Goal: Obtain resource: Download file/media

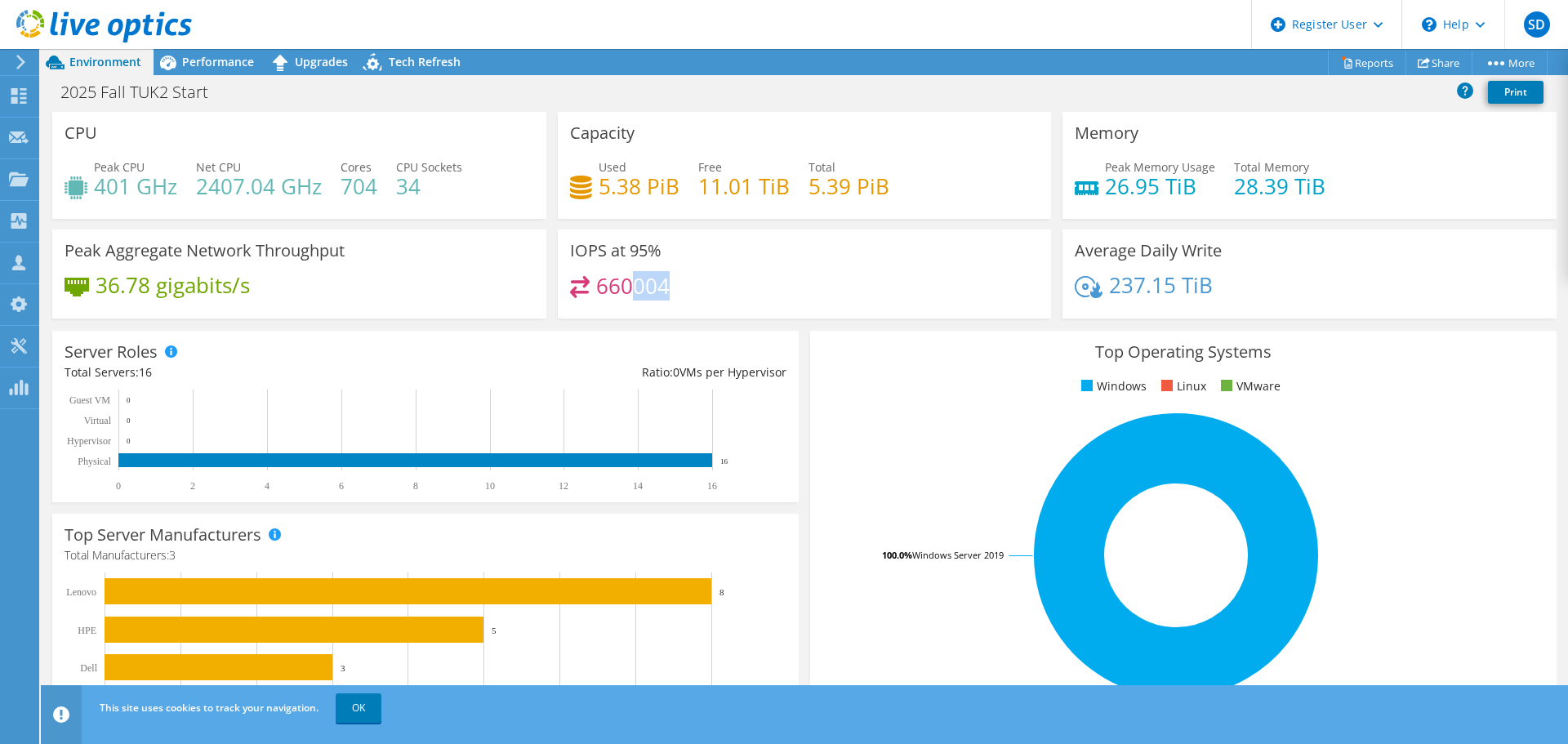
drag, startPoint x: 628, startPoint y: 292, endPoint x: 677, endPoint y: 295, distance: 49.1
click at [677, 295] on div "660004" at bounding box center [805, 293] width 469 height 35
click at [230, 80] on div "2025 Fall TUK2 Start Print" at bounding box center [805, 92] width 1527 height 30
click at [229, 60] on span "Performance" at bounding box center [218, 62] width 72 height 15
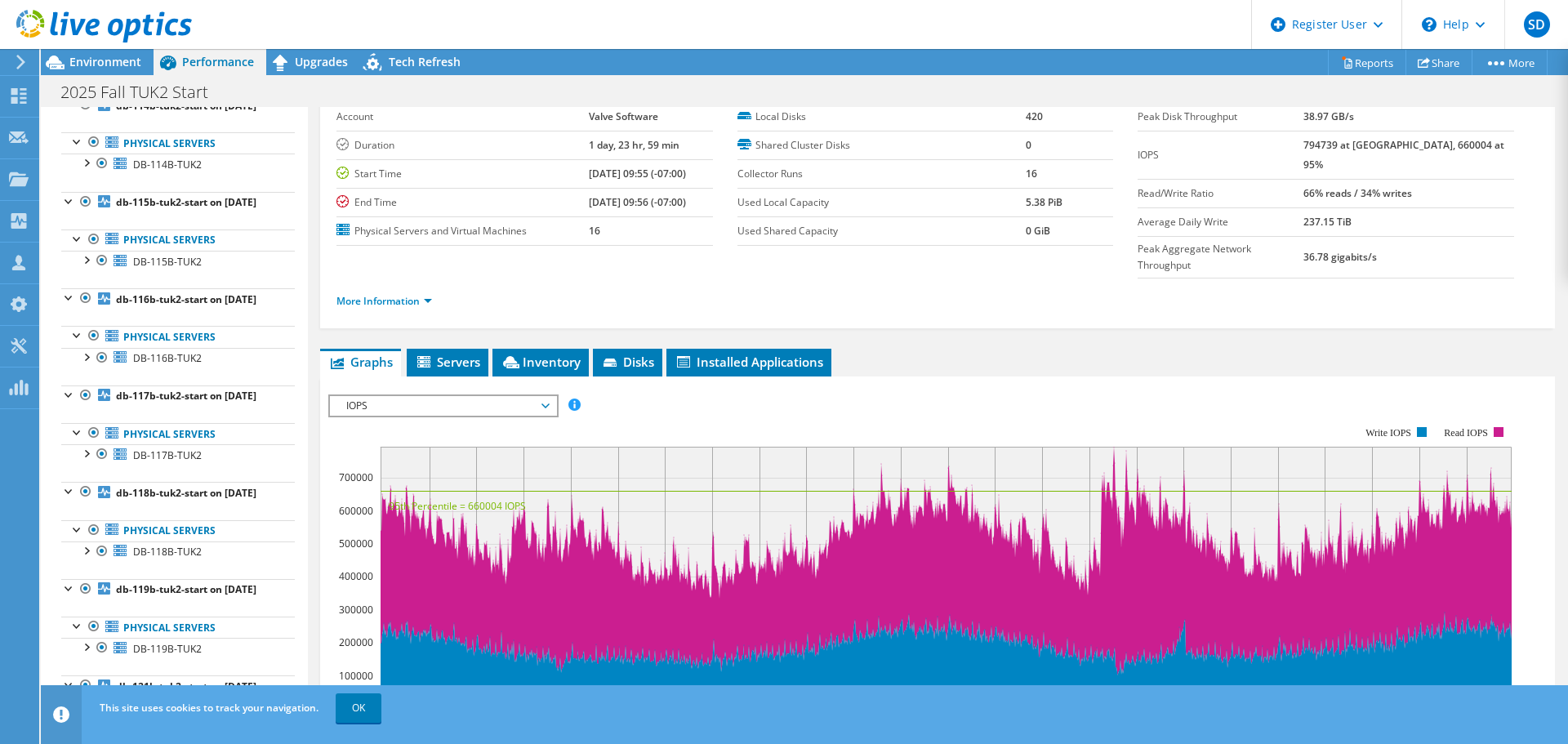
scroll to position [735, 0]
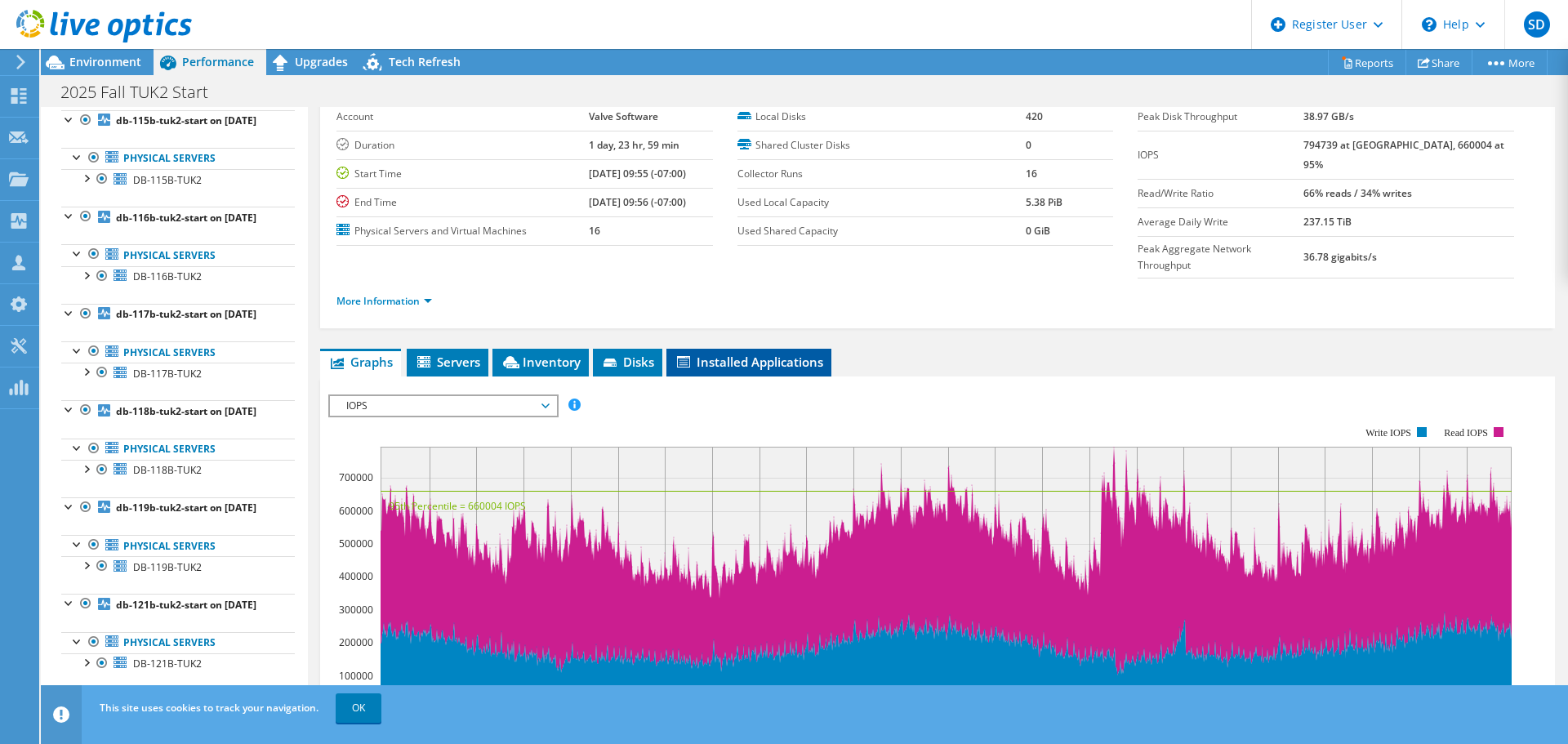
click at [727, 354] on span "Installed Applications" at bounding box center [749, 362] width 149 height 16
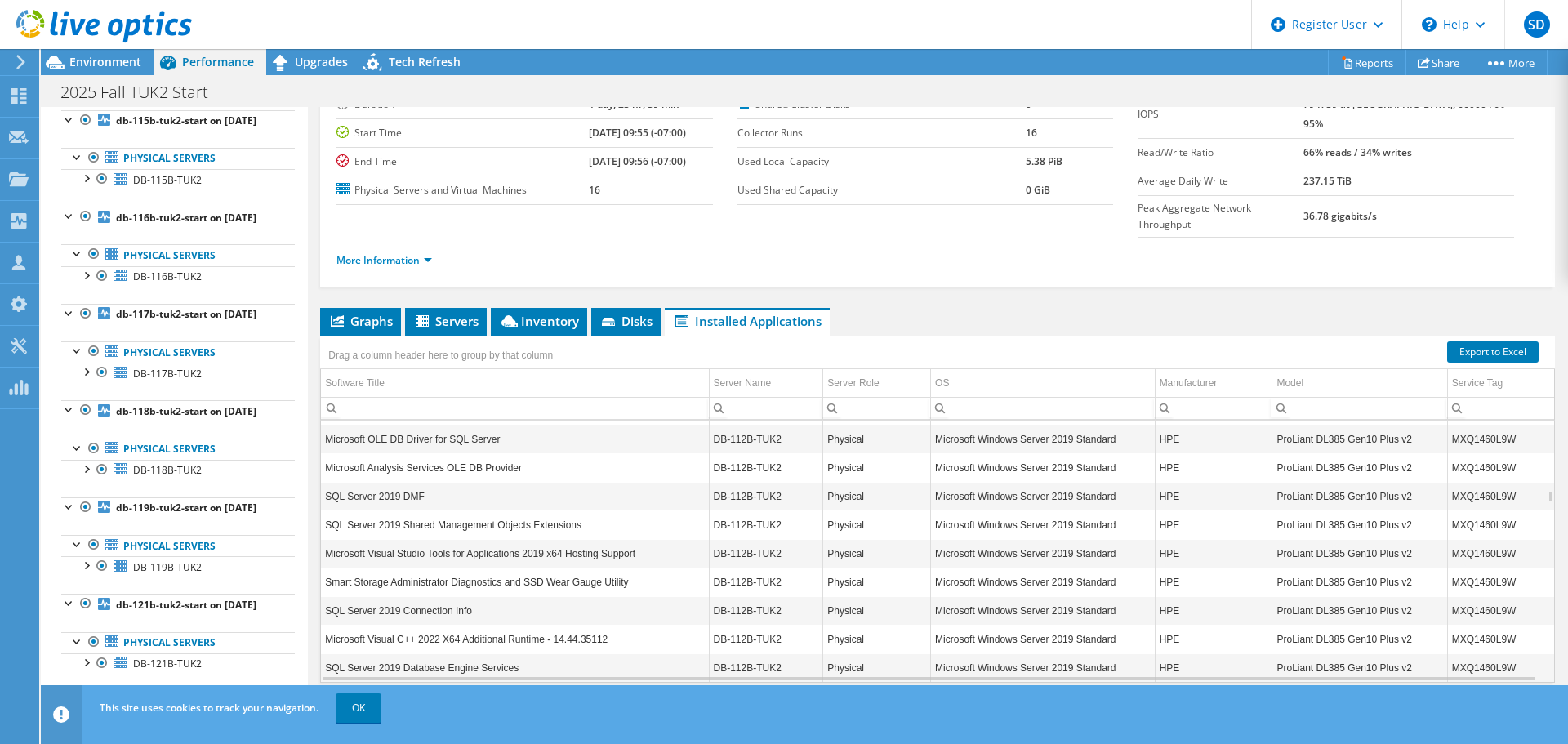
scroll to position [7352, 0]
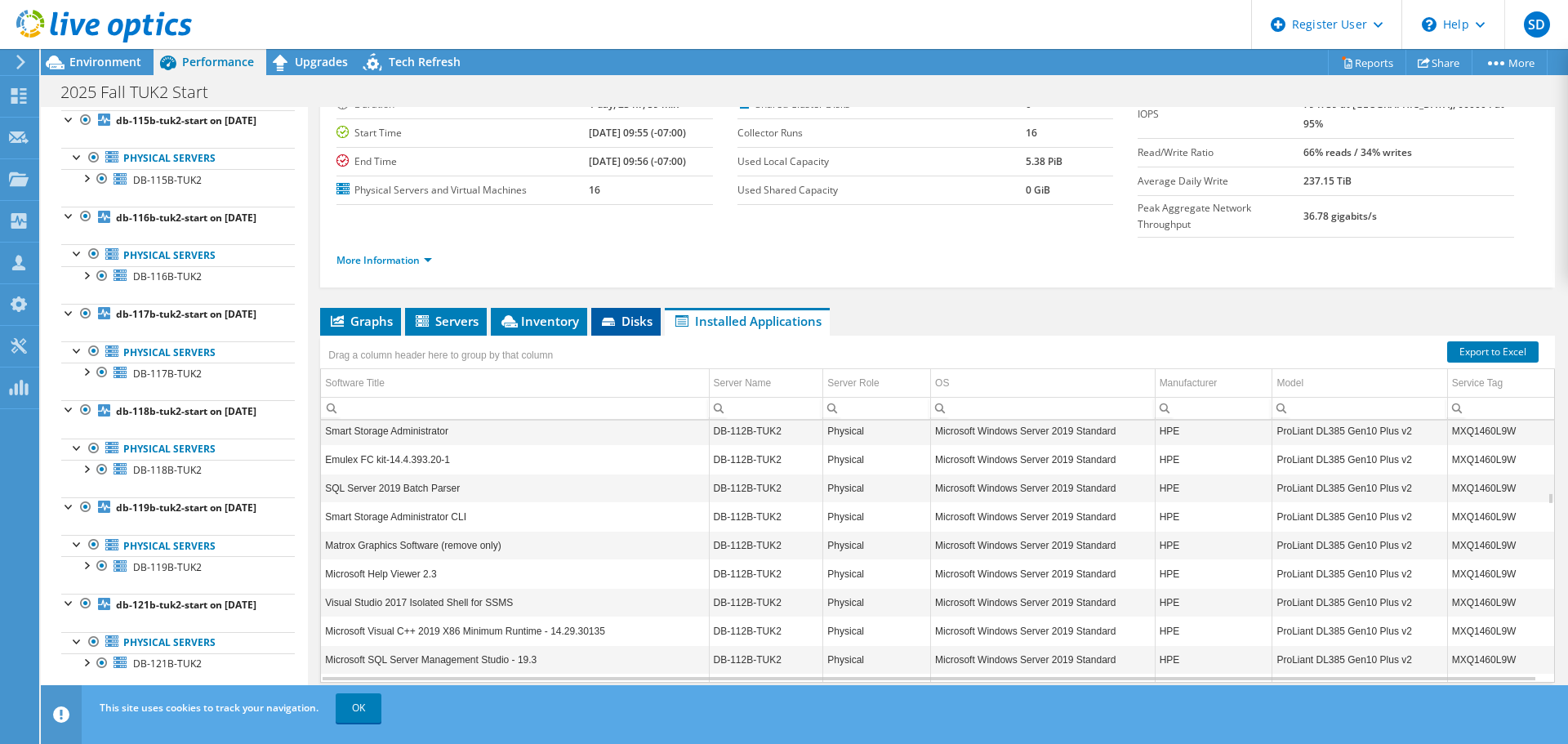
click at [628, 313] on span "Disks" at bounding box center [626, 321] width 53 height 16
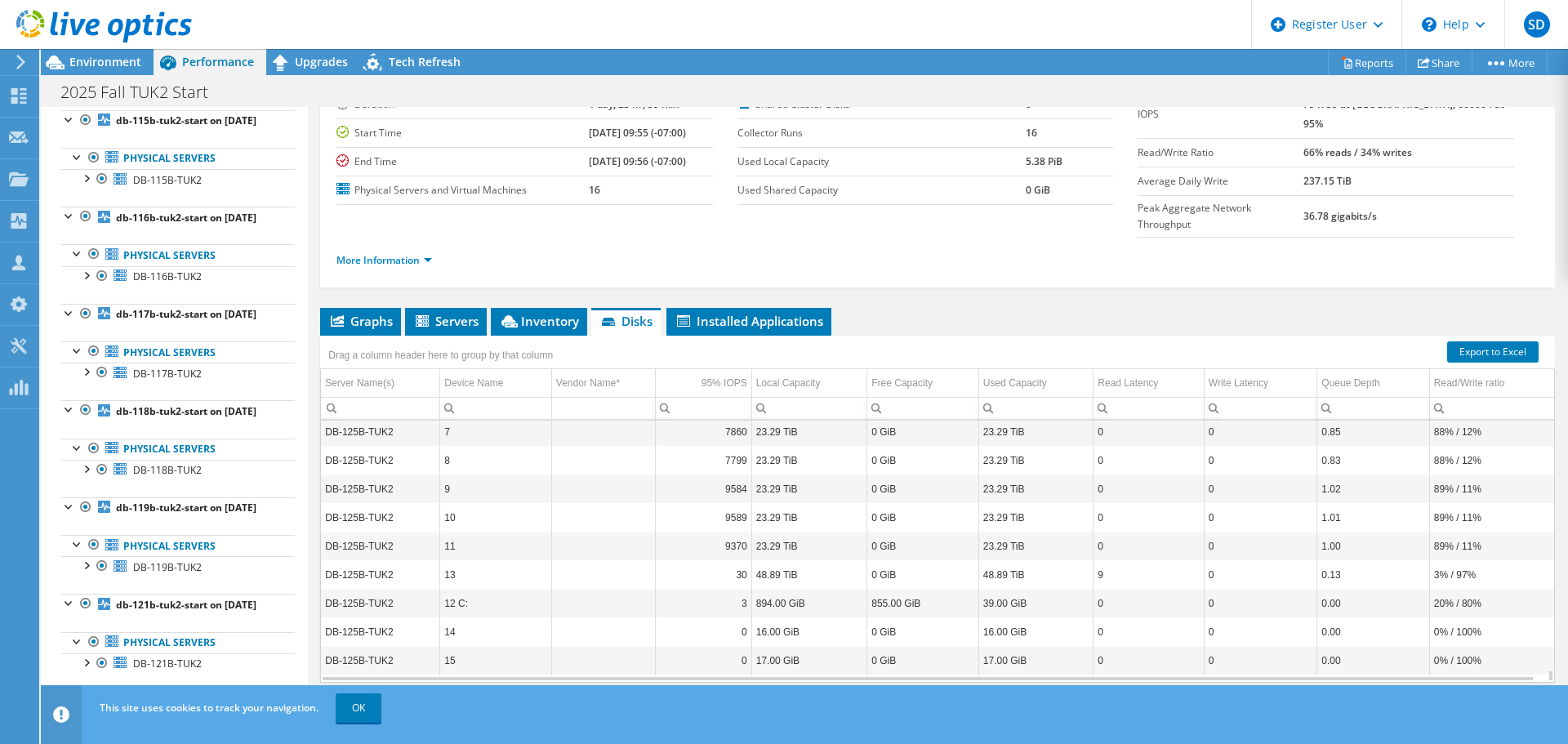
scroll to position [41, 0]
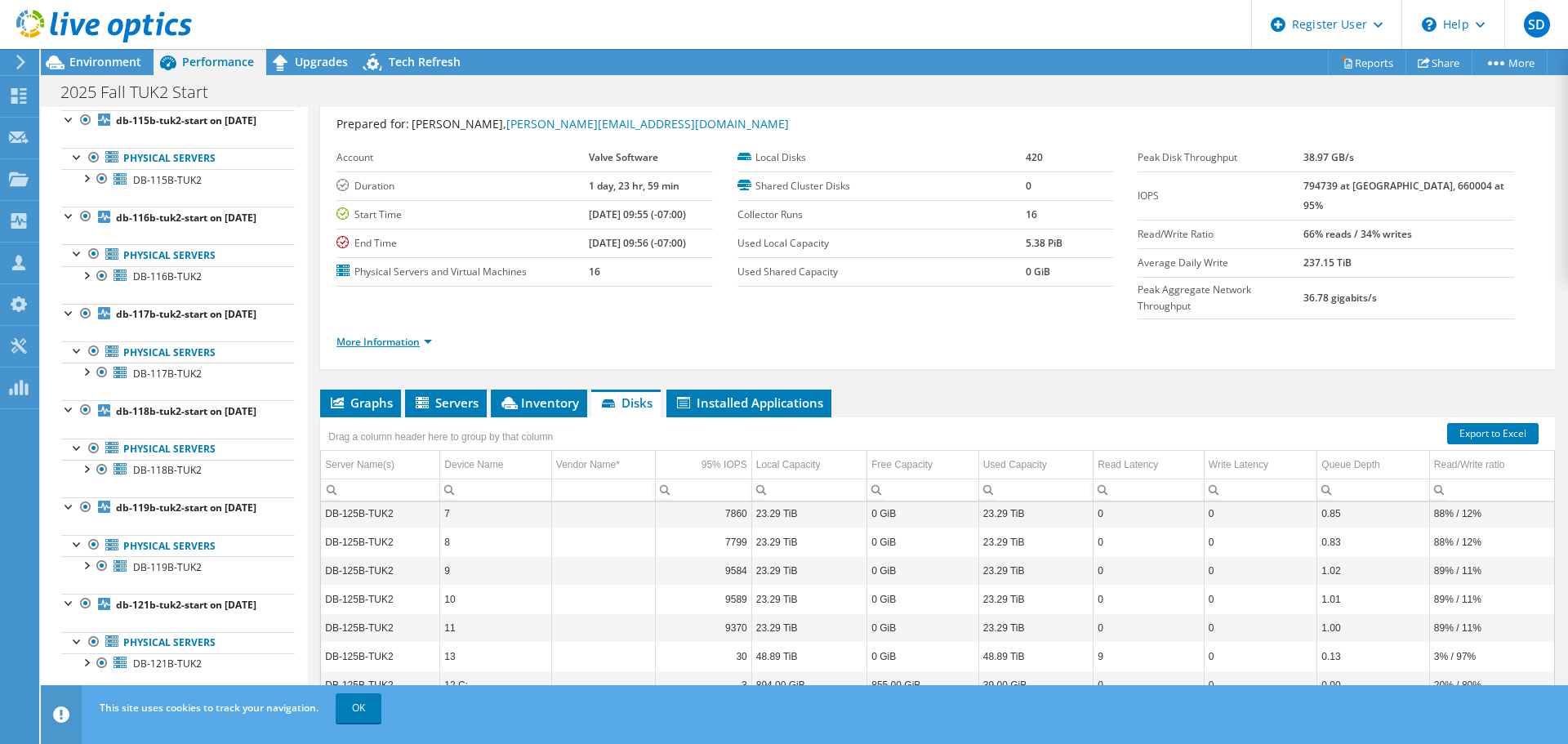
click at [409, 335] on link "More Information" at bounding box center [385, 342] width 96 height 14
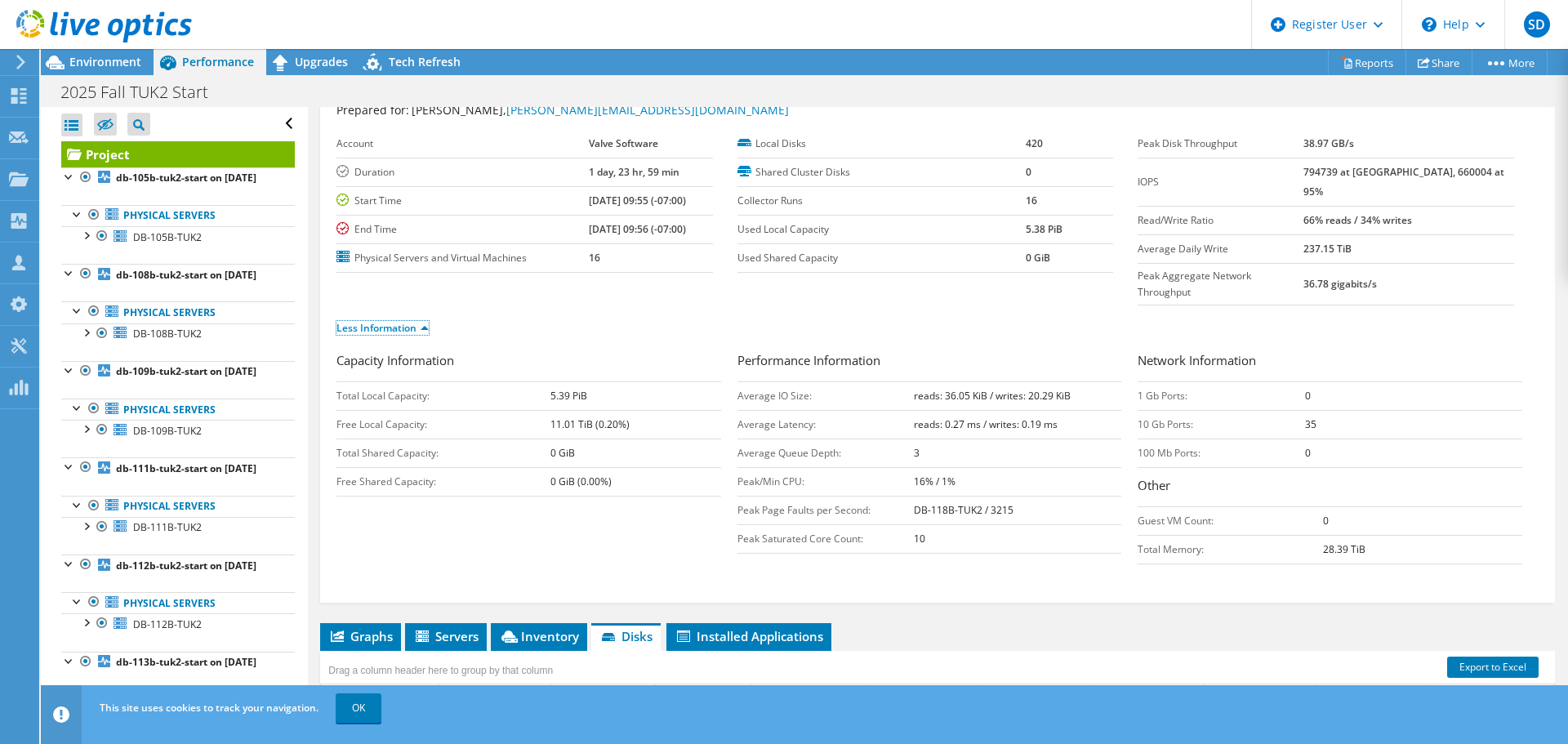
scroll to position [0, 0]
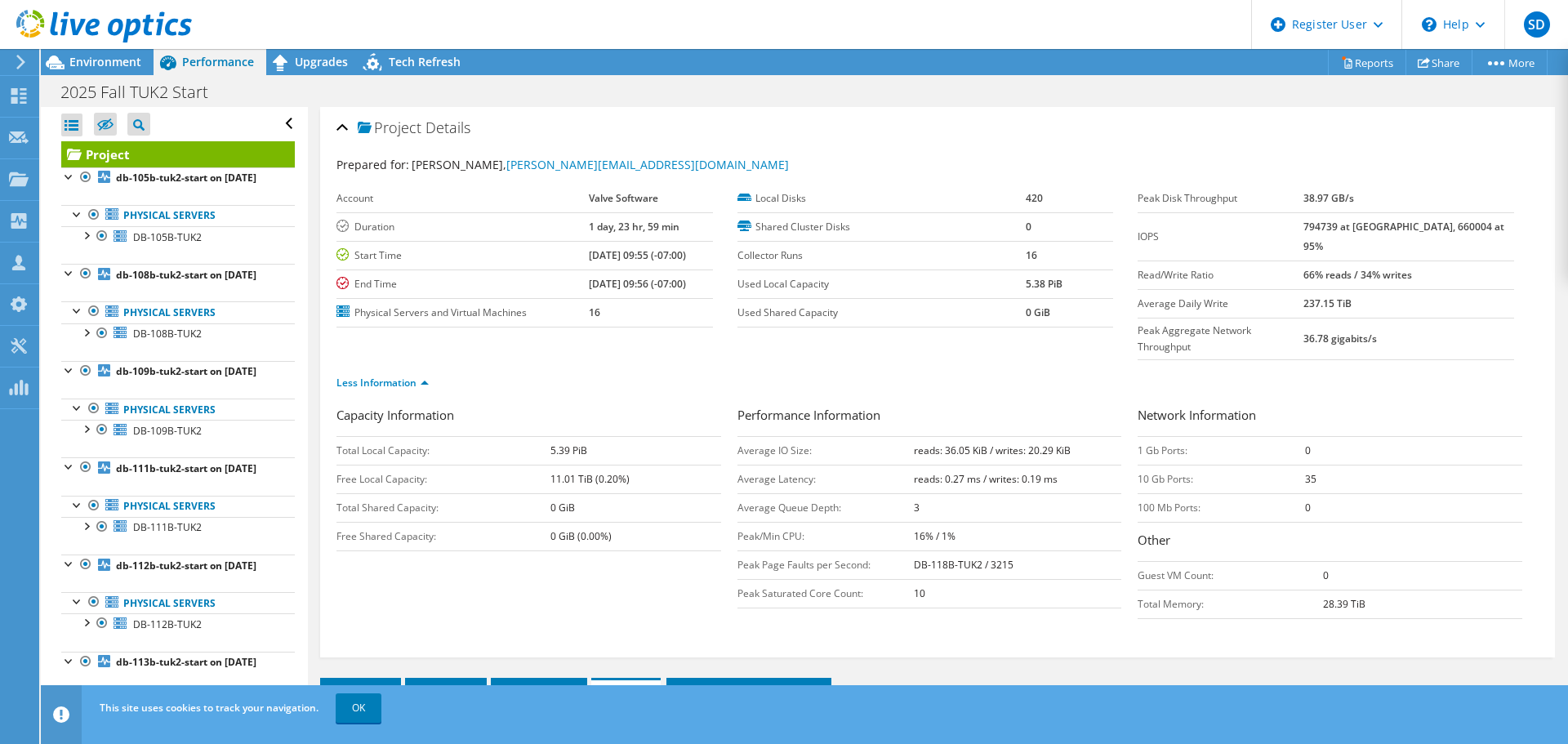
click at [339, 121] on div "Project Details" at bounding box center [938, 128] width 1202 height 35
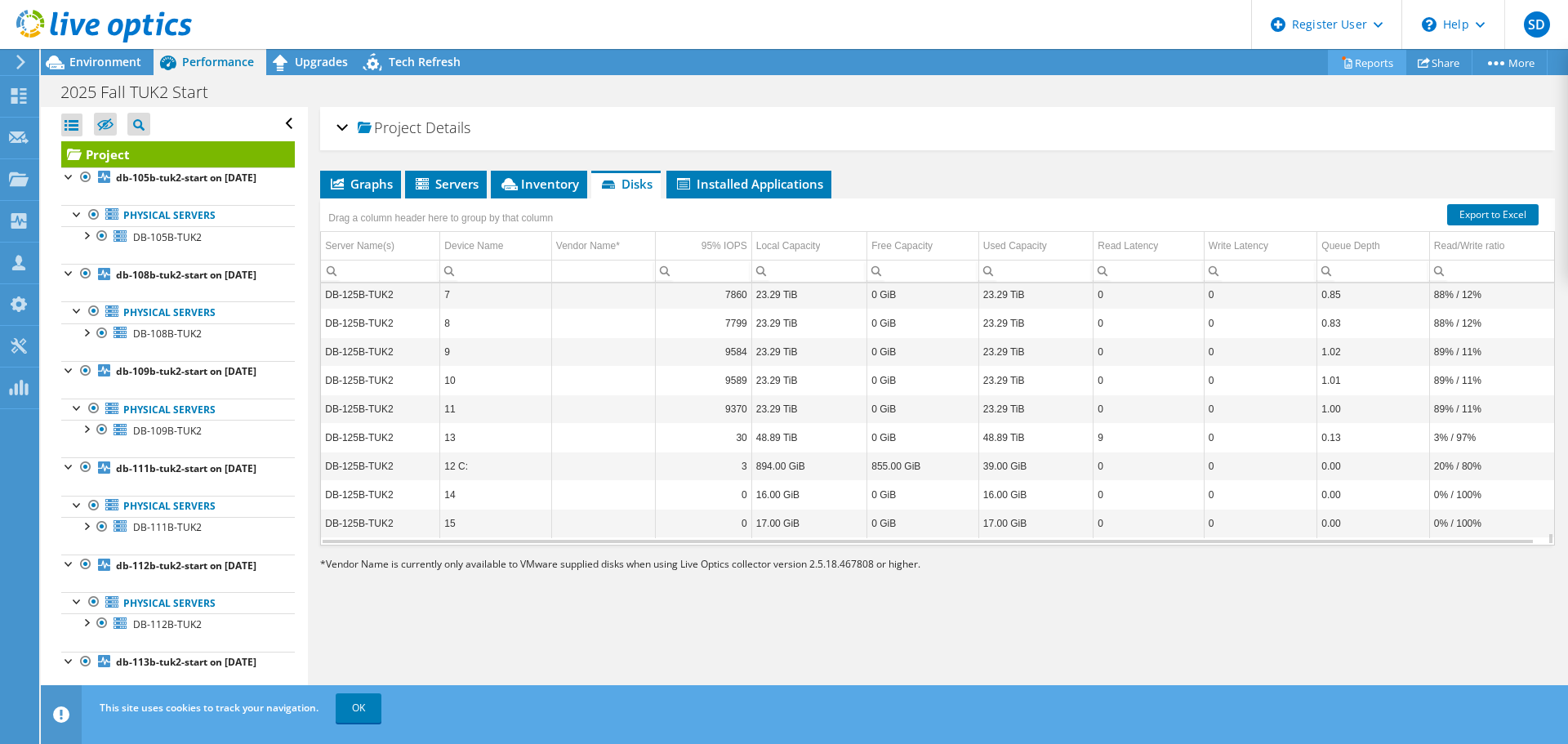
click at [1357, 65] on link "Reports" at bounding box center [1367, 62] width 79 height 26
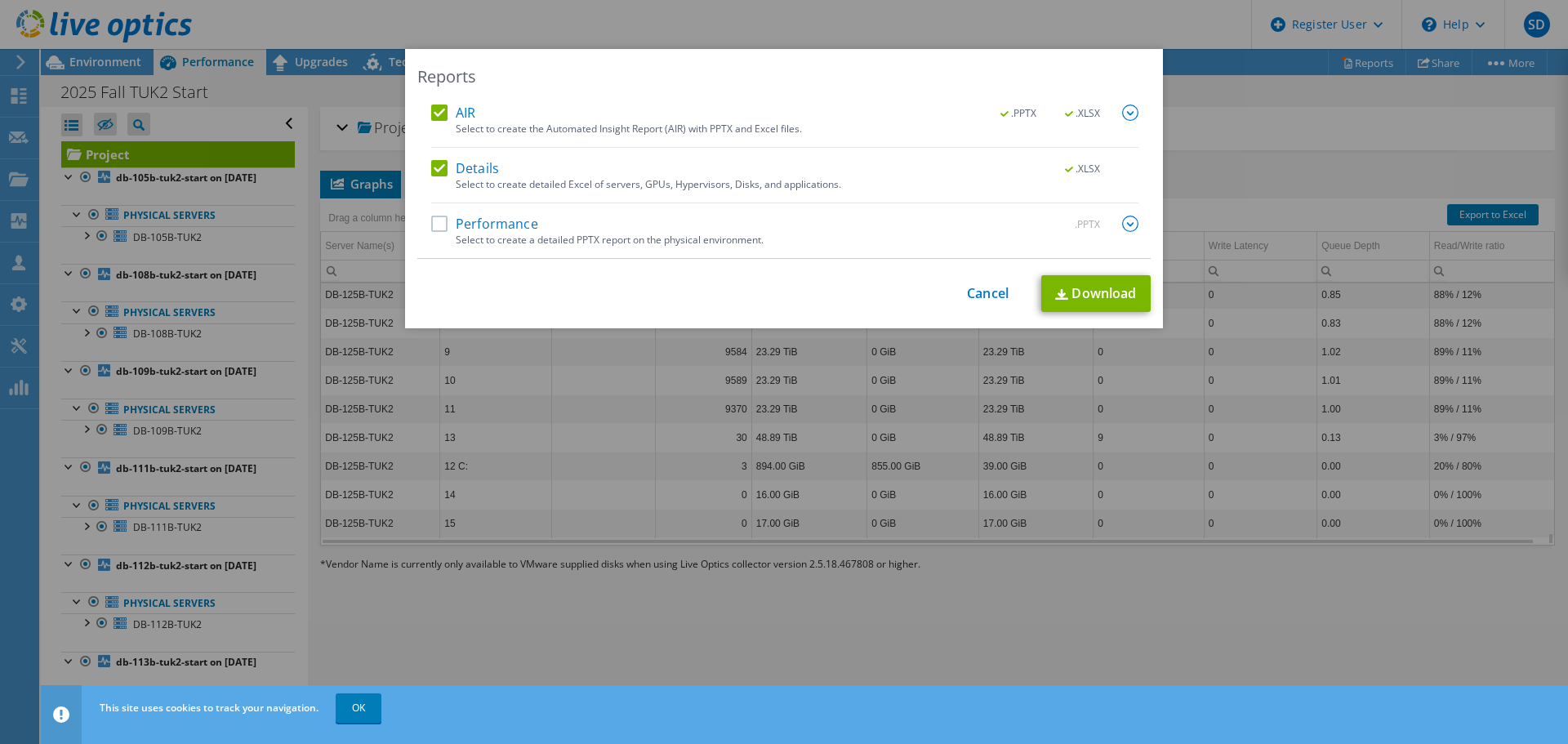
click at [431, 228] on label "Performance" at bounding box center [484, 223] width 107 height 16
click at [0, 0] on input "Performance" at bounding box center [0, 0] width 0 height 0
click at [1127, 232] on img at bounding box center [1129, 223] width 16 height 16
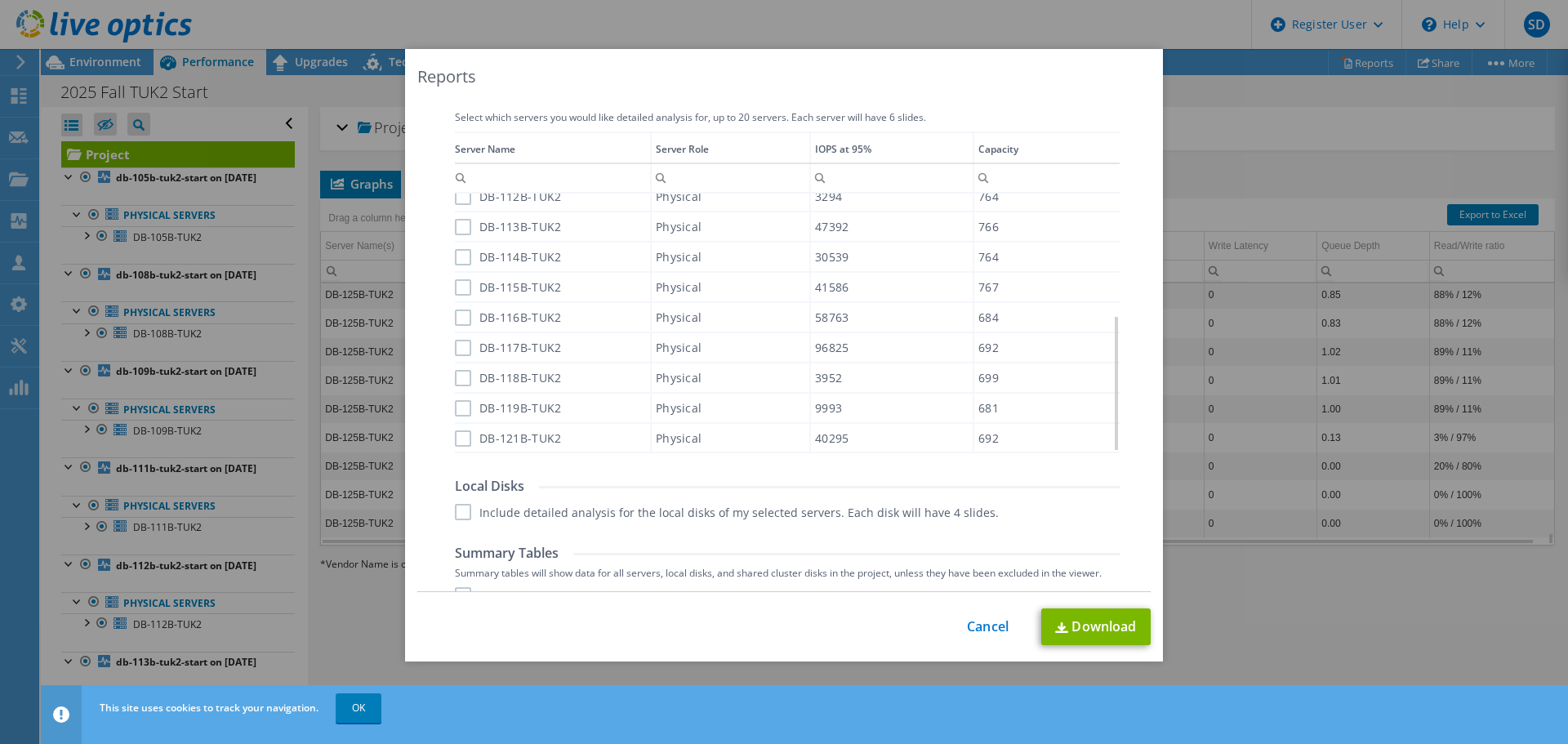
scroll to position [514, 0]
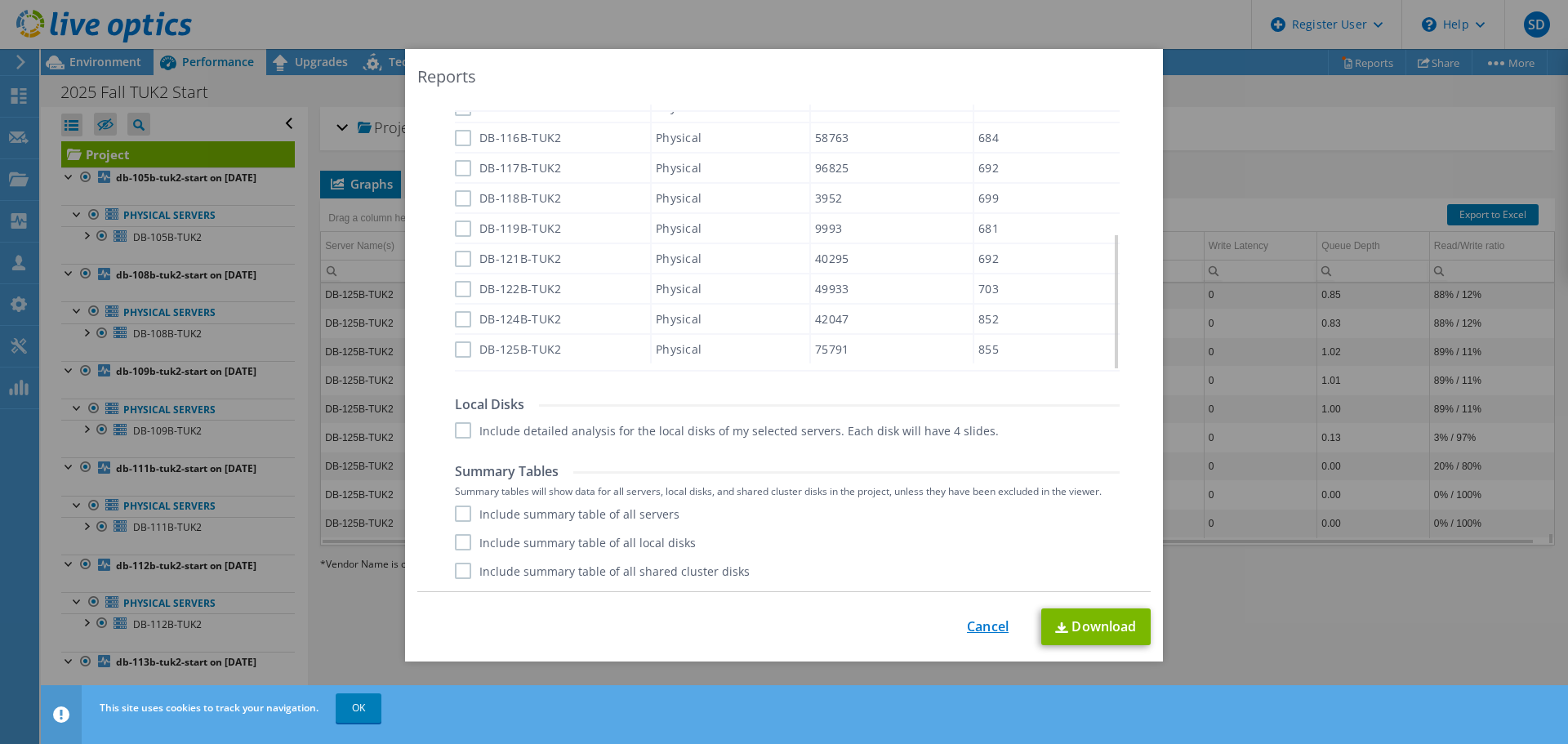
click at [983, 627] on link "Cancel" at bounding box center [987, 627] width 42 height 15
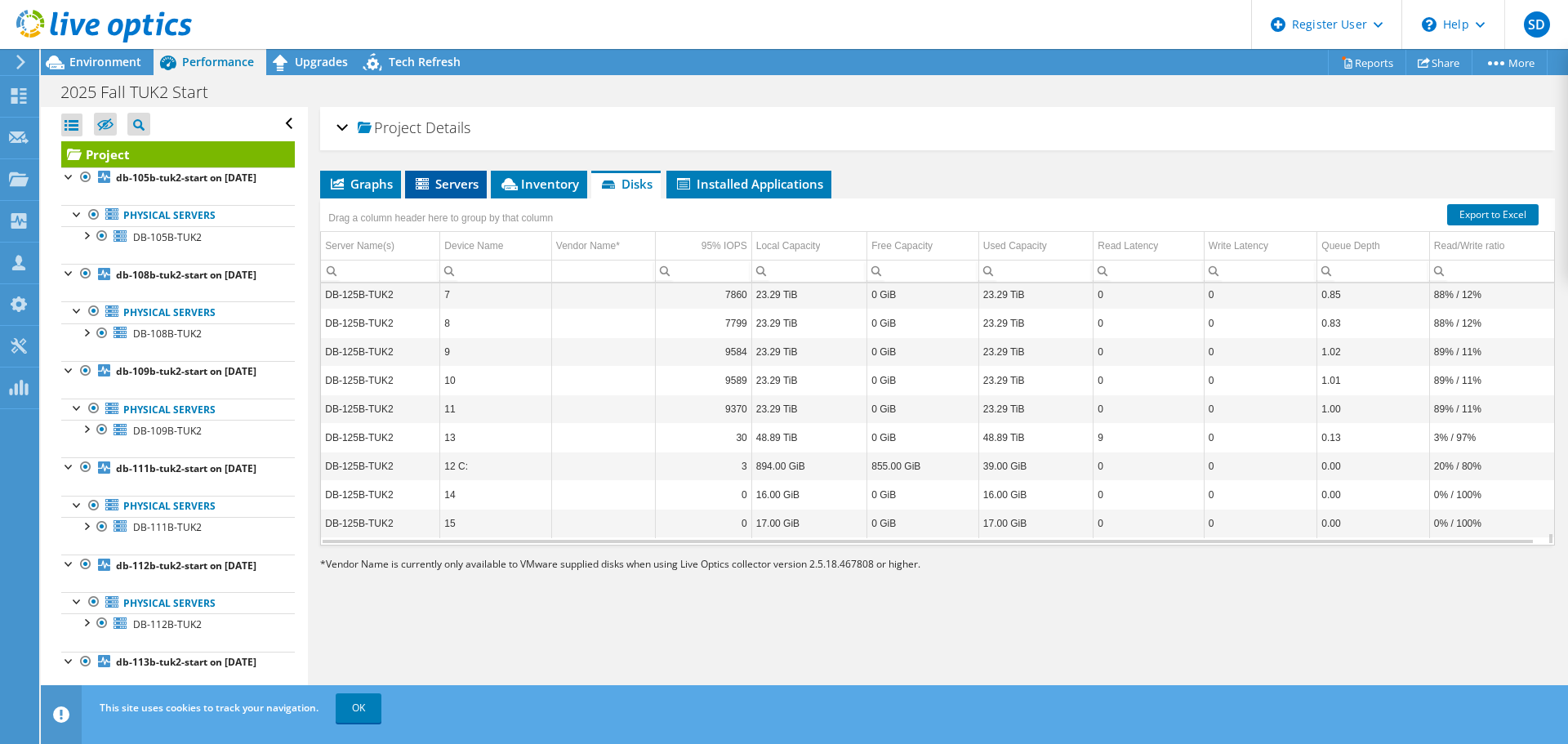
click at [445, 180] on span "Servers" at bounding box center [445, 183] width 65 height 16
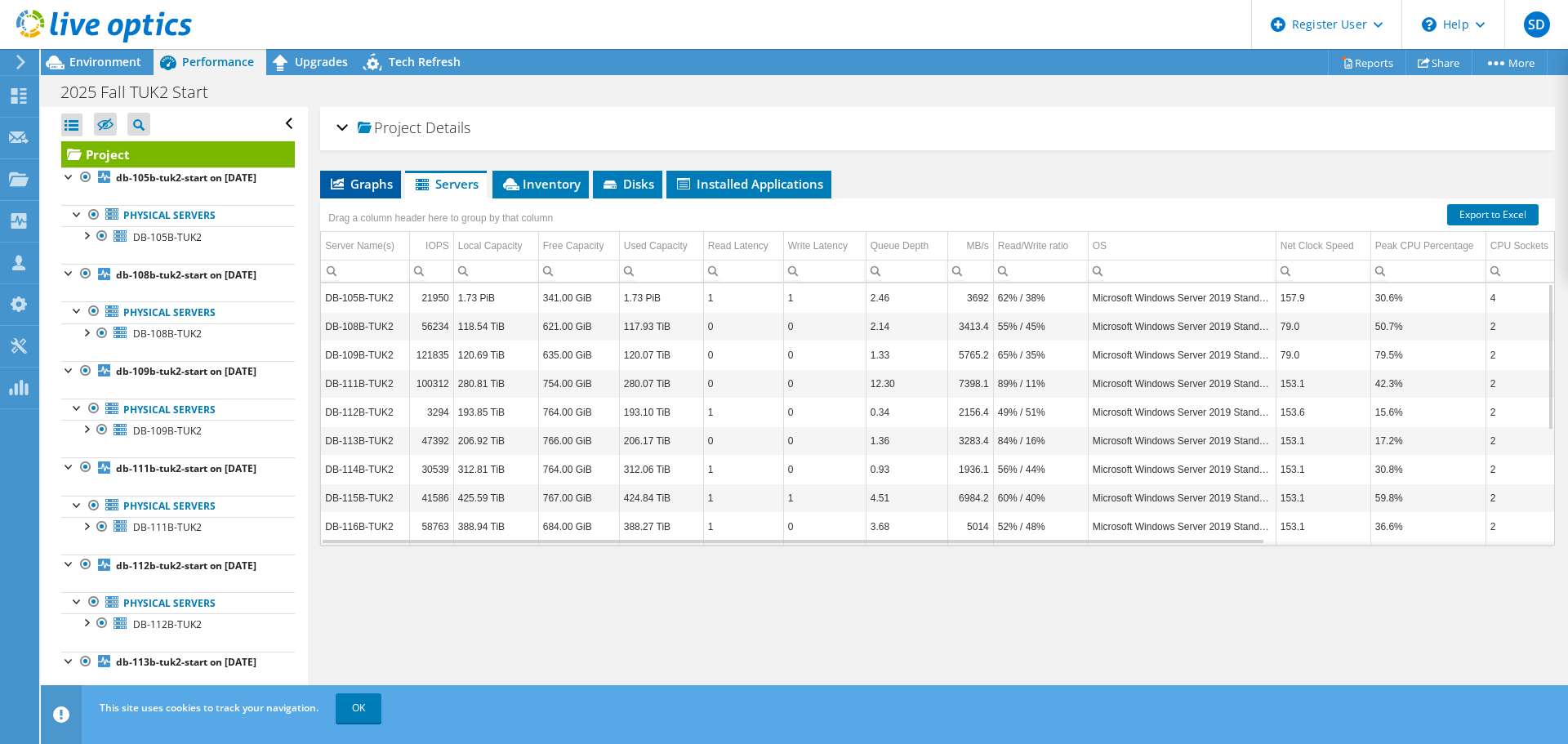
click at [365, 184] on span "Graphs" at bounding box center [360, 183] width 64 height 16
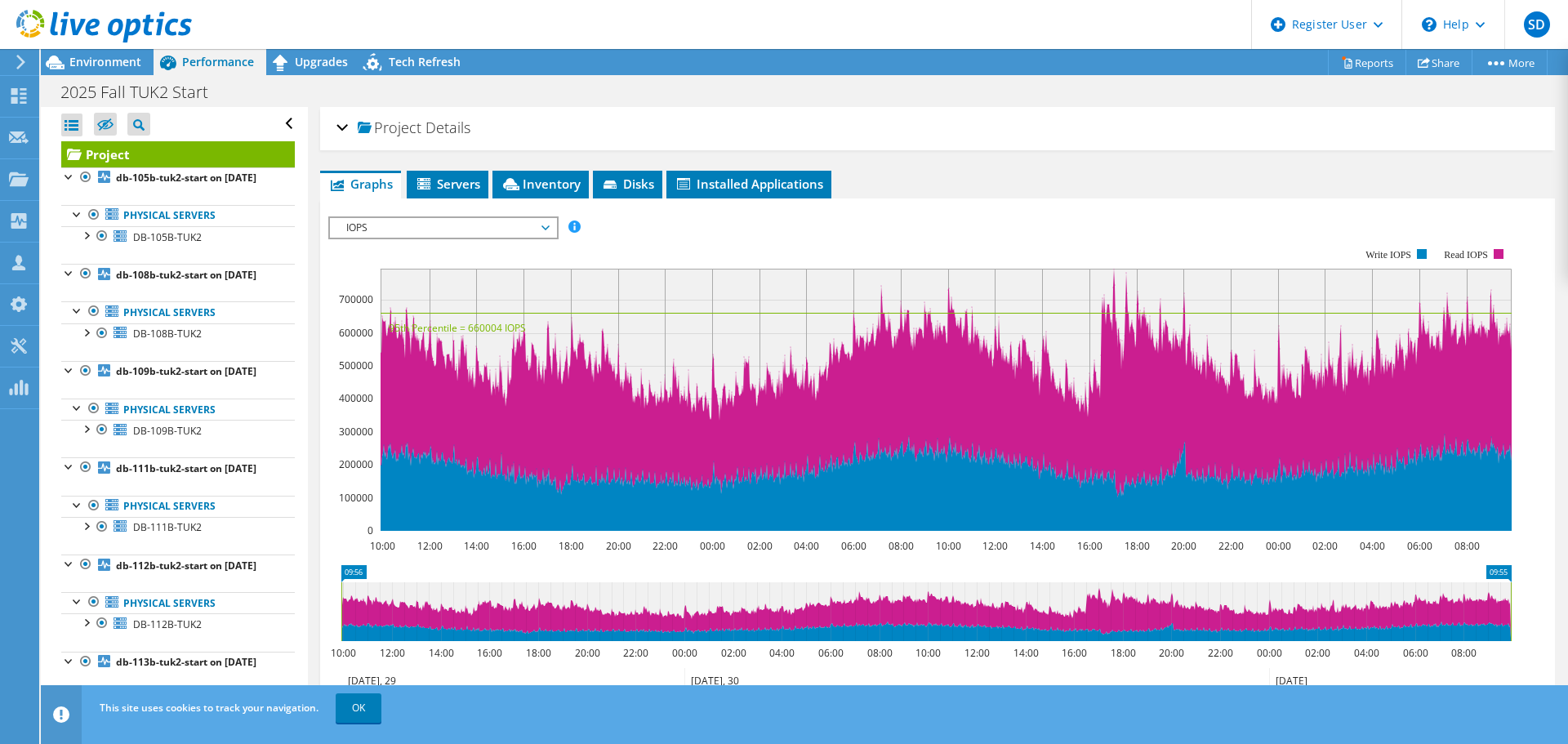
click at [410, 214] on div "IOPS Disk Throughput IO Size Latency Queue Depth CPU Percentage Memory Page Fau…" at bounding box center [937, 492] width 1218 height 566
click at [410, 227] on span "IOPS" at bounding box center [442, 227] width 209 height 20
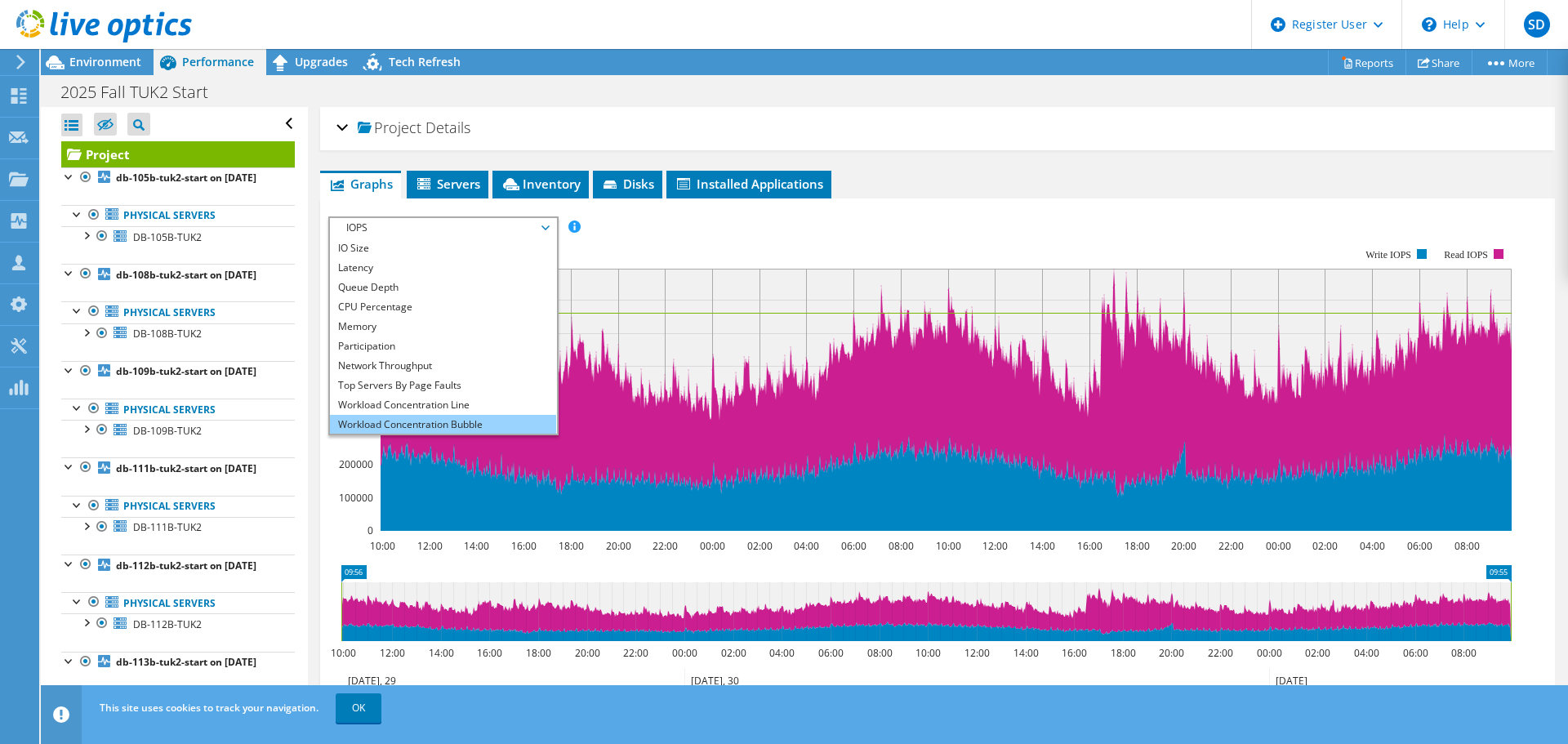
scroll to position [59, 0]
click at [394, 405] on li "Workload Concentration Bubble" at bounding box center [443, 404] width 227 height 20
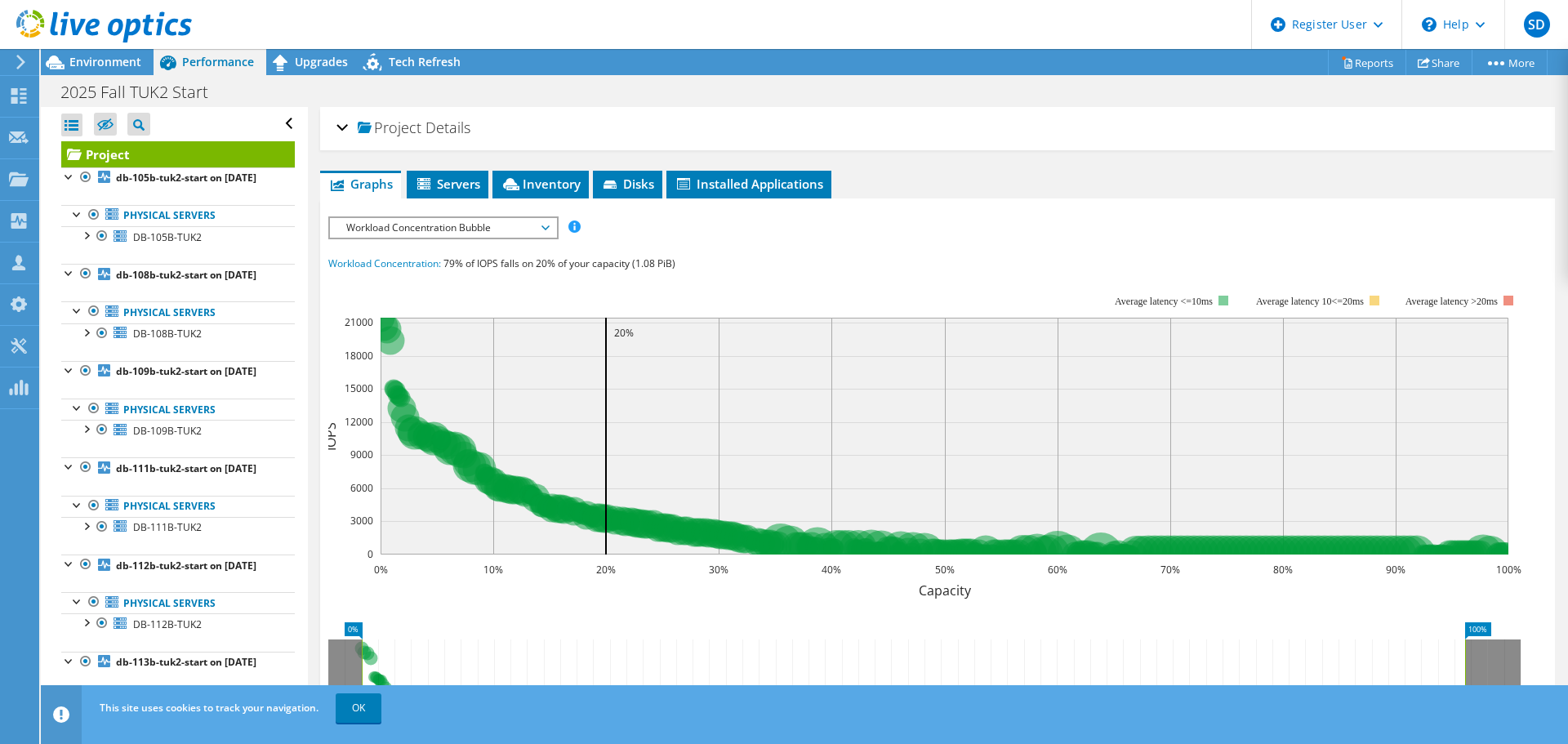
click at [469, 235] on span "Workload Concentration Bubble" at bounding box center [442, 227] width 209 height 20
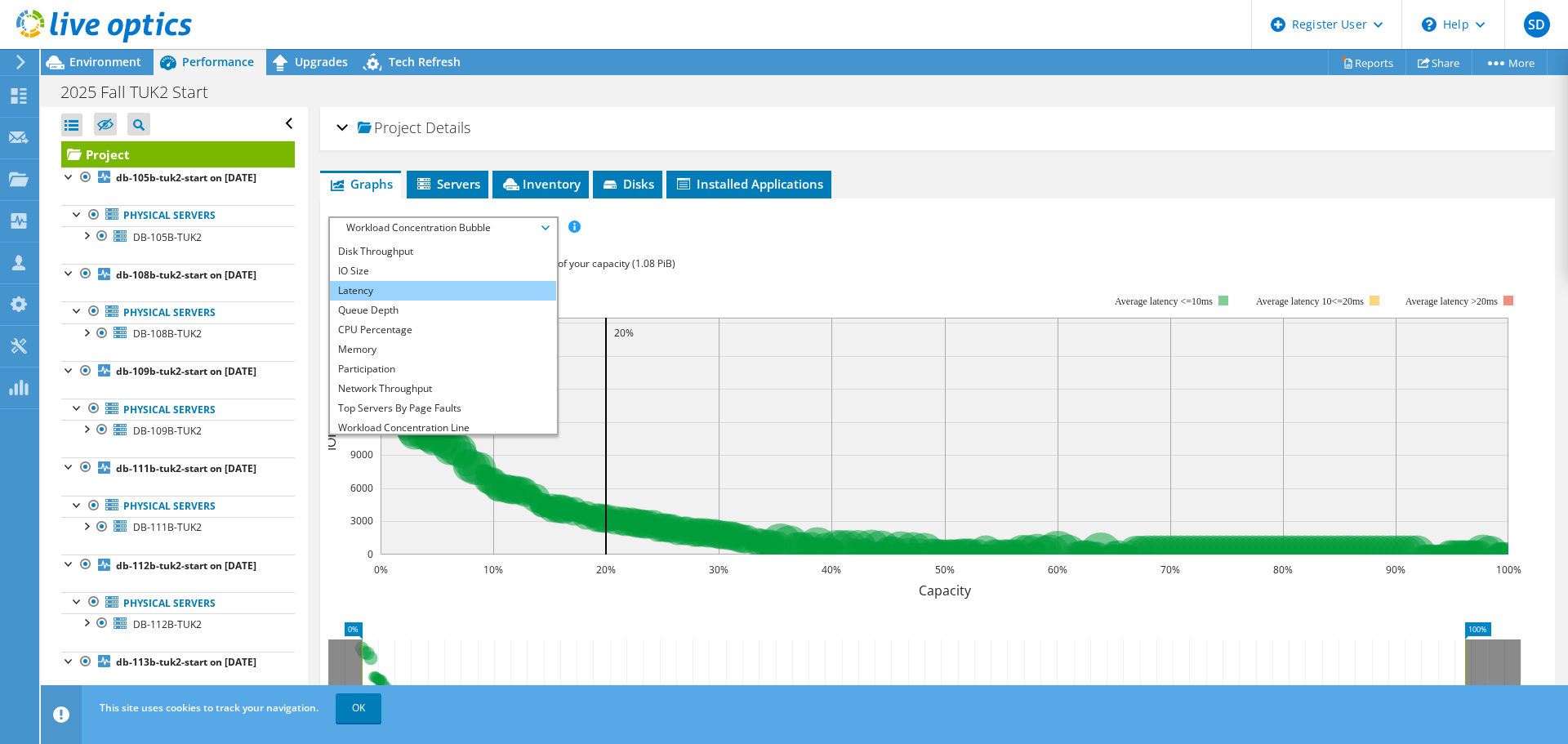
scroll to position [0, 0]
click at [426, 305] on li "Latency" at bounding box center [443, 306] width 227 height 20
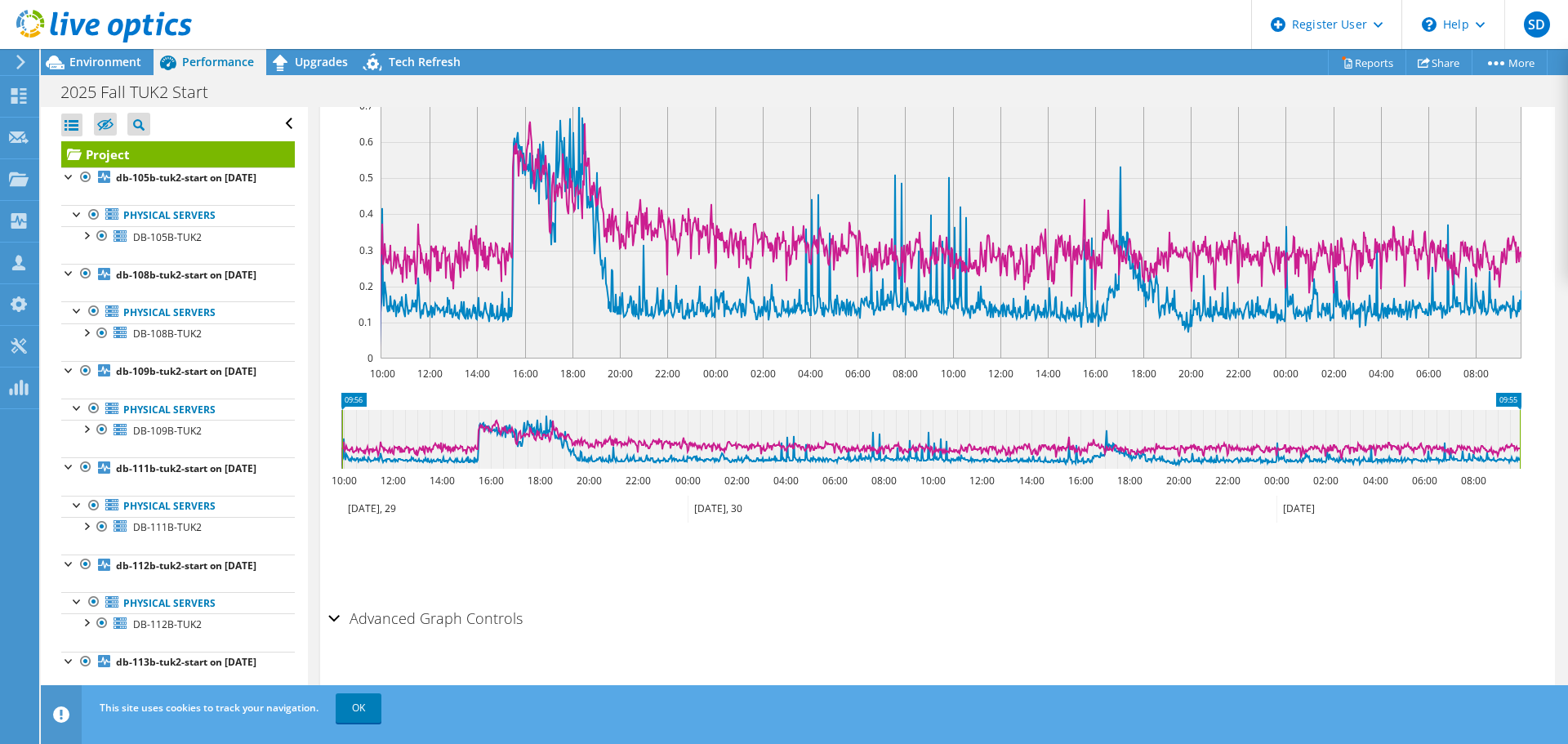
scroll to position [174, 0]
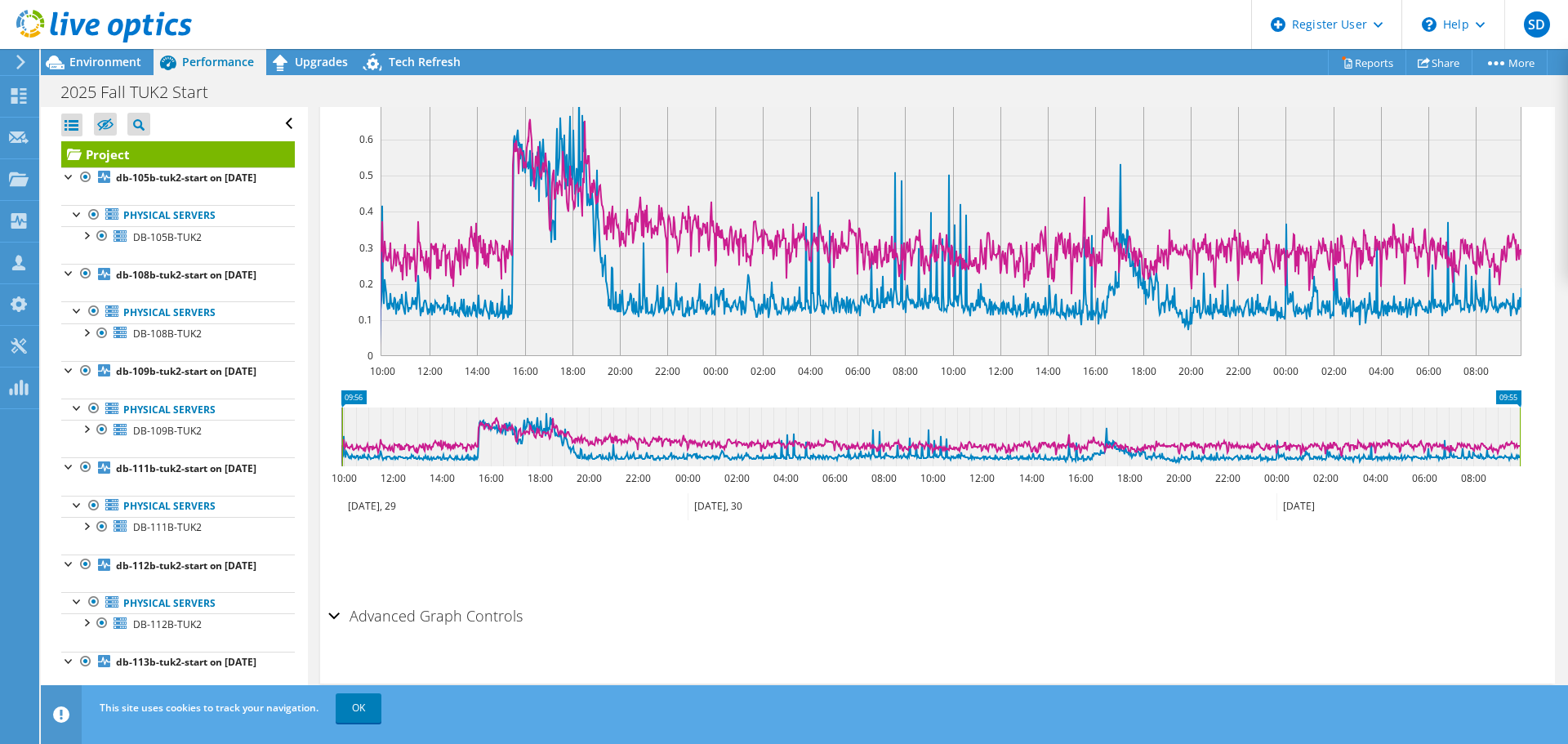
click at [362, 607] on h2 "Advanced Graph Controls" at bounding box center [425, 616] width 194 height 32
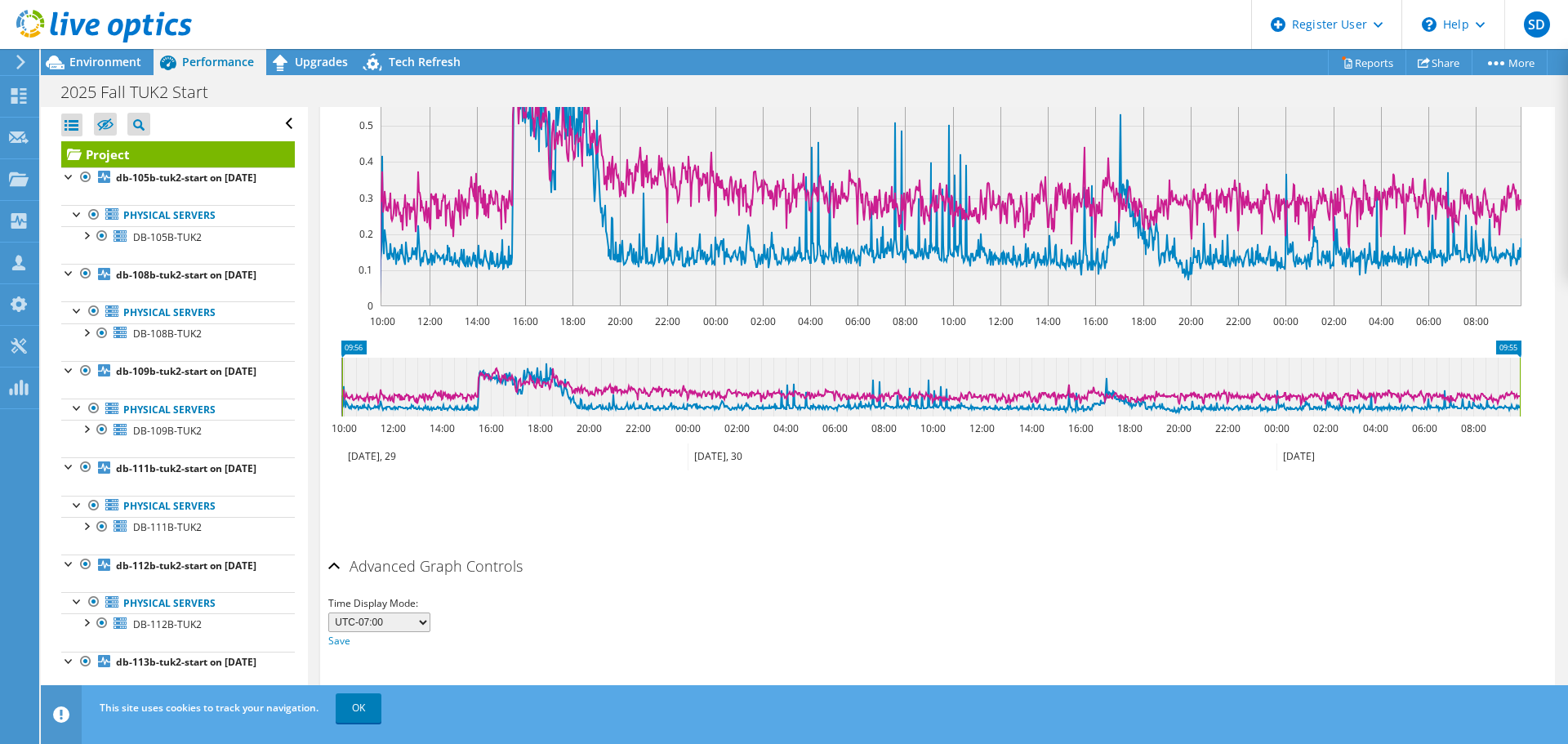
click at [392, 563] on h2 "Advanced Graph Controls" at bounding box center [425, 566] width 194 height 32
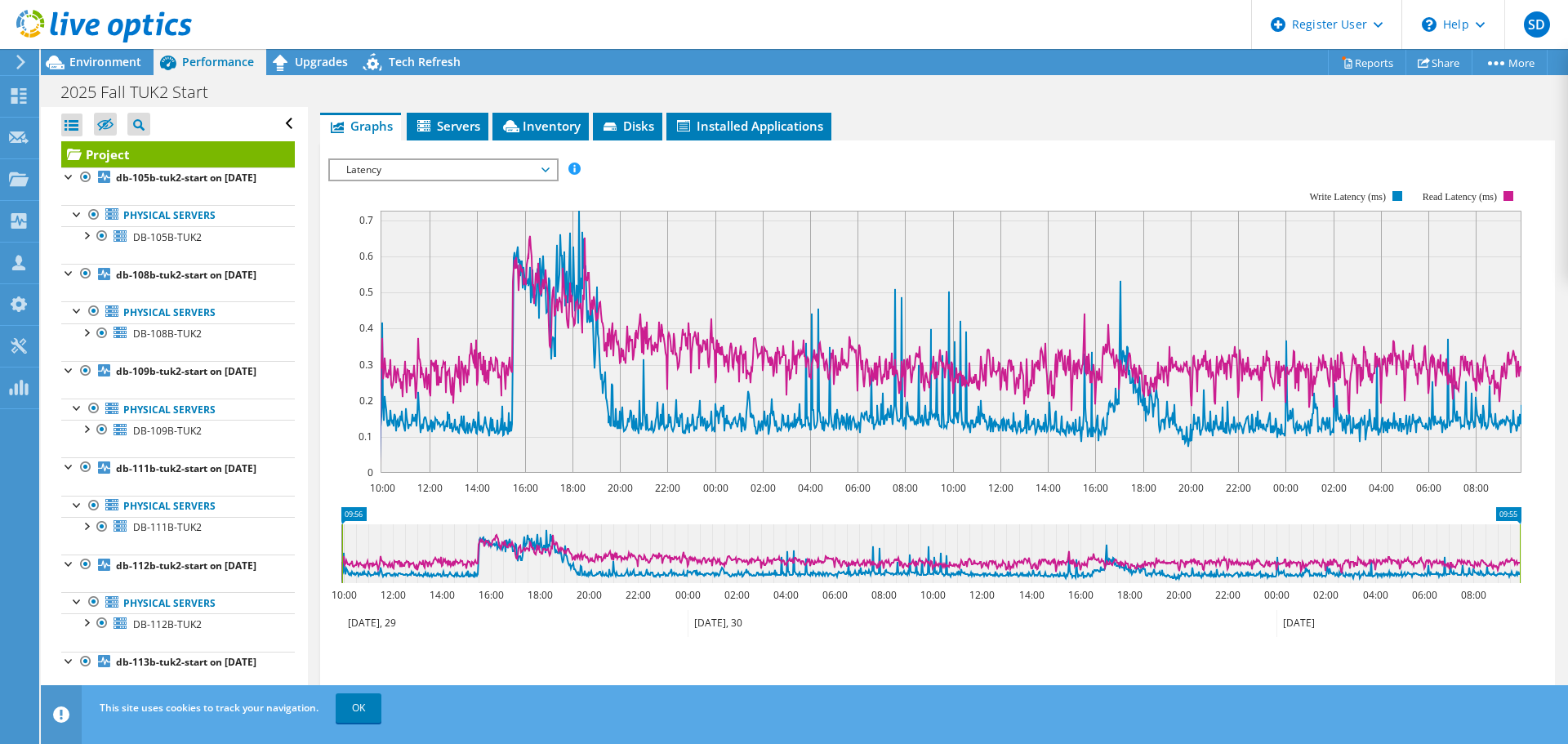
scroll to position [0, 0]
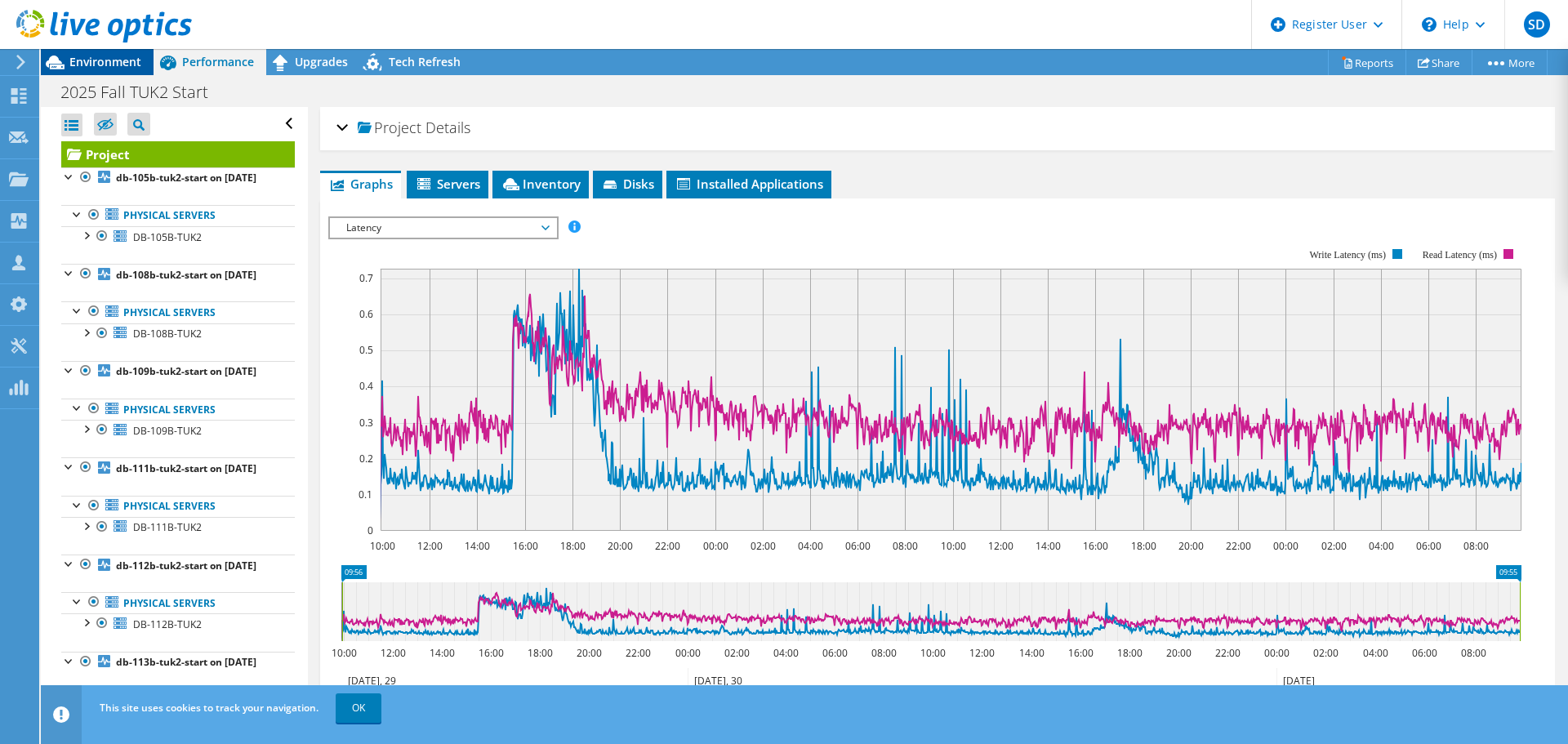
click at [98, 61] on span "Environment" at bounding box center [105, 62] width 72 height 15
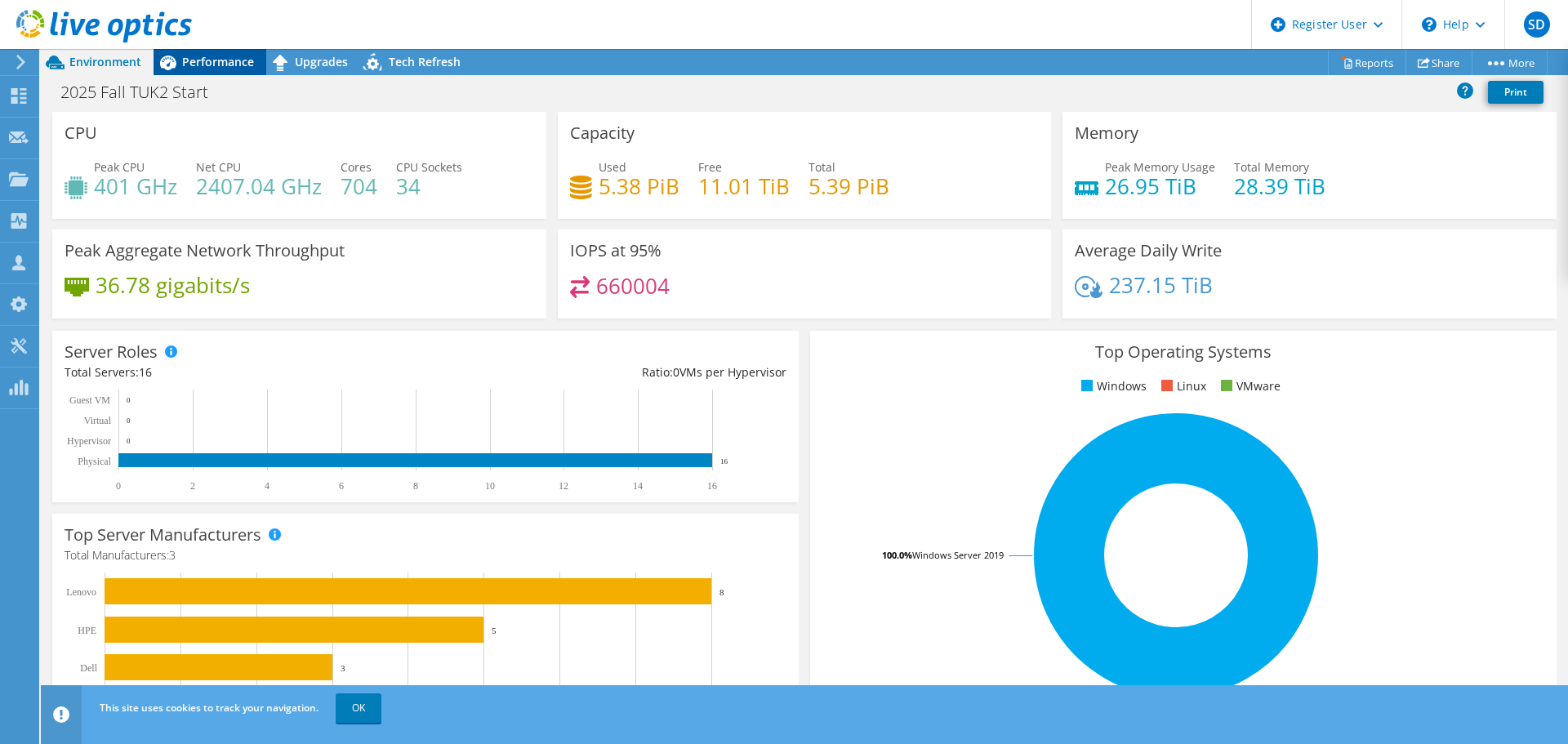
click at [258, 69] on div "Performance" at bounding box center [210, 62] width 113 height 27
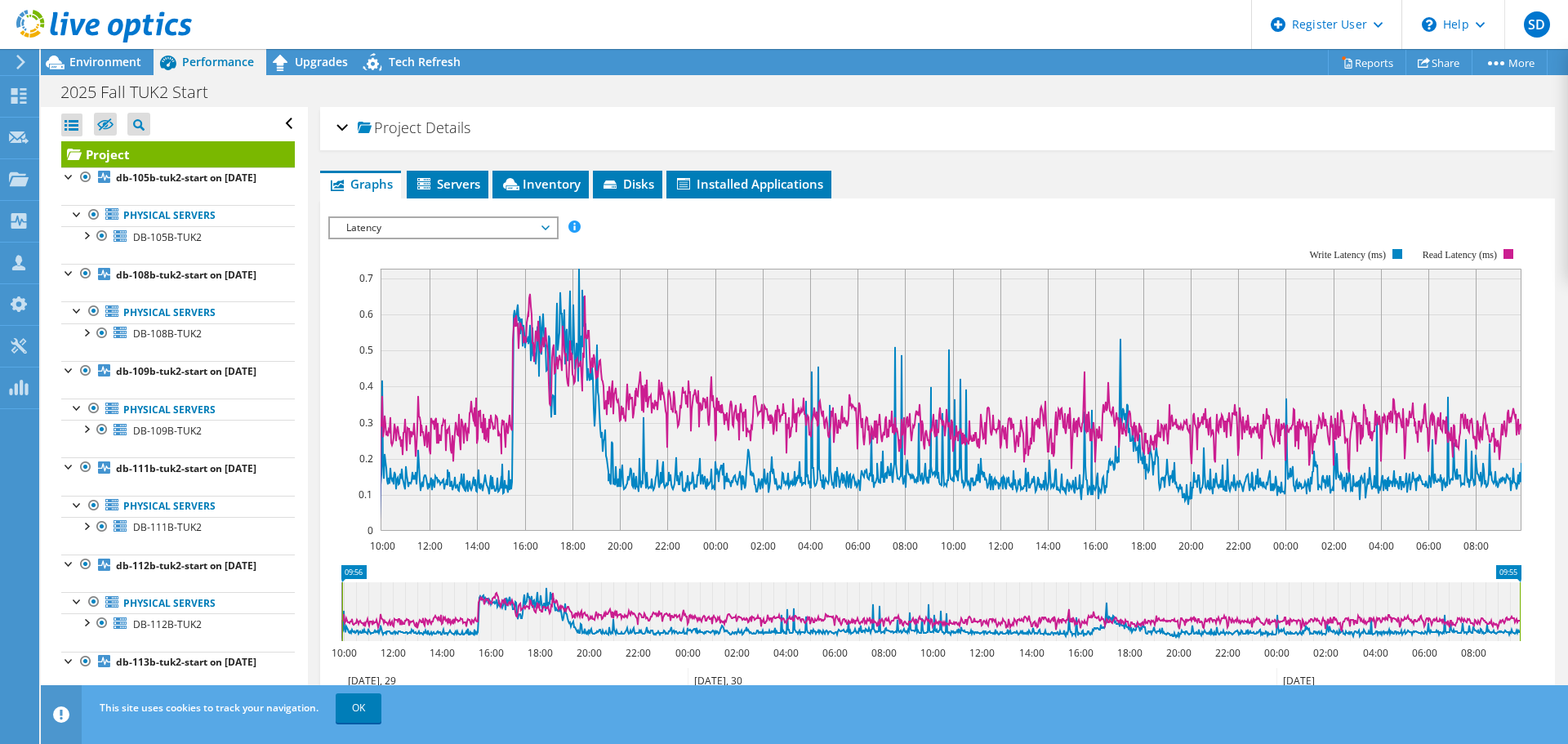
click at [350, 120] on h2 "Project Details" at bounding box center [404, 127] width 134 height 32
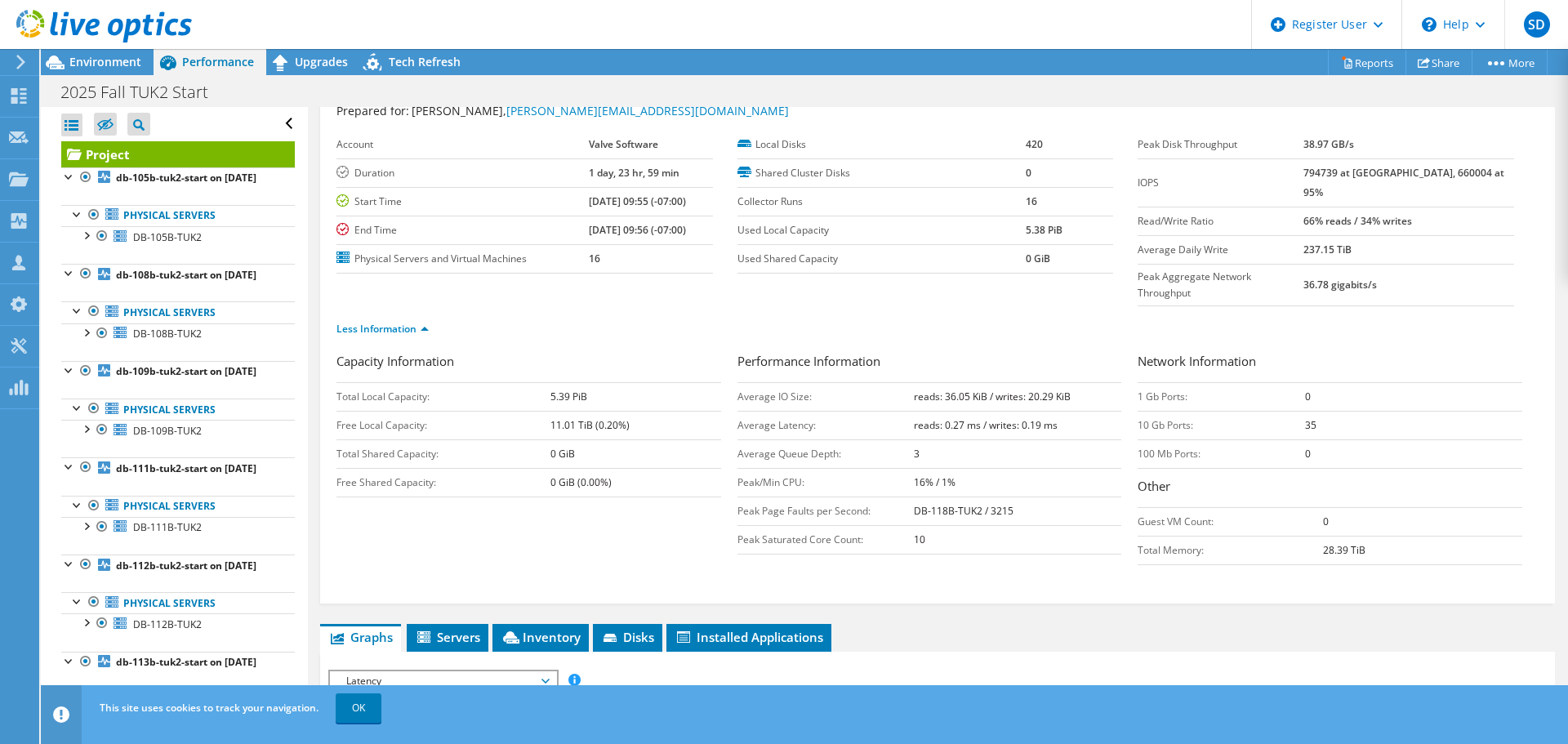
scroll to position [82, 0]
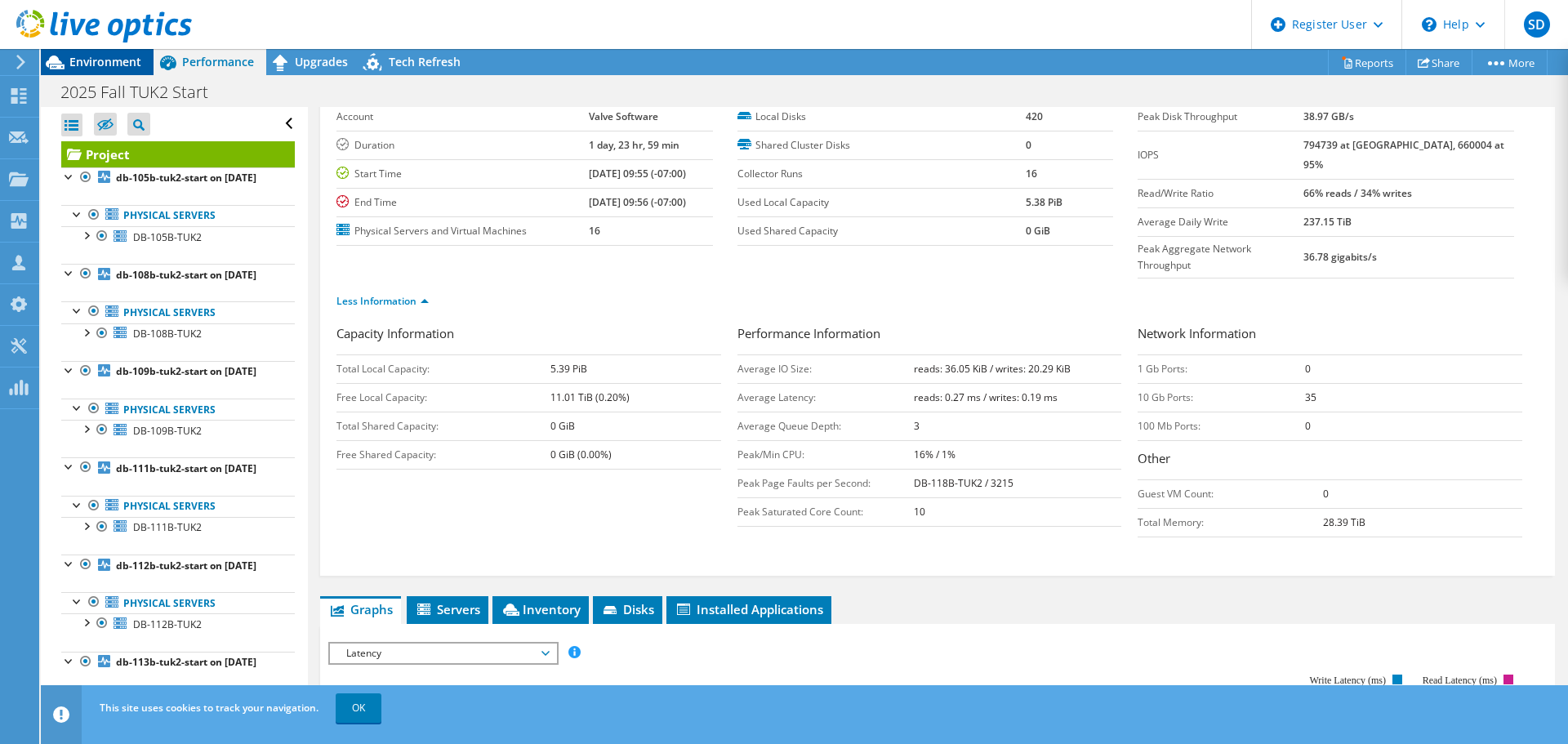
click at [103, 58] on span "Environment" at bounding box center [105, 62] width 72 height 15
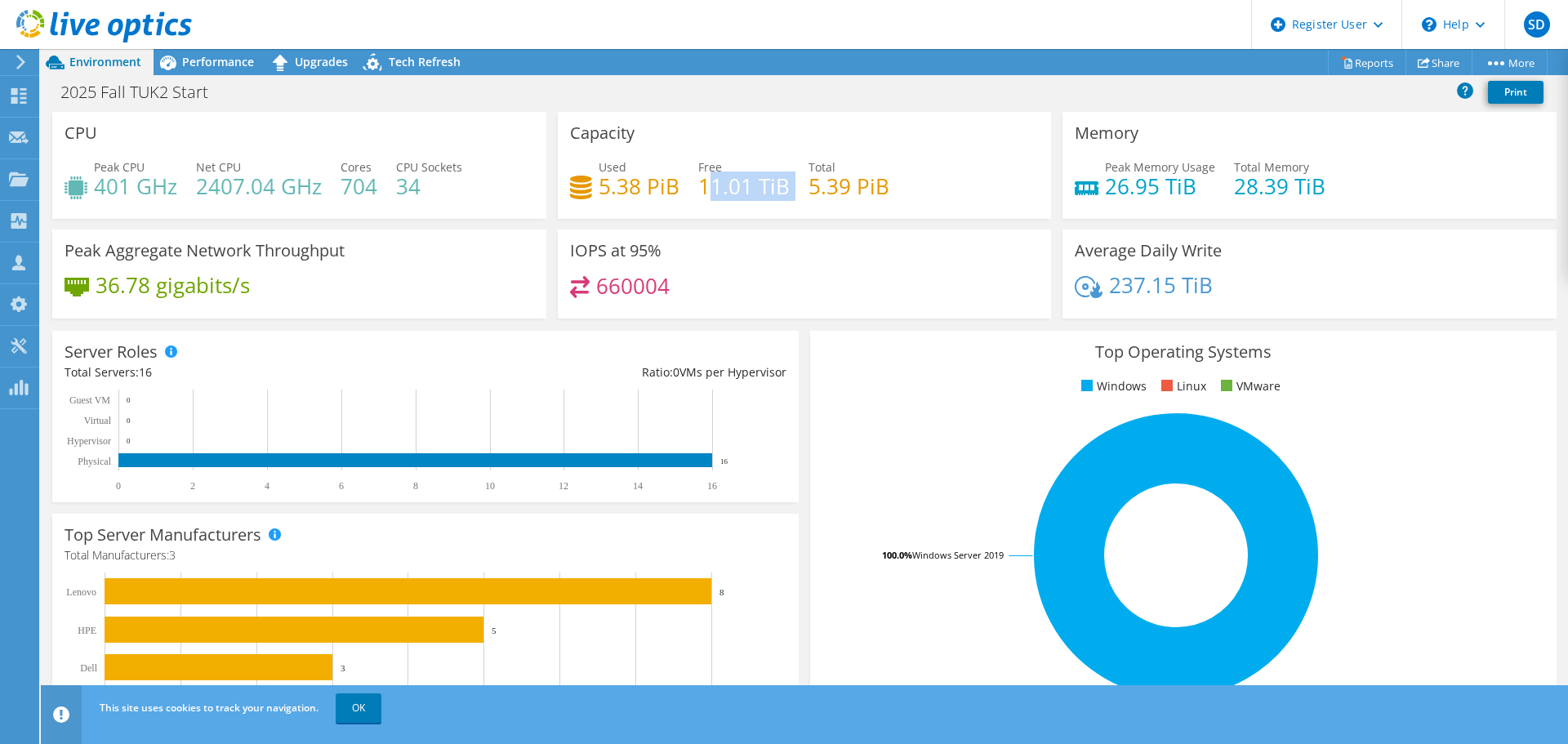
drag, startPoint x: 701, startPoint y: 192, endPoint x: 798, endPoint y: 192, distance: 97.0
click at [798, 192] on div "Used 5.38 PiB Free 11.01 TiB Total 5.39 PiB" at bounding box center [805, 185] width 469 height 53
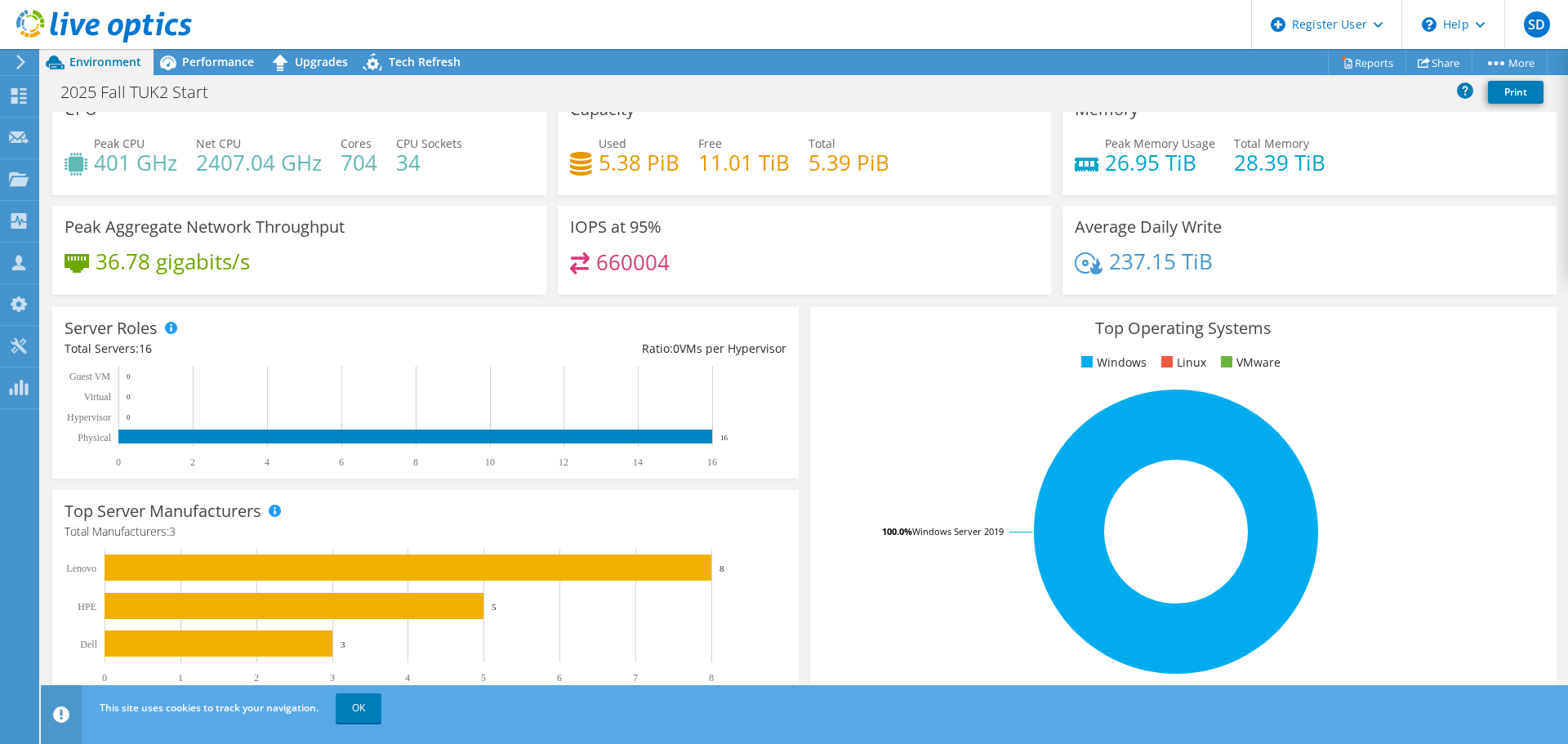
scroll to position [0, 0]
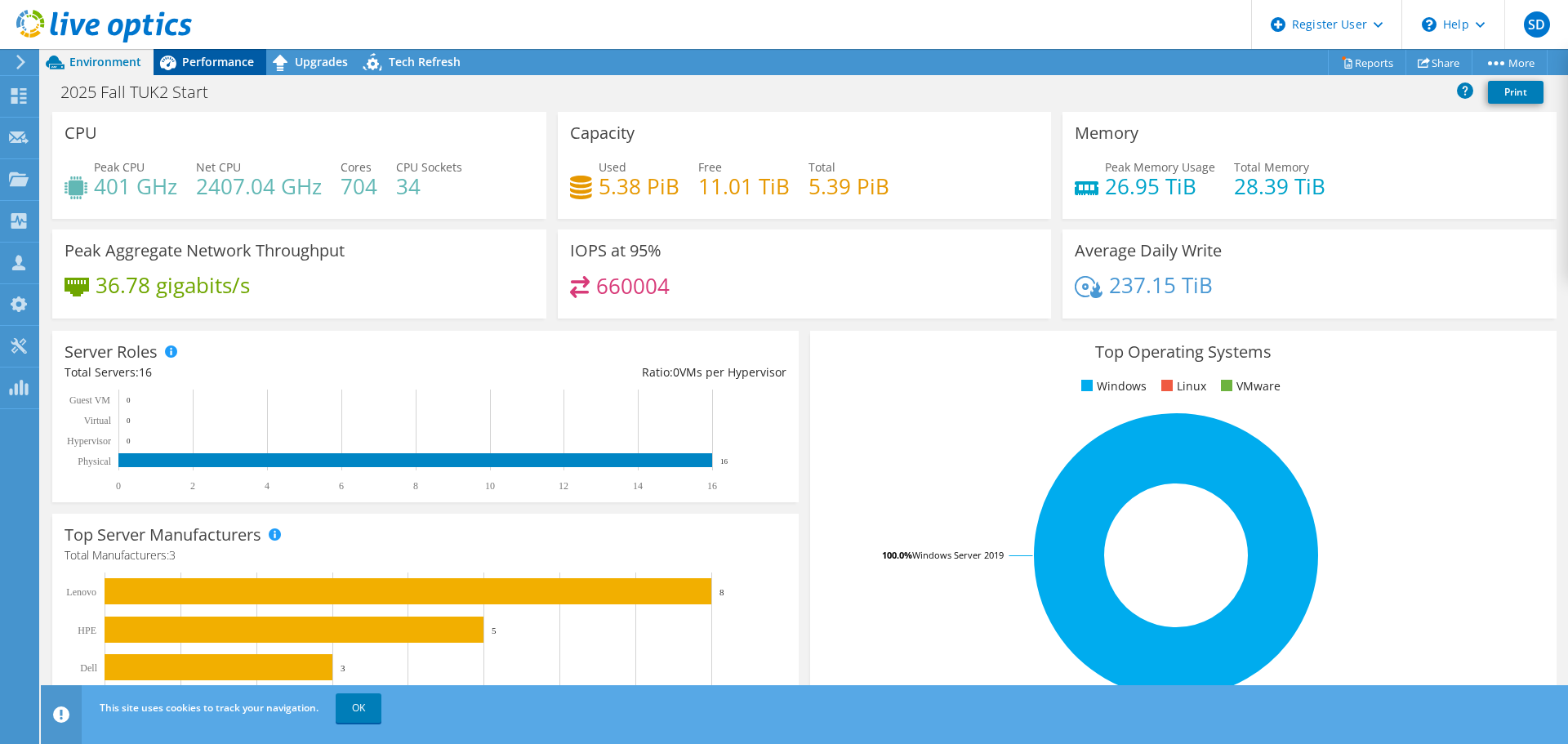
click at [230, 63] on span "Performance" at bounding box center [218, 62] width 72 height 15
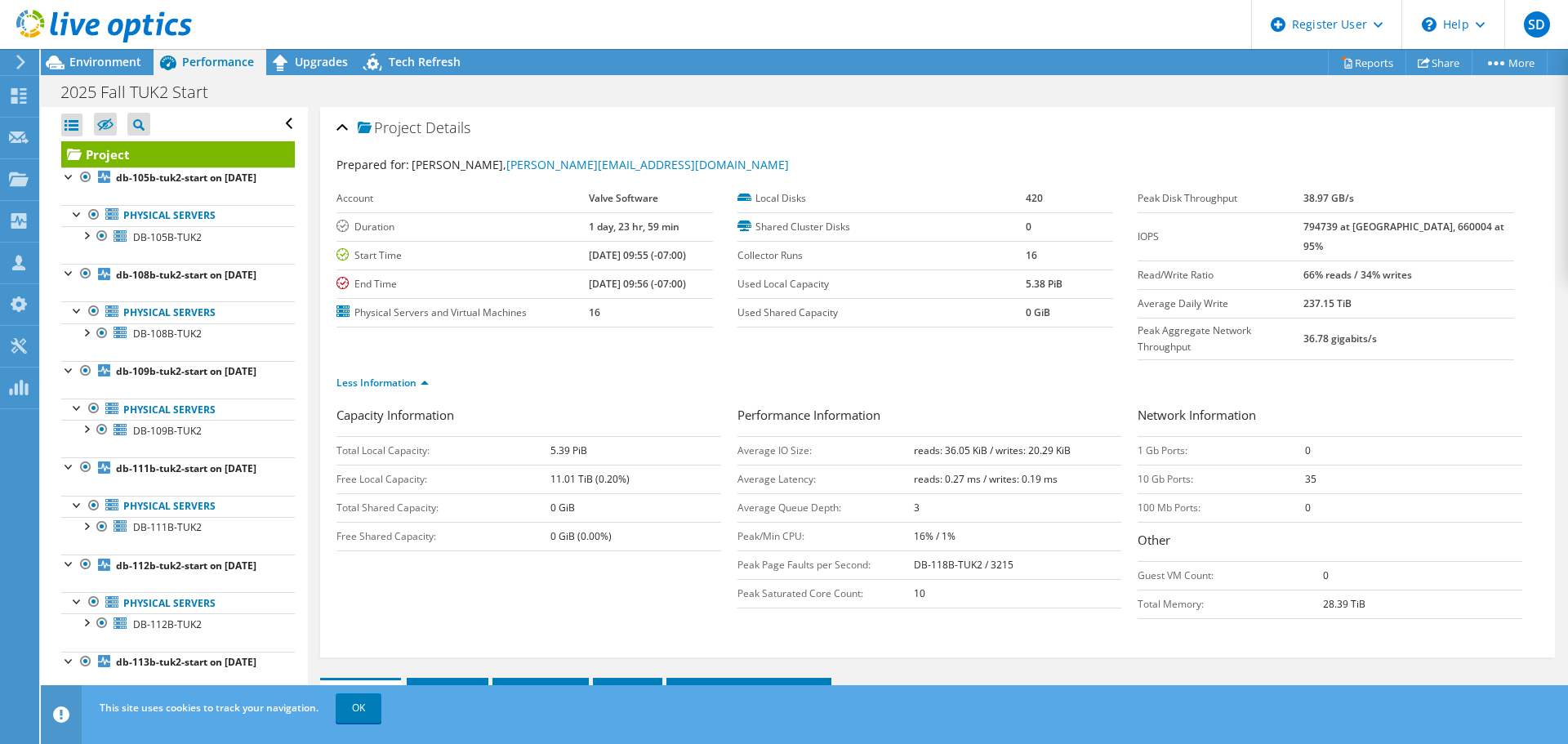
click at [344, 123] on div "Project Details" at bounding box center [938, 128] width 1202 height 35
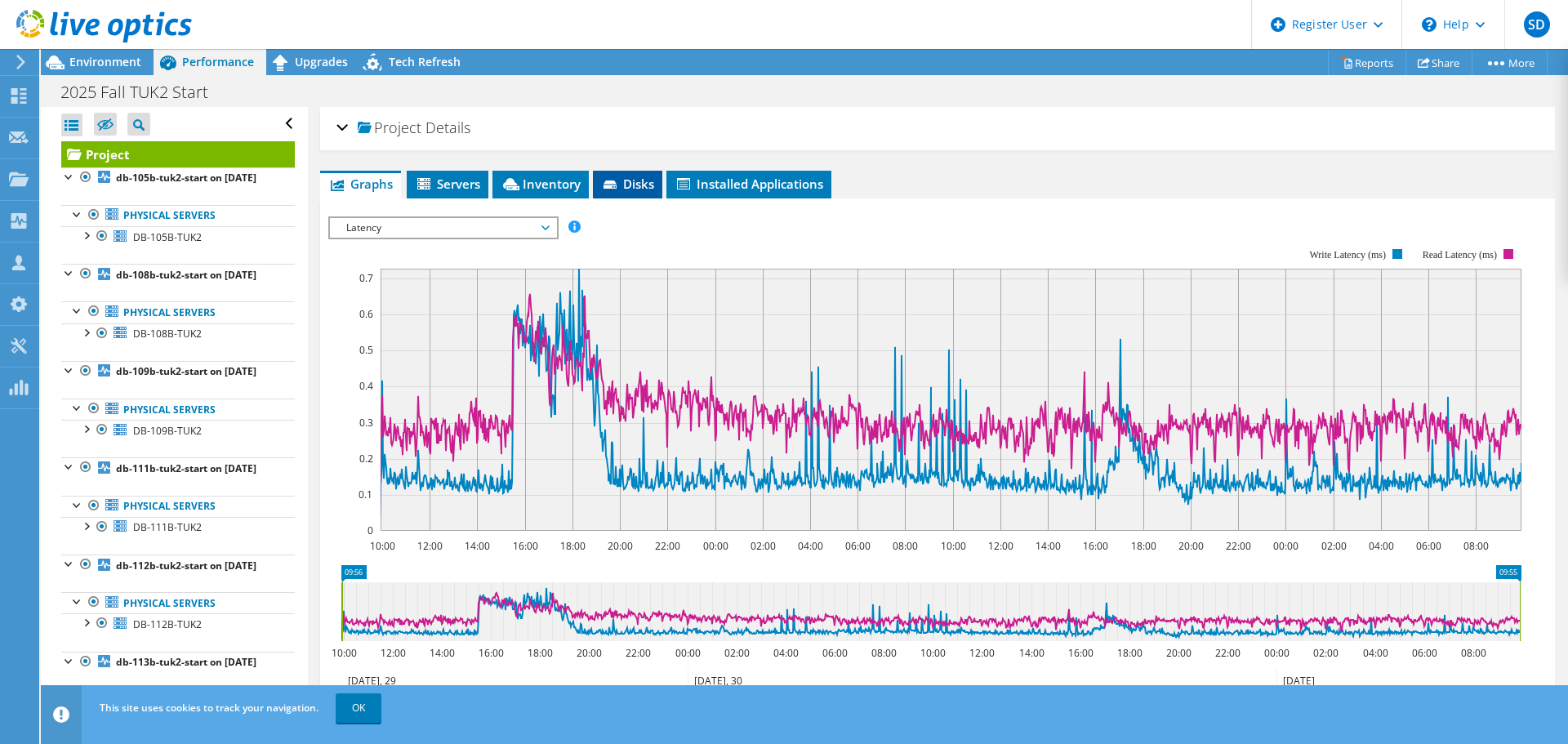
click at [649, 188] on span "Disks" at bounding box center [628, 183] width 53 height 16
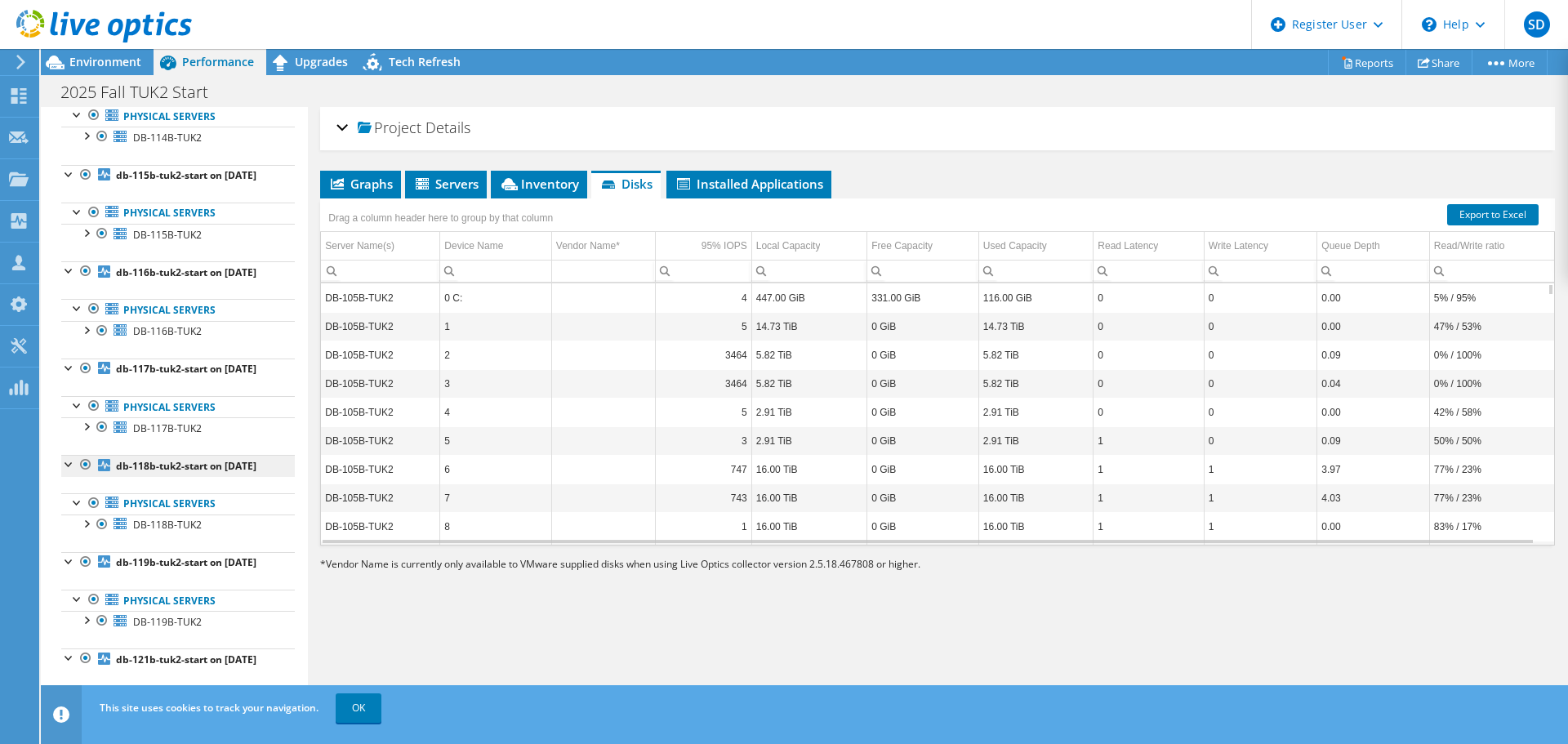
scroll to position [735, 0]
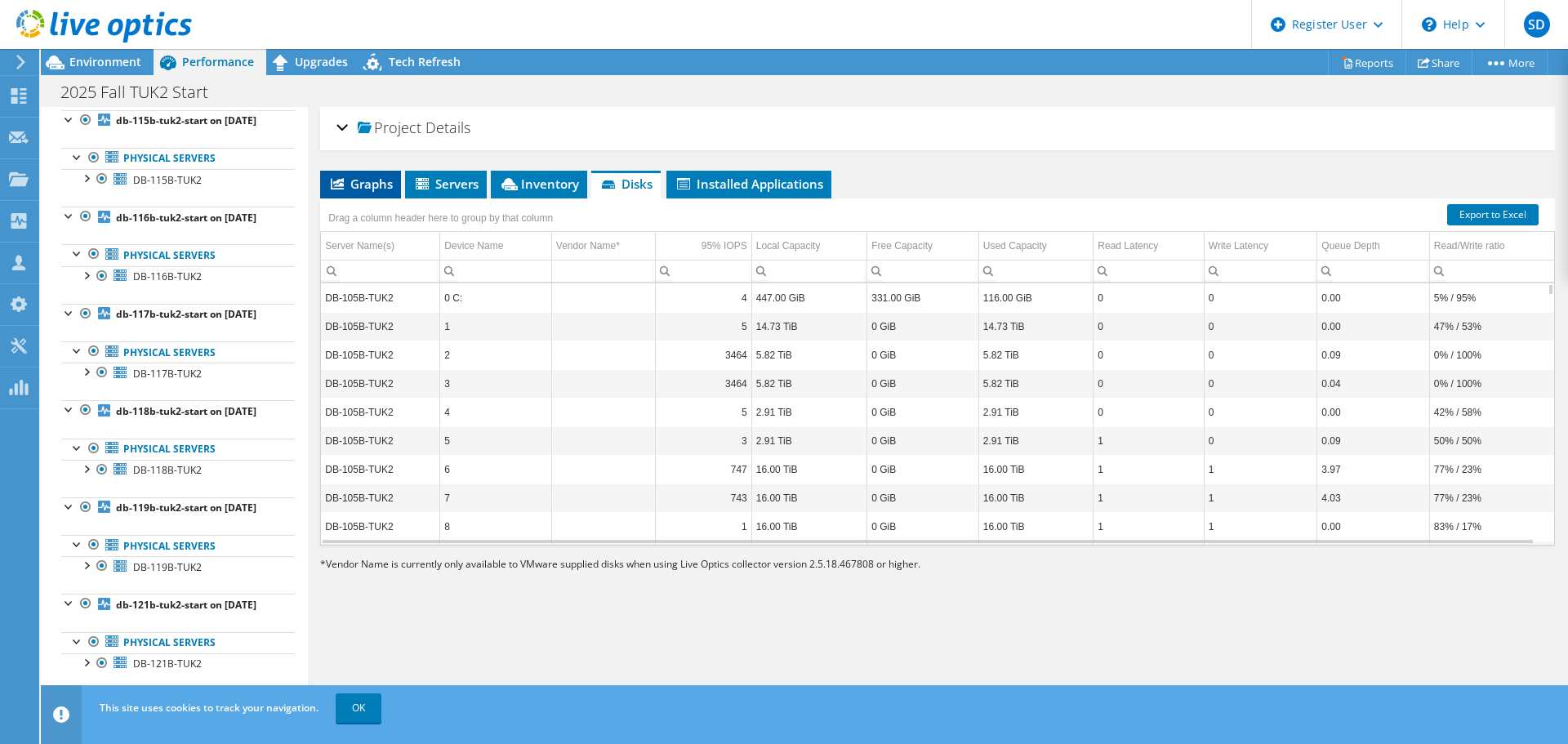
click at [355, 192] on li "Graphs" at bounding box center [360, 185] width 81 height 27
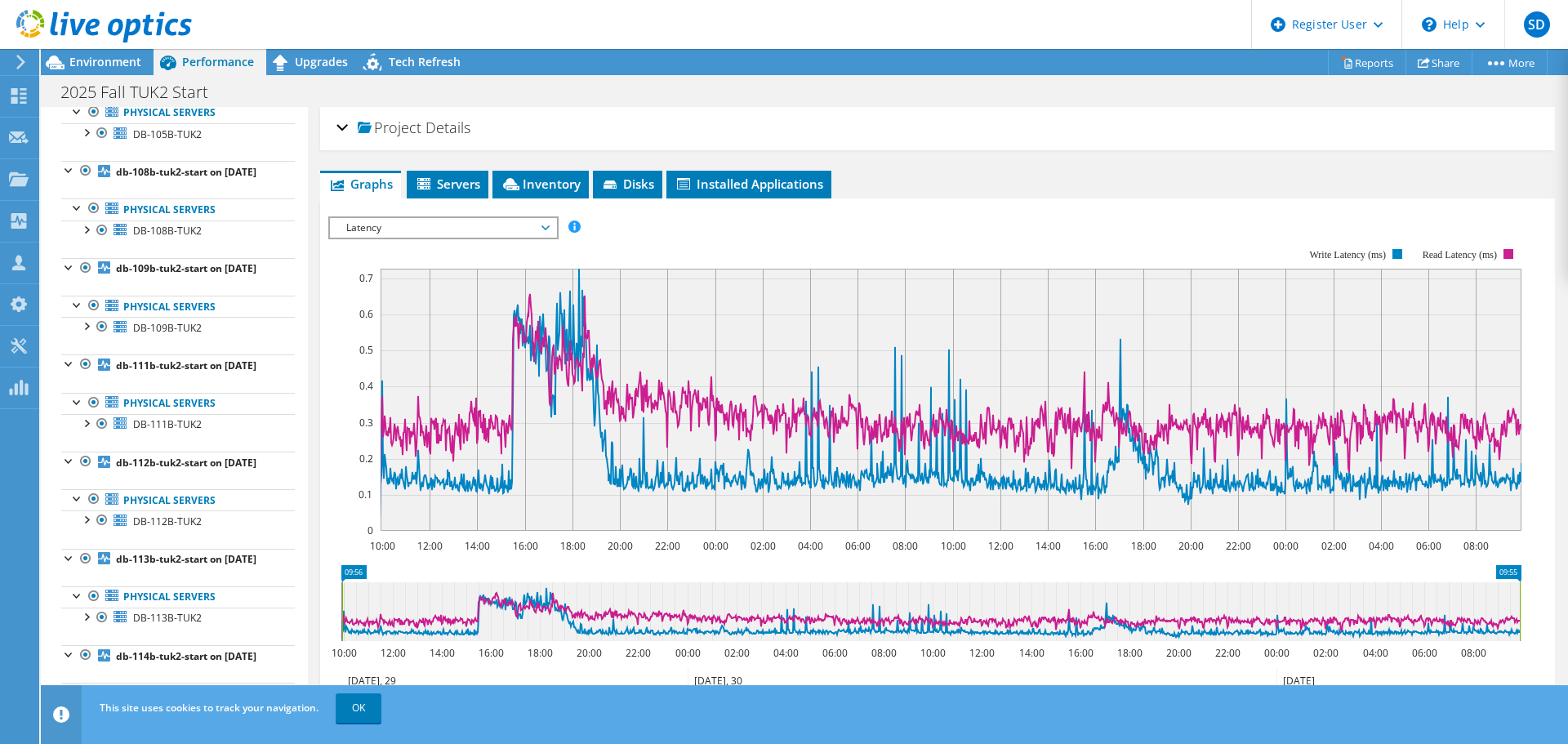
scroll to position [0, 0]
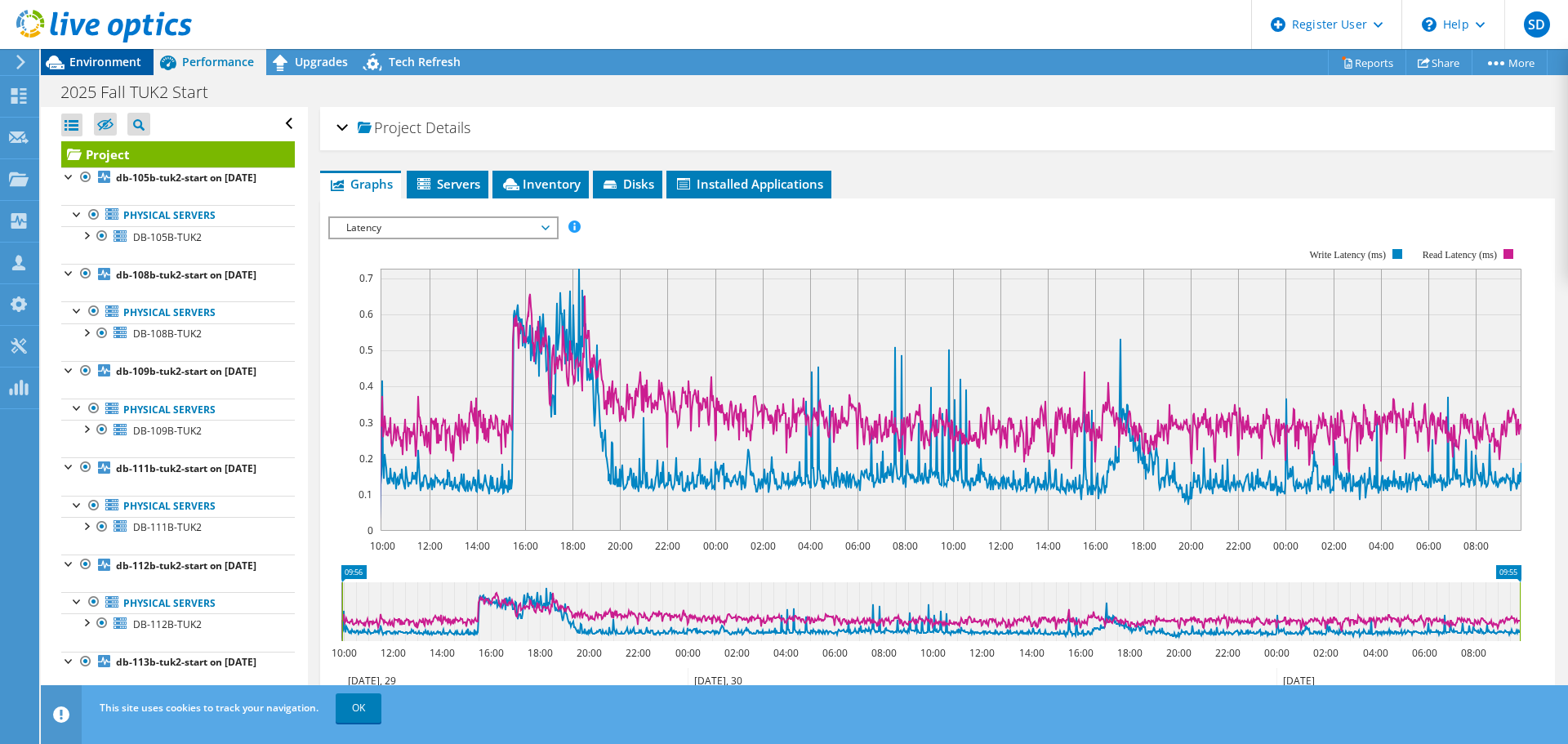
click at [74, 61] on span "Environment" at bounding box center [105, 62] width 72 height 15
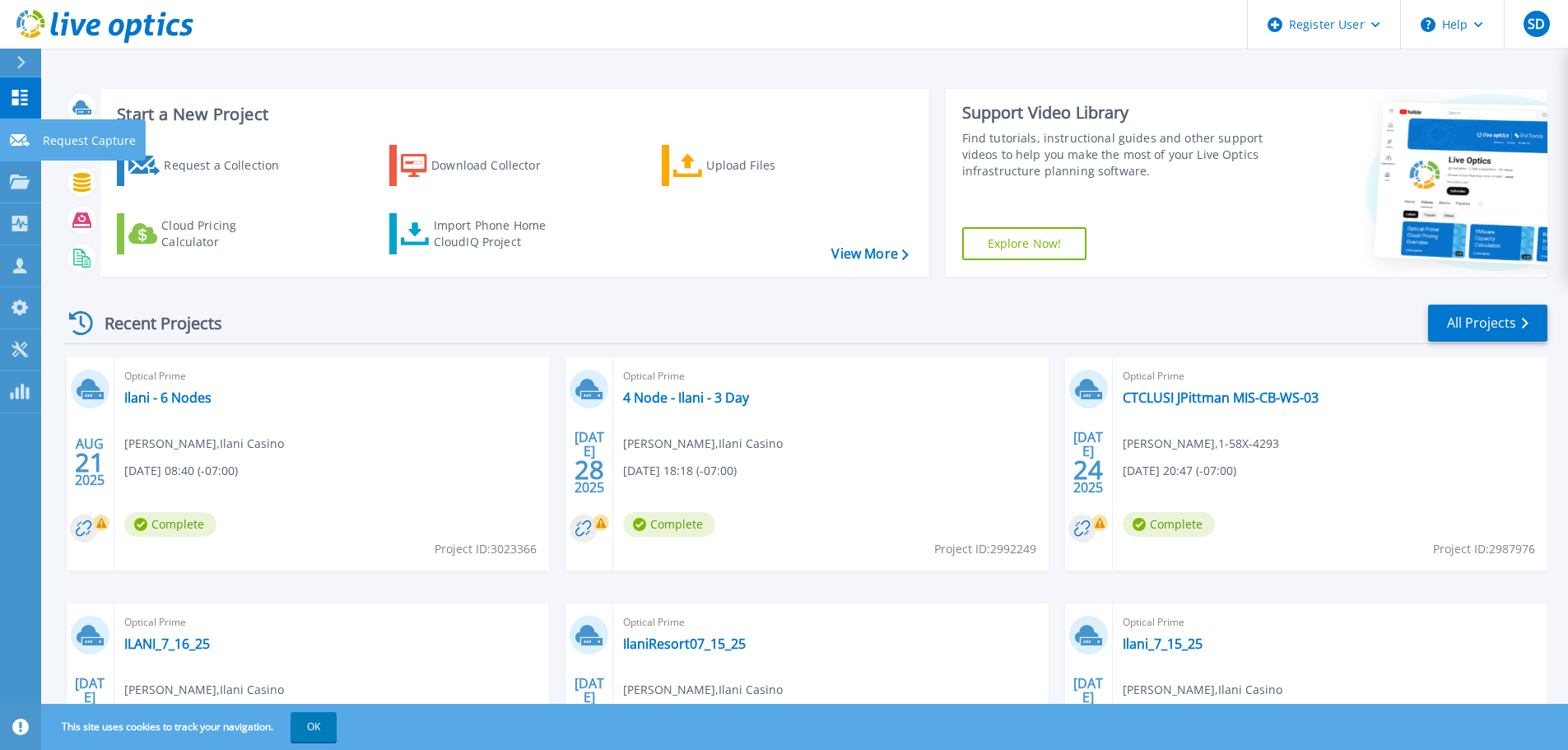
click at [18, 148] on link "Request Capture Request Capture" at bounding box center [21, 141] width 41 height 42
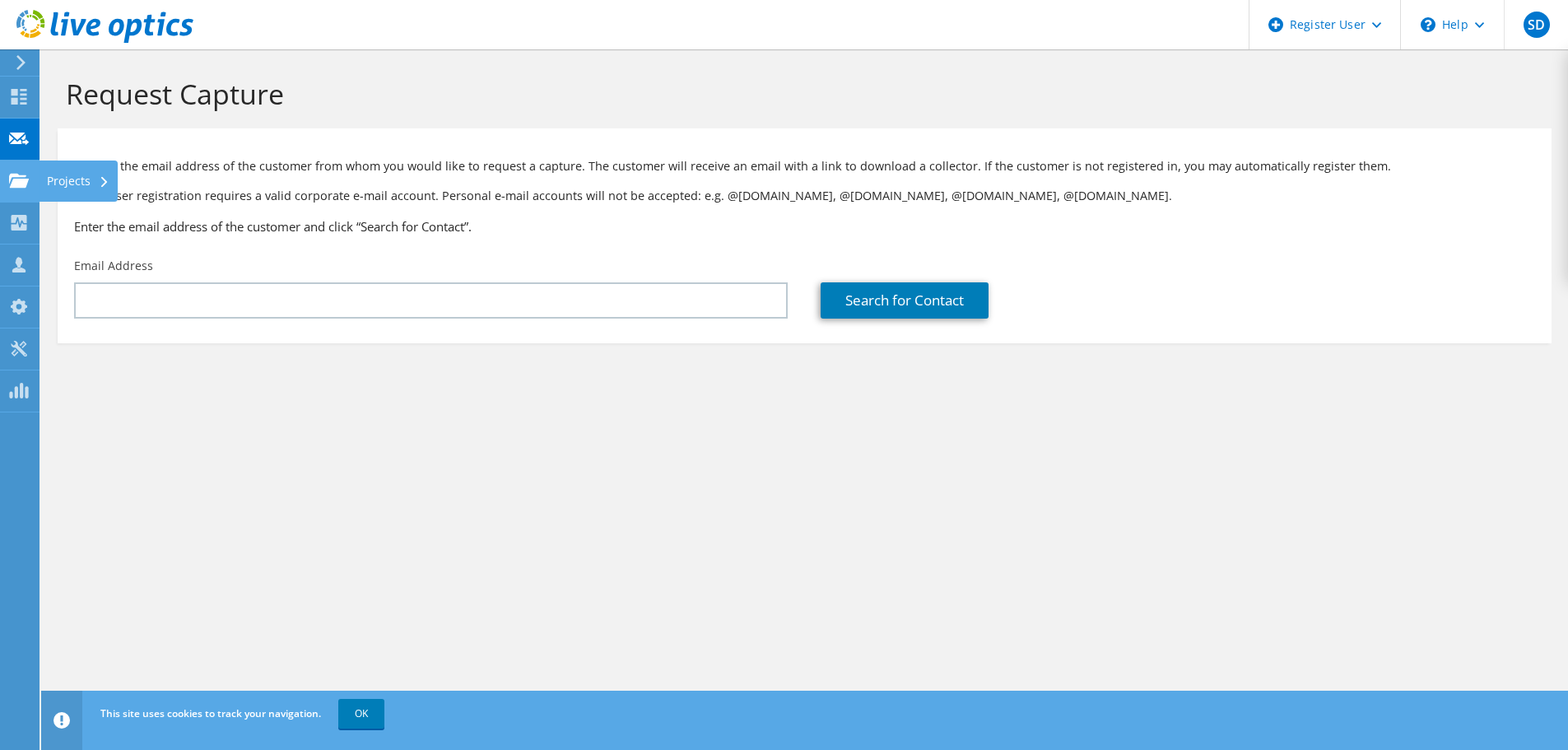
click at [13, 173] on icon at bounding box center [19, 181] width 20 height 16
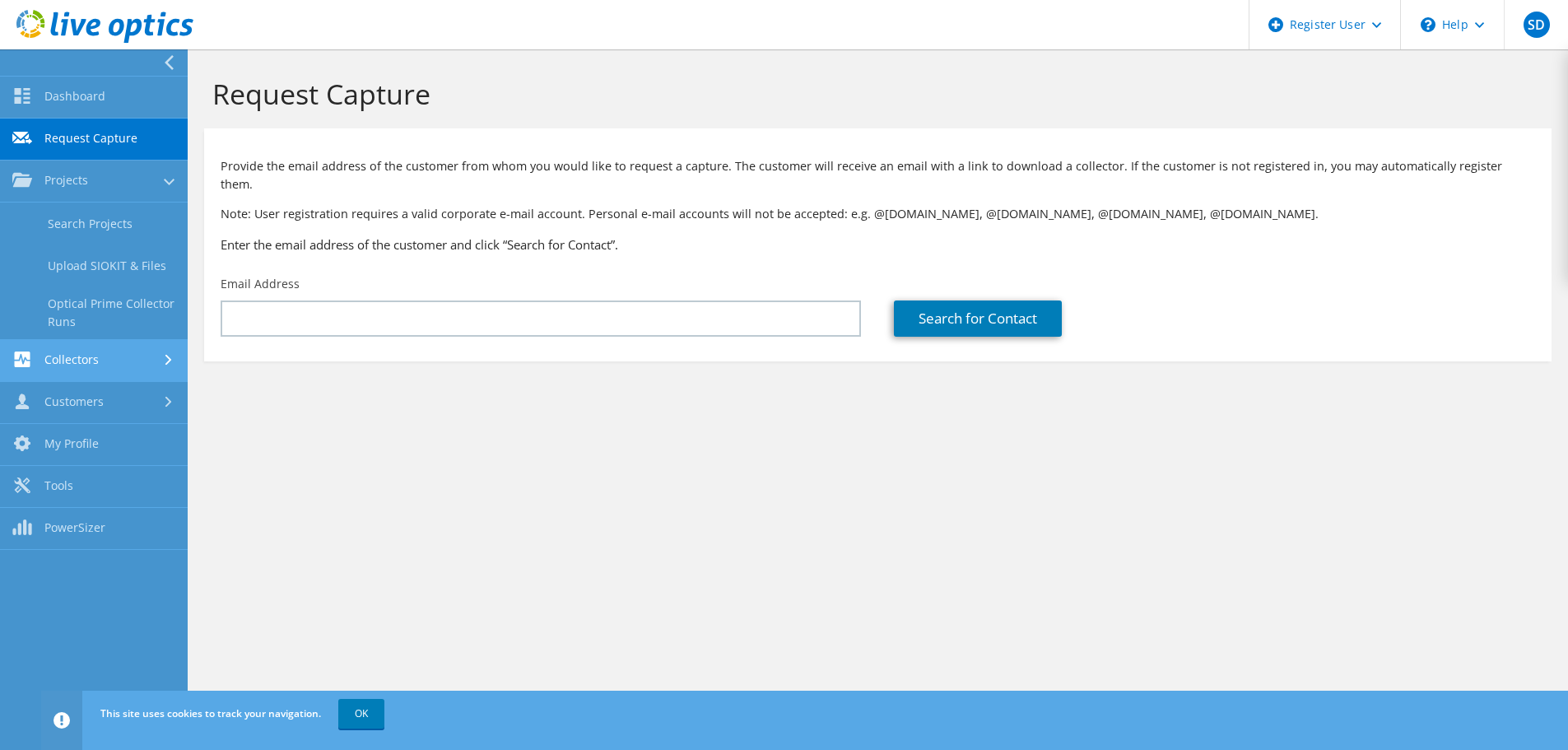
click at [94, 359] on link "Collectors" at bounding box center [94, 360] width 188 height 42
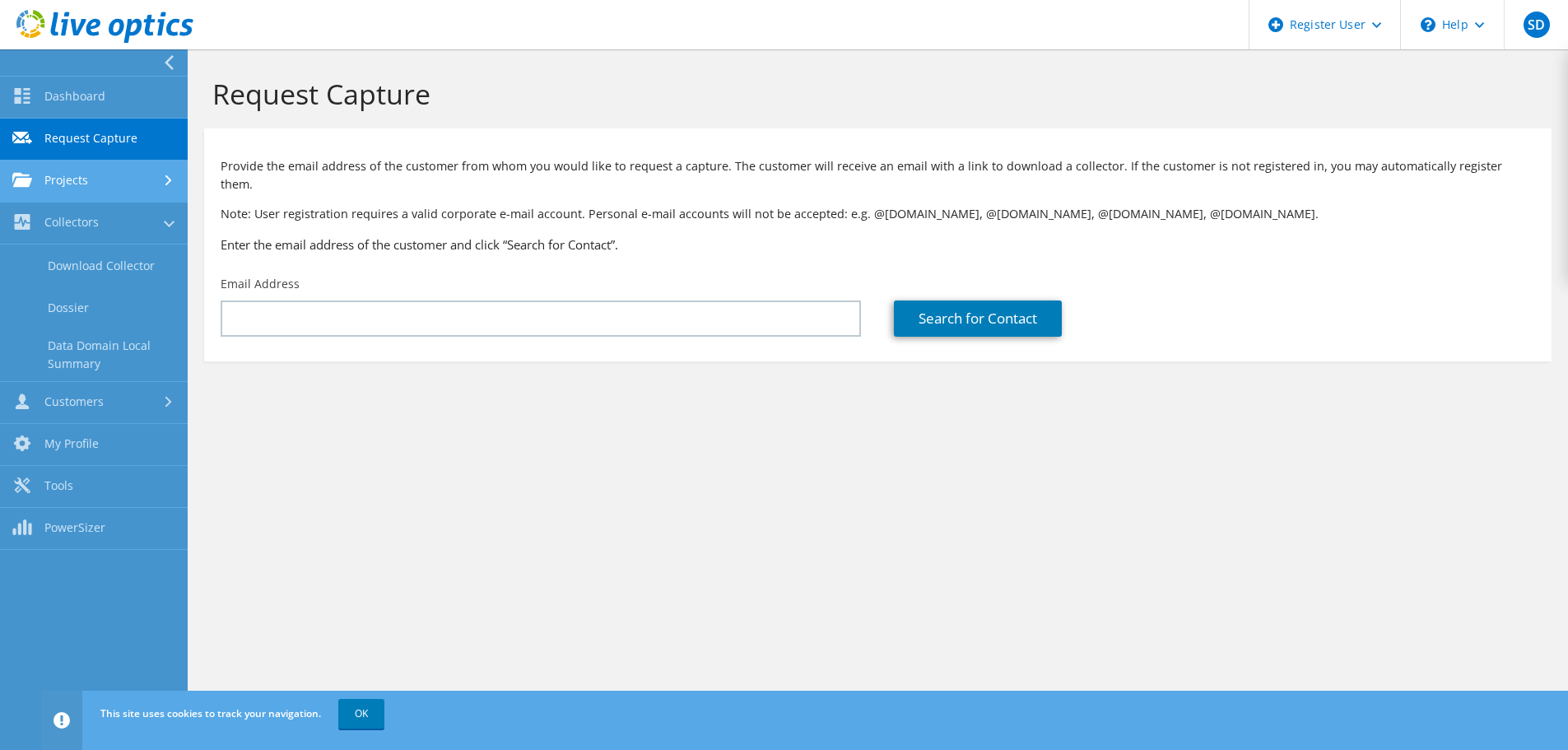
click at [106, 196] on link "Projects" at bounding box center [94, 181] width 188 height 42
click at [101, 226] on link "Search Projects" at bounding box center [94, 223] width 188 height 42
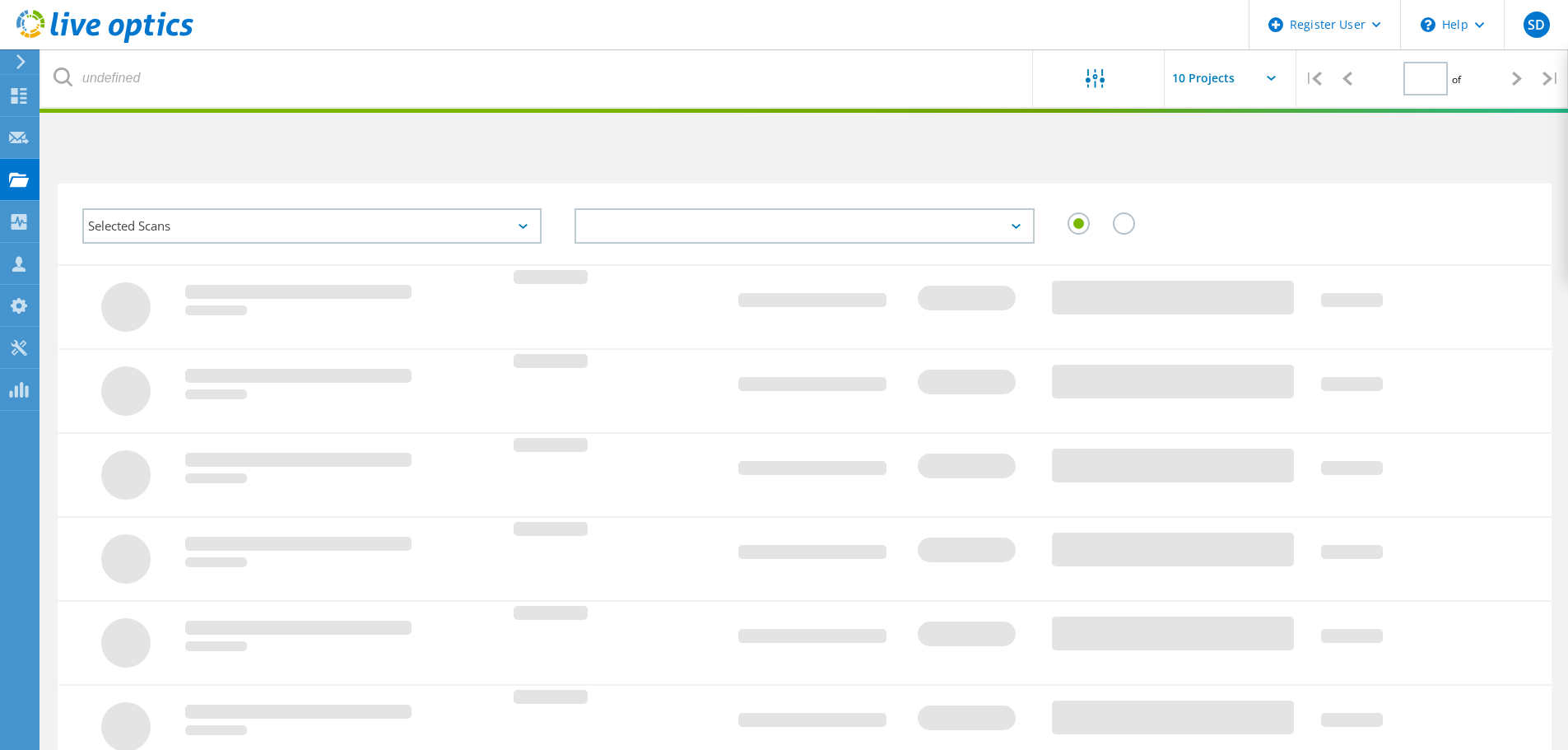
type input "1"
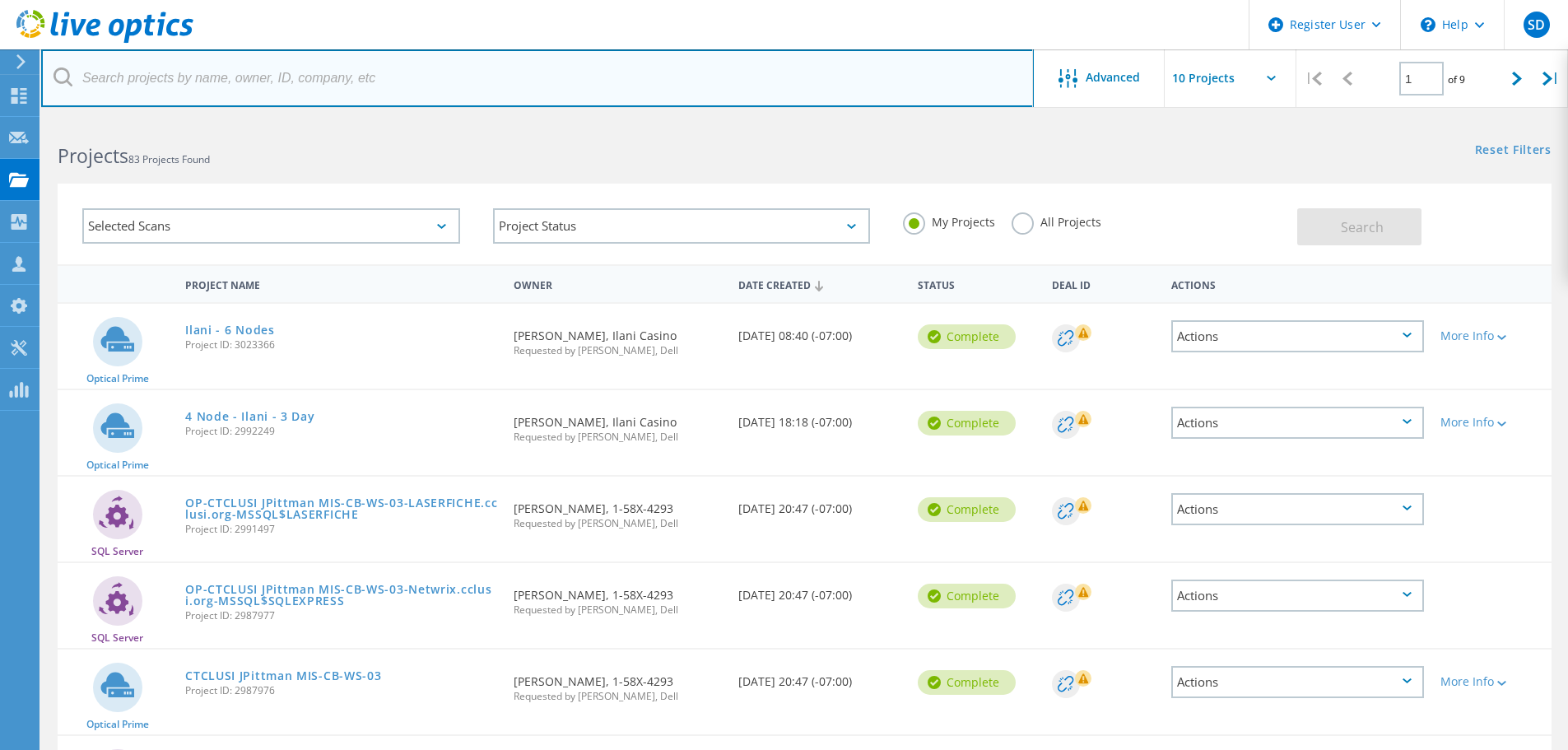
click at [448, 97] on input "text" at bounding box center [538, 78] width 992 height 58
type input "@slac"
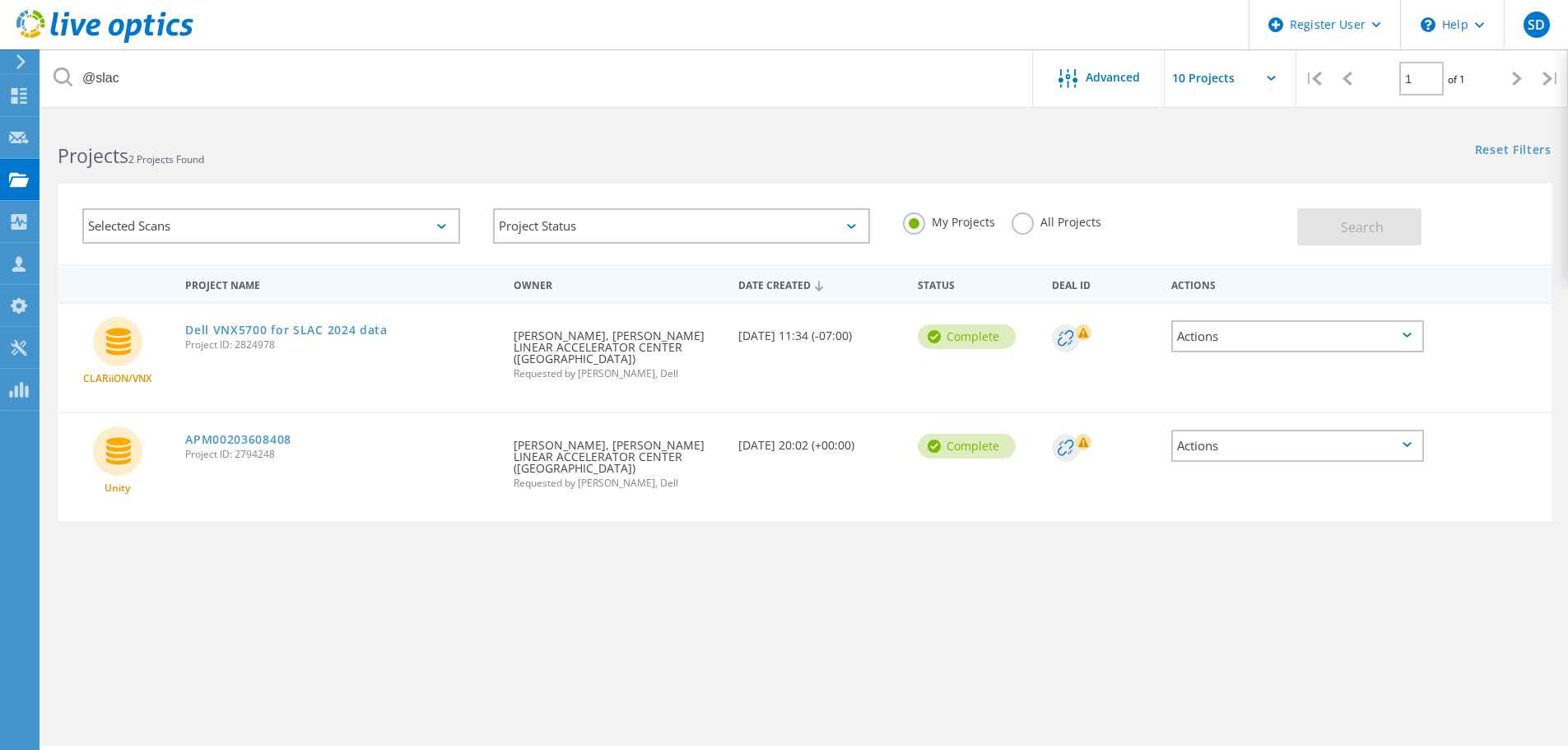
click at [1086, 225] on label "All Projects" at bounding box center [1056, 220] width 90 height 16
click at [0, 0] on input "All Projects" at bounding box center [0, 0] width 0 height 0
click at [240, 334] on link "Dell VNX5700 for SLAC 2024 data" at bounding box center [286, 329] width 202 height 11
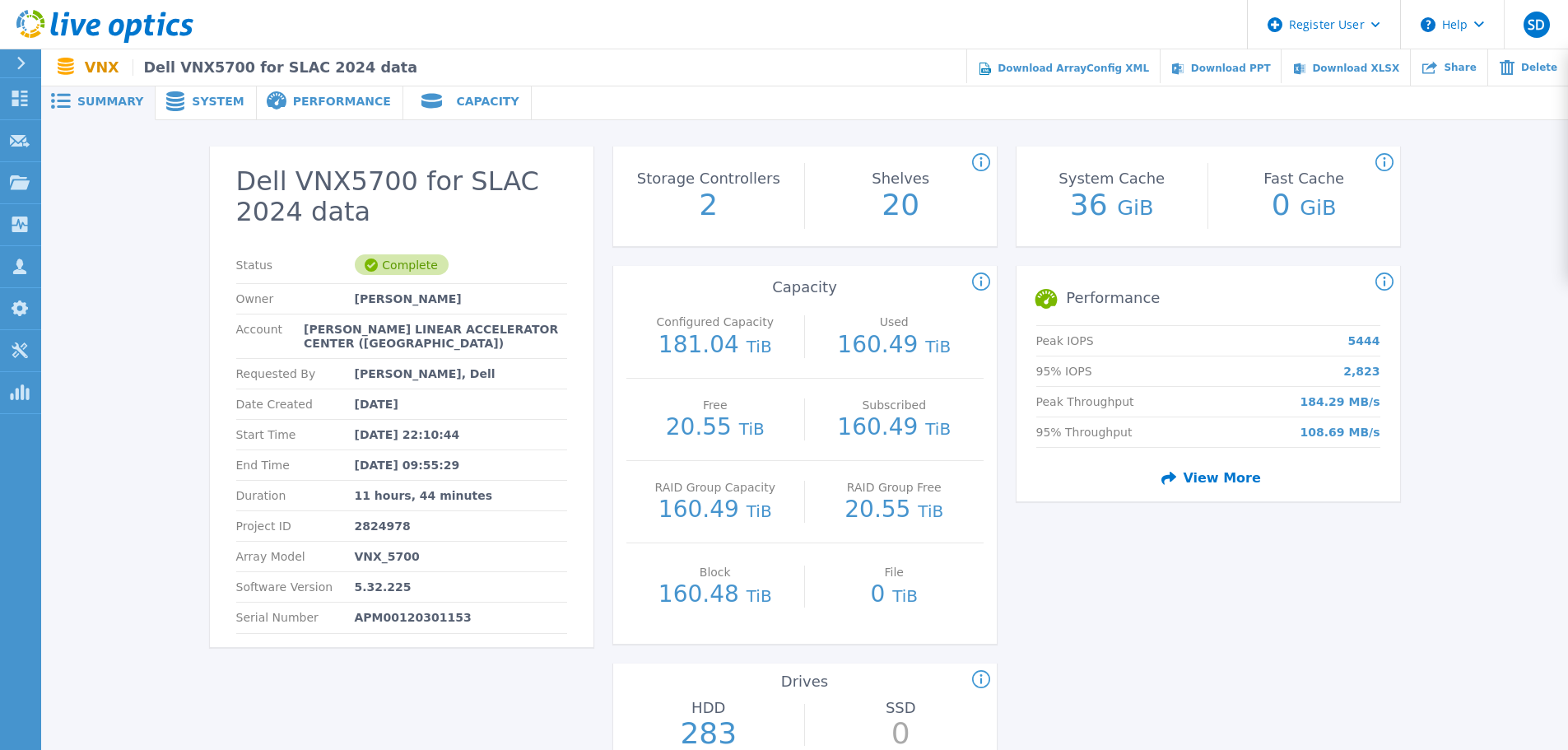
click at [103, 100] on span "Summary" at bounding box center [110, 101] width 65 height 11
click at [20, 178] on icon at bounding box center [19, 182] width 20 height 14
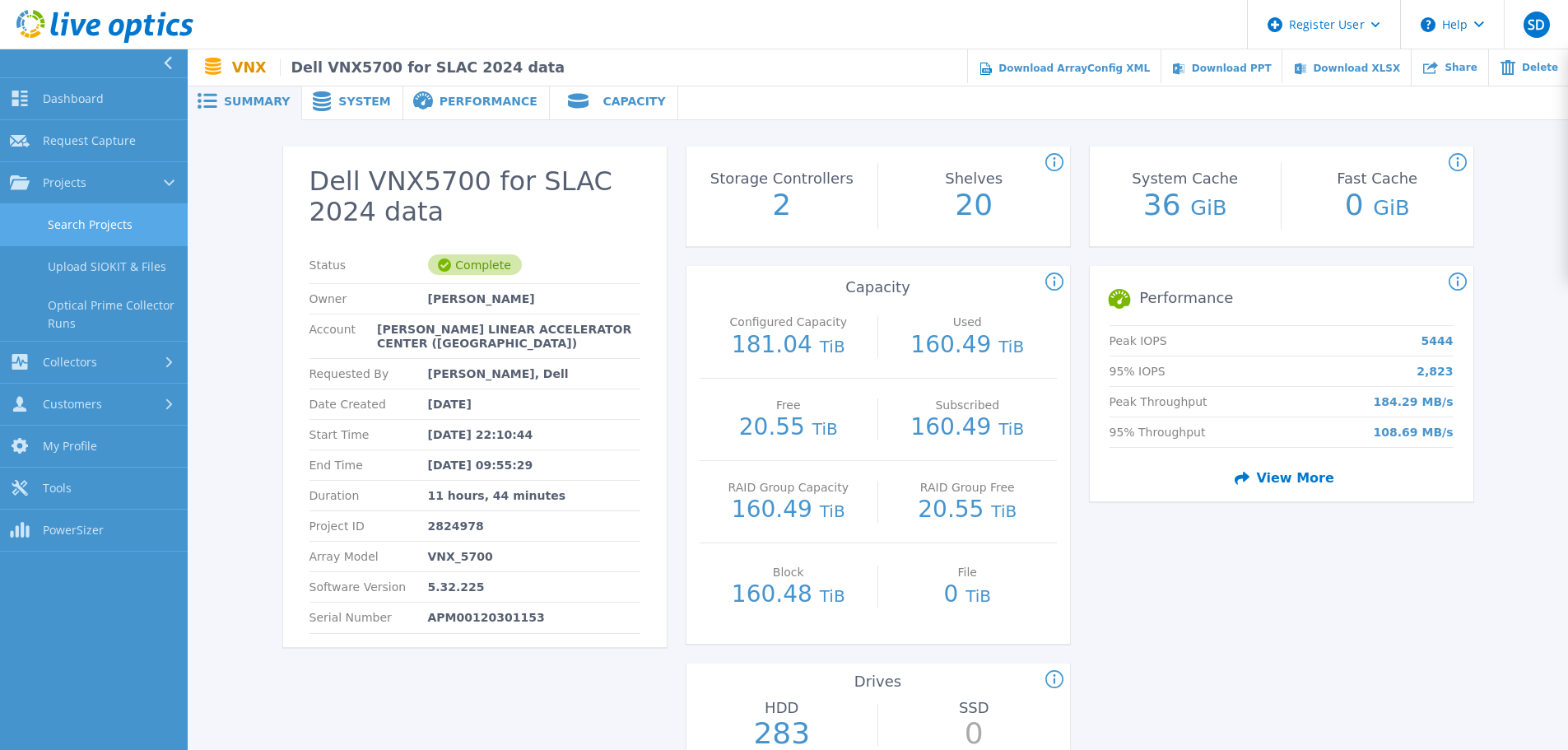
click at [111, 216] on link "Search Projects" at bounding box center [94, 225] width 188 height 42
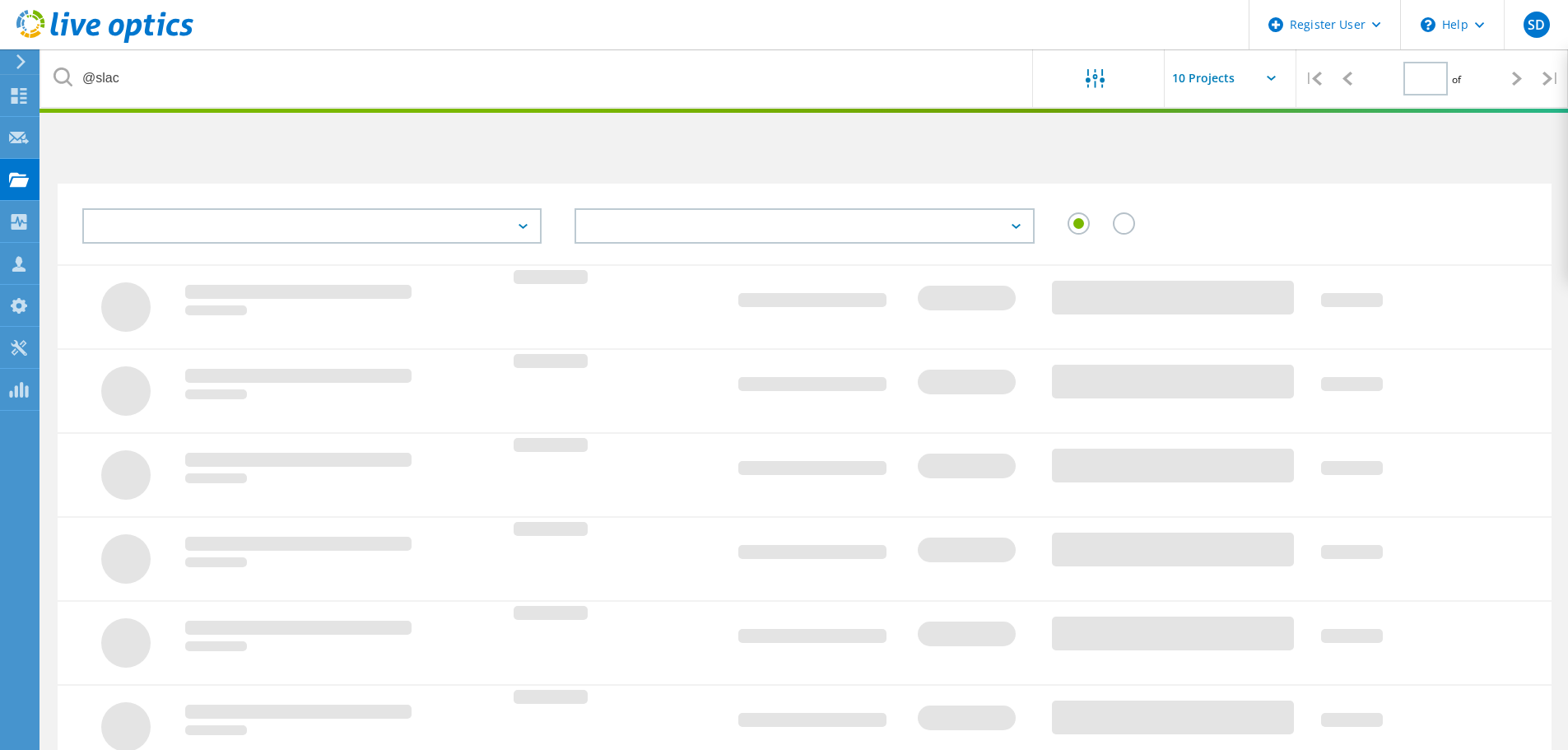
type input "1"
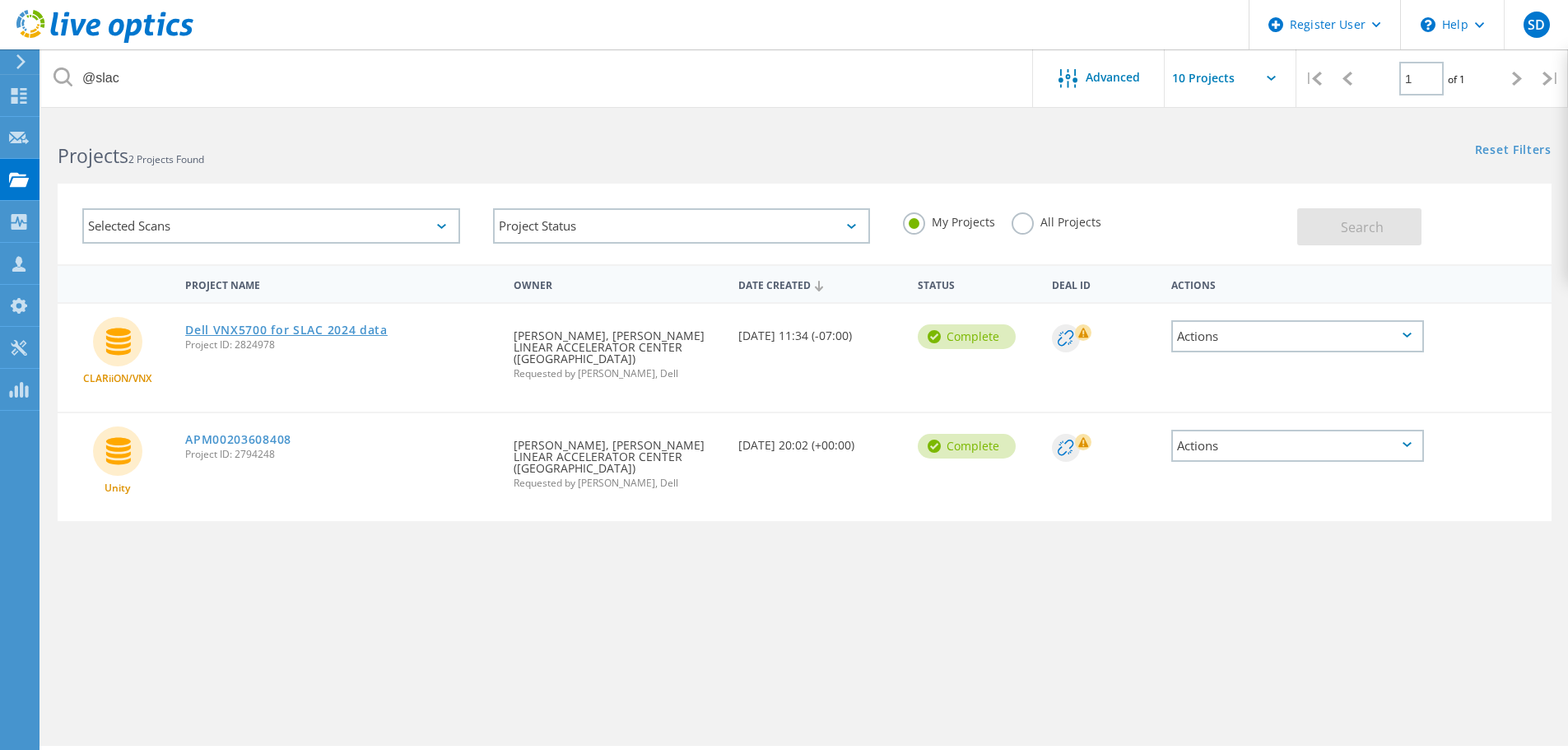
click at [240, 331] on link "Dell VNX5700 for SLAC 2024 data" at bounding box center [286, 329] width 202 height 11
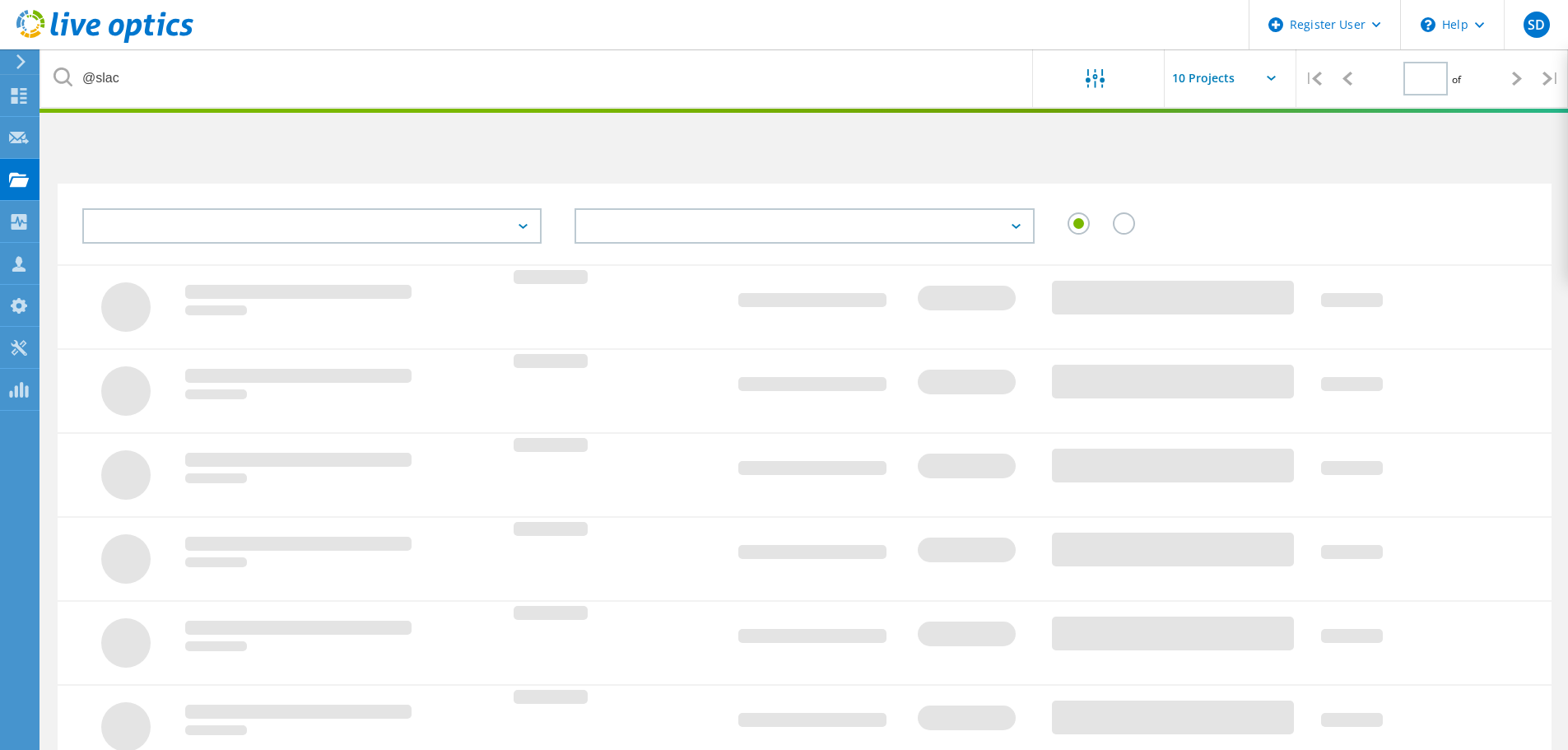
type input "1"
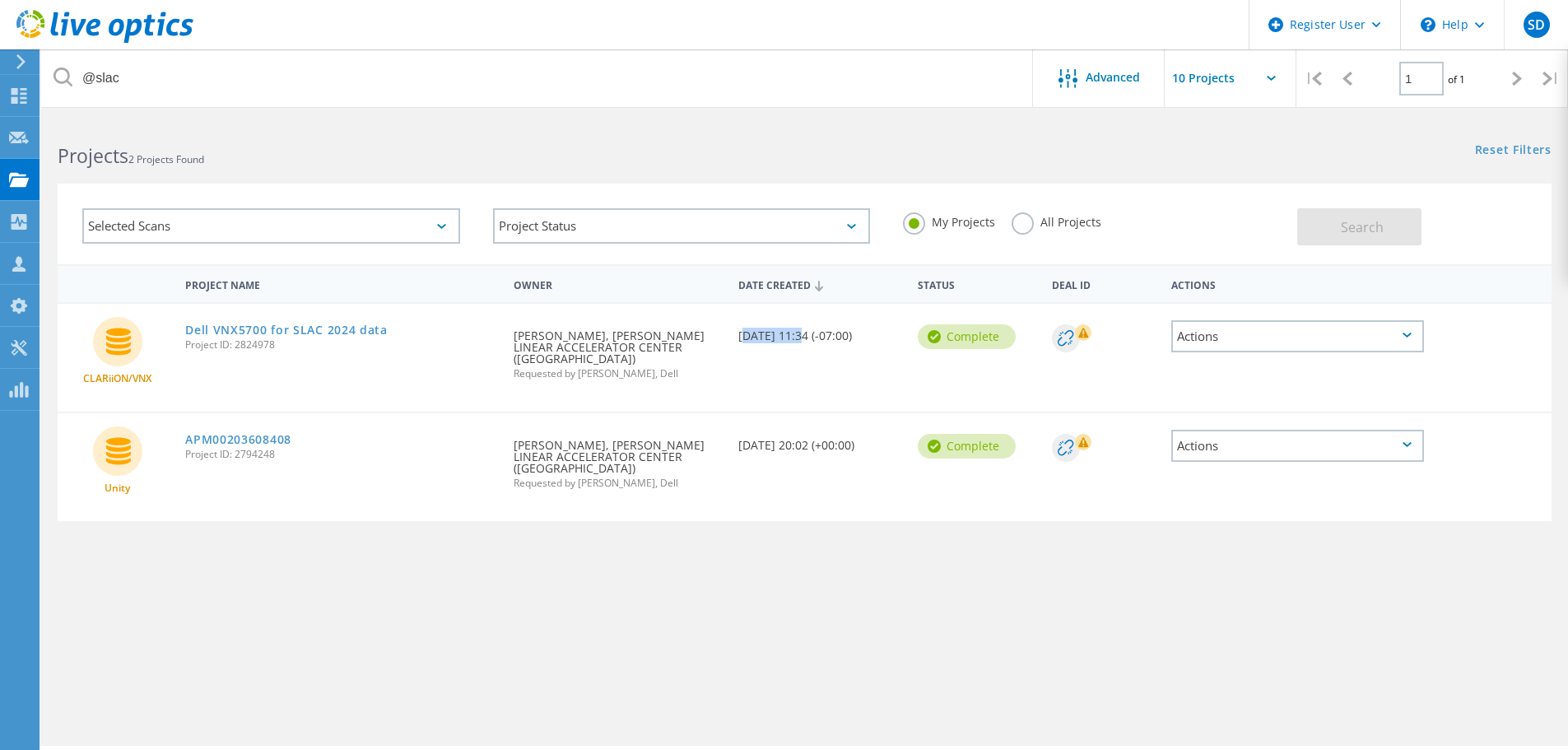
drag, startPoint x: 739, startPoint y: 337, endPoint x: 798, endPoint y: 337, distance: 59.0
click at [798, 337] on div "Date Created 03/19/2025, 11:34 (-07:00)" at bounding box center [819, 330] width 179 height 54
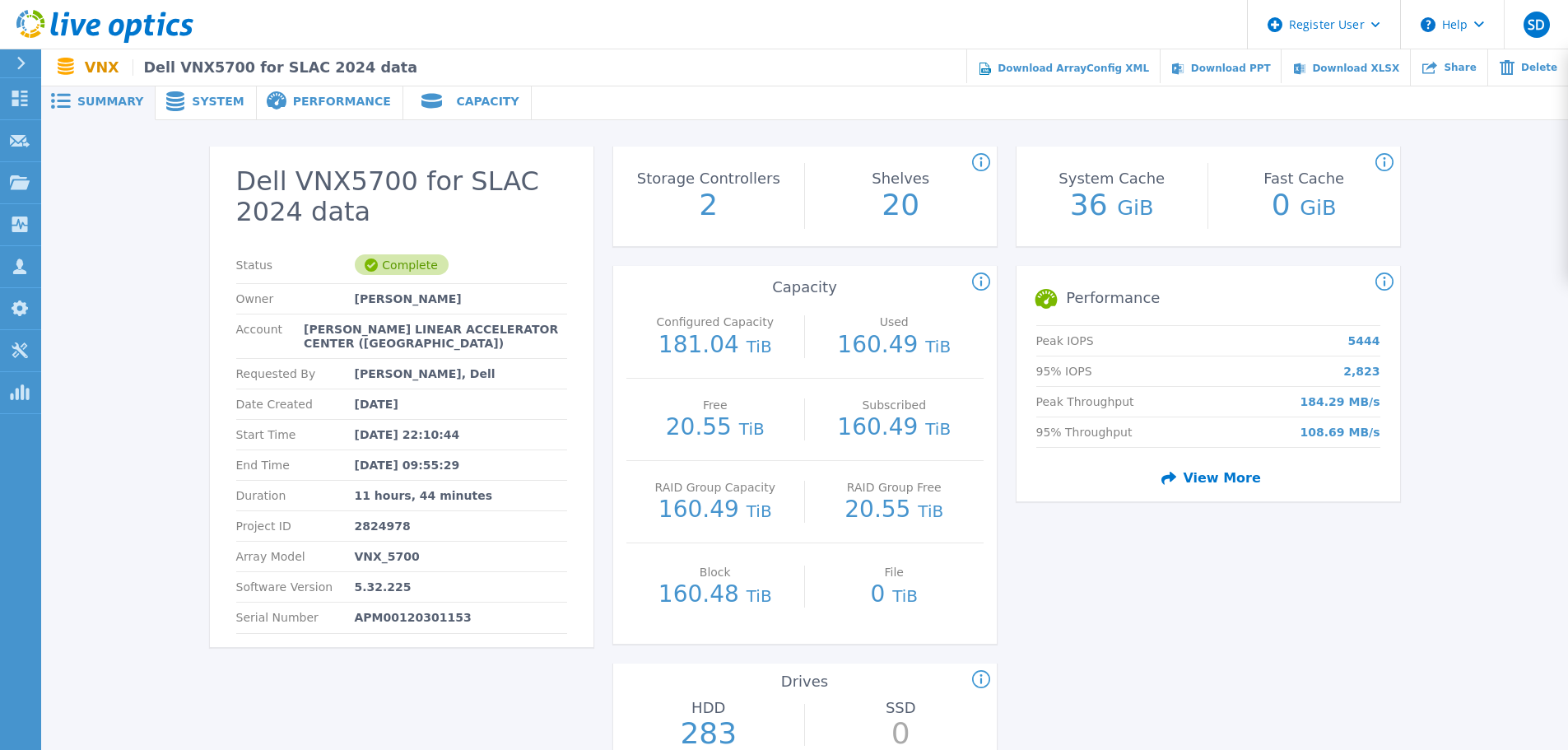
drag, startPoint x: 362, startPoint y: 409, endPoint x: 458, endPoint y: 409, distance: 96.0
click at [458, 409] on div "Date Created Mar 19, 2025" at bounding box center [401, 404] width 331 height 30
click at [398, 434] on p "[DATE] 22:10:44" at bounding box center [408, 434] width 105 height 13
drag, startPoint x: 348, startPoint y: 428, endPoint x: 438, endPoint y: 467, distance: 98.1
click at [451, 469] on section "Dell VNX5700 for SLAC 2024 data Status Complete Owner Juliyana Regmi Account DO…" at bounding box center [401, 397] width 383 height 501
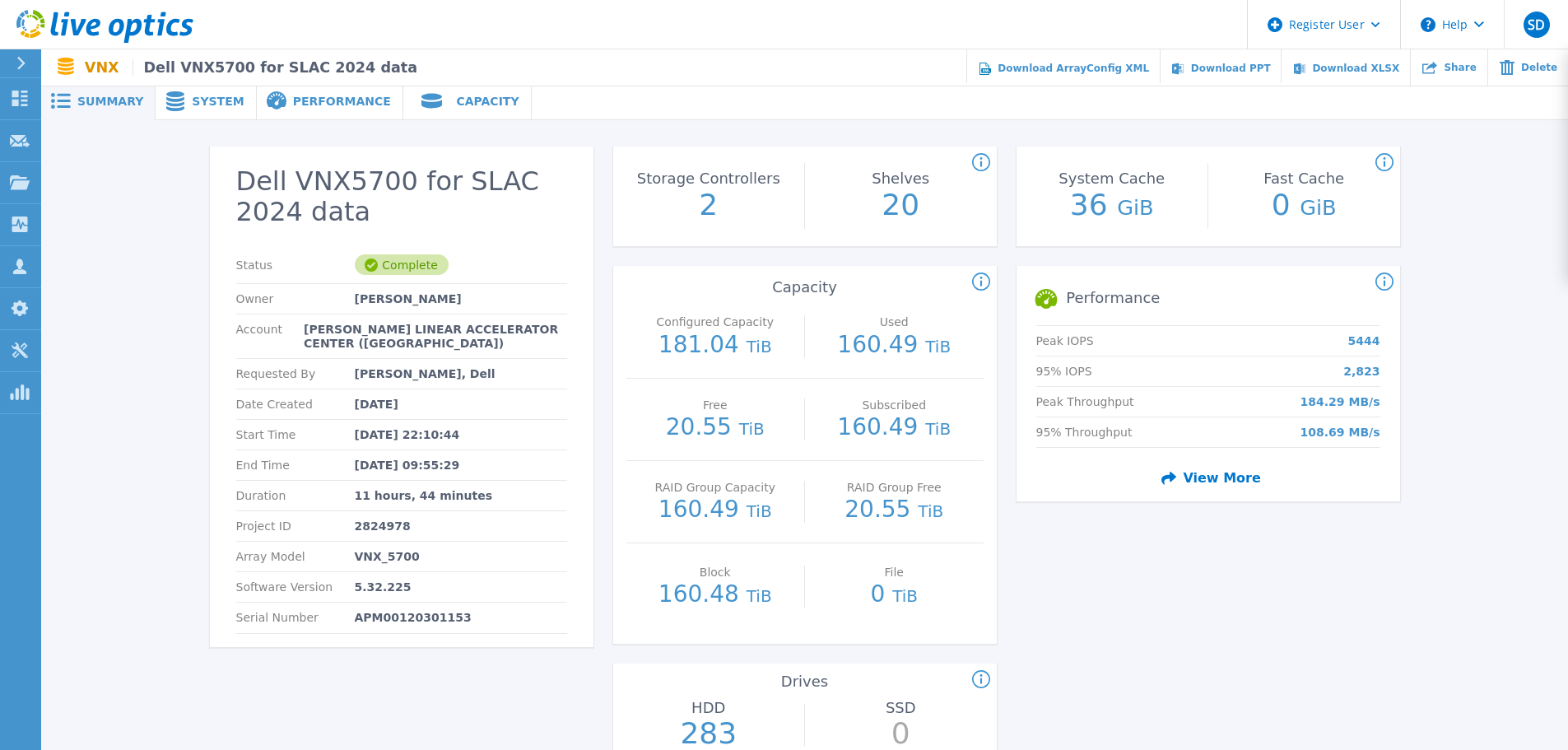
click at [417, 465] on p "[DATE] 09:55:29" at bounding box center [408, 465] width 105 height 13
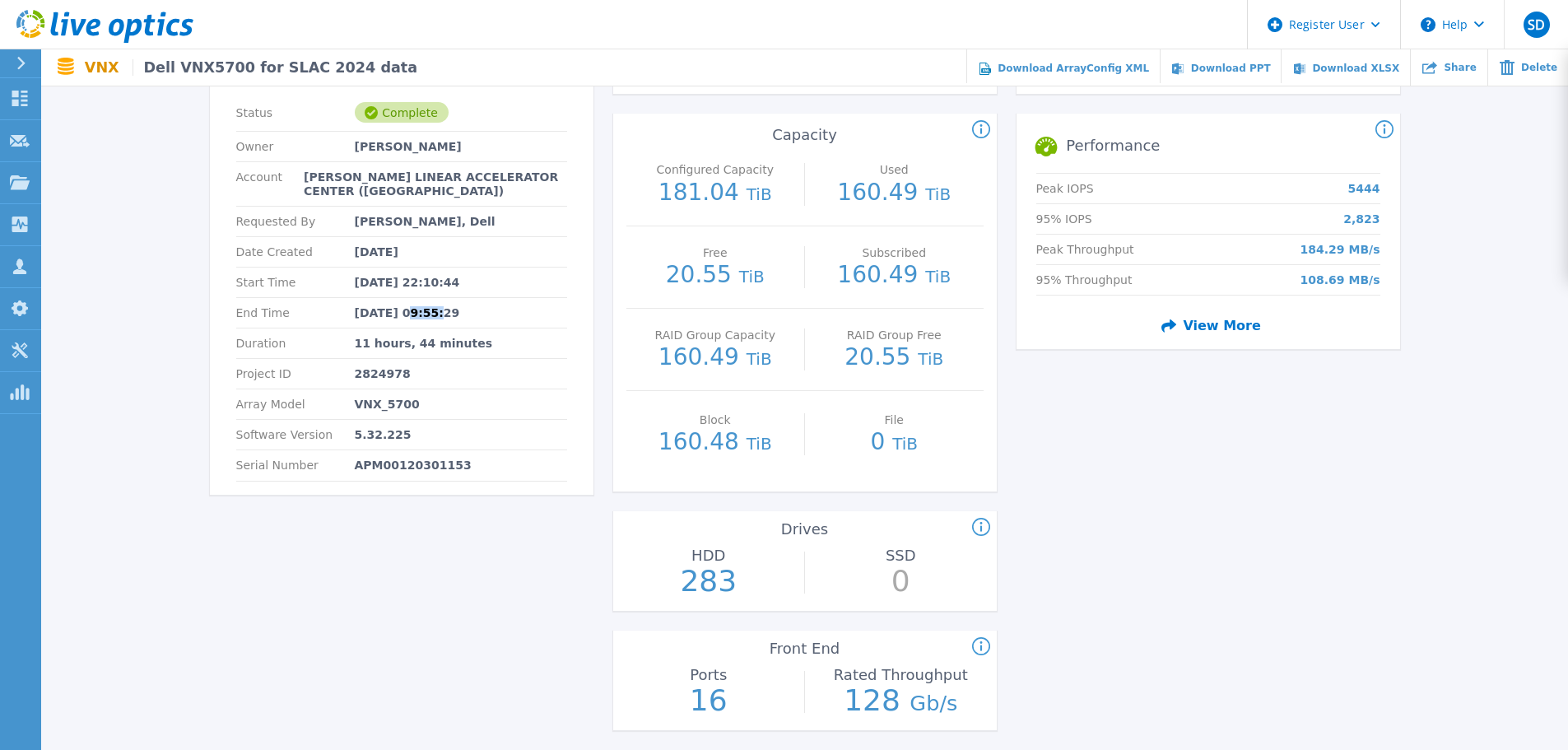
scroll to position [148, 0]
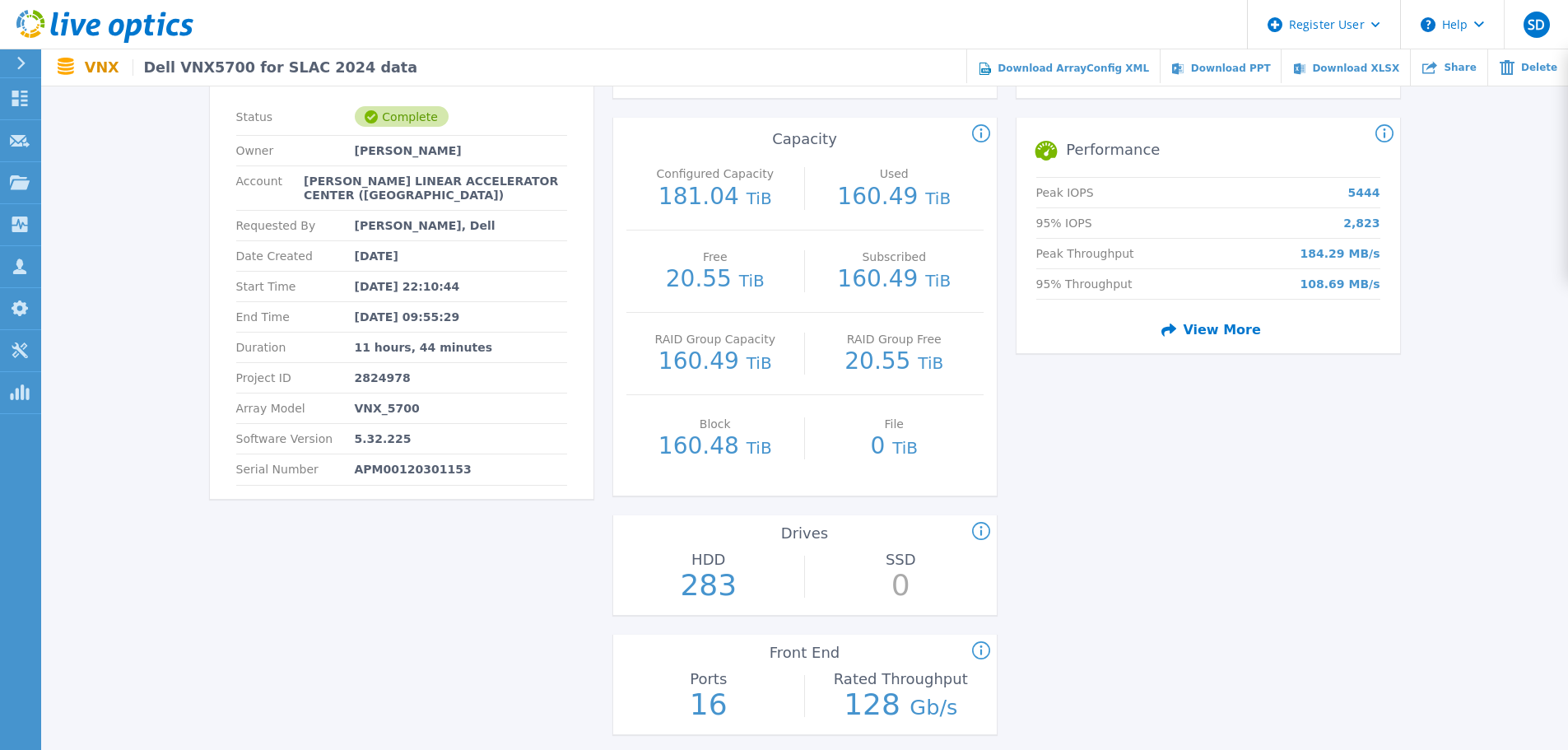
click at [249, 301] on div "Start Time Mar 21, 2024 22:10:44" at bounding box center [401, 286] width 331 height 30
click at [388, 259] on p "[DATE]" at bounding box center [376, 255] width 44 height 13
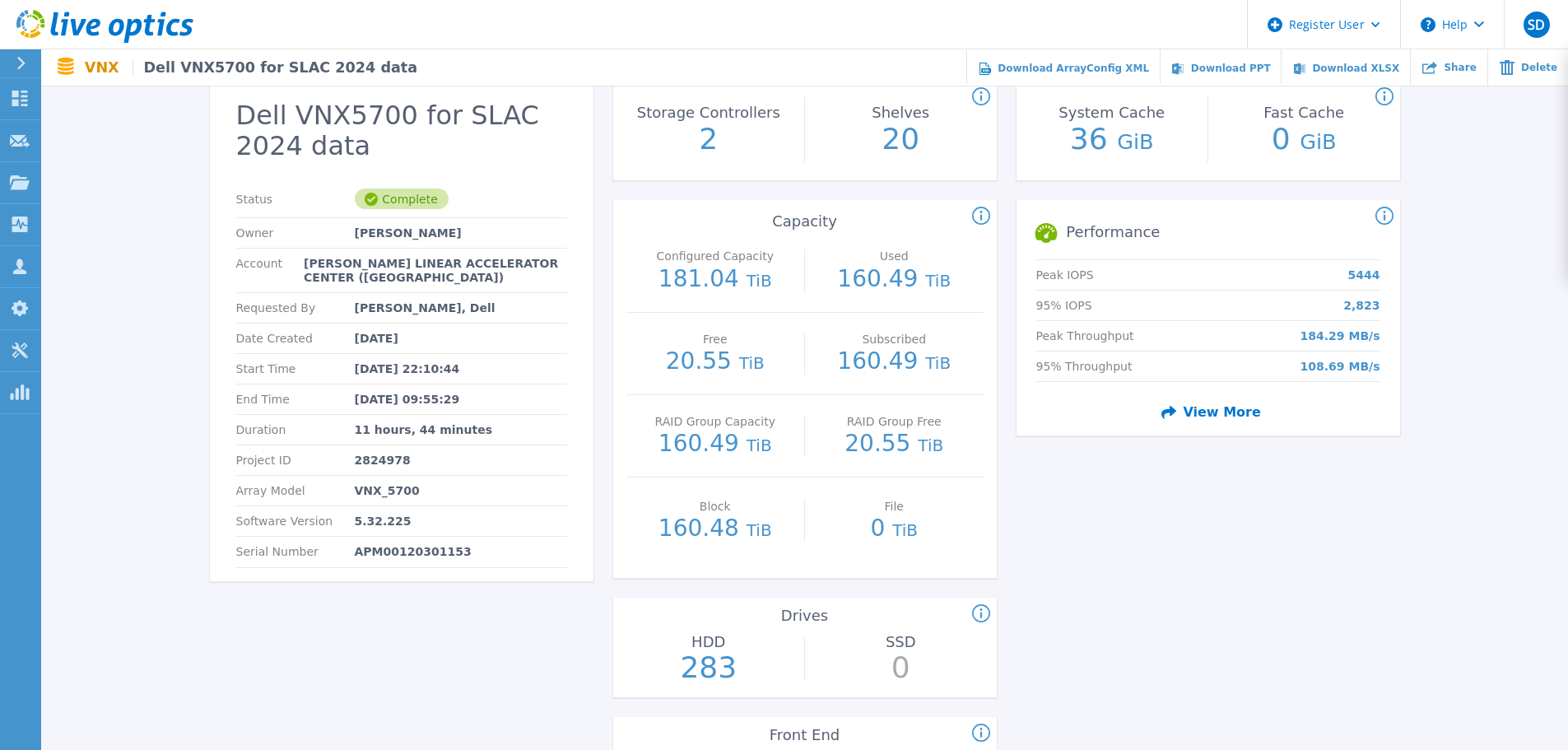
scroll to position [0, 0]
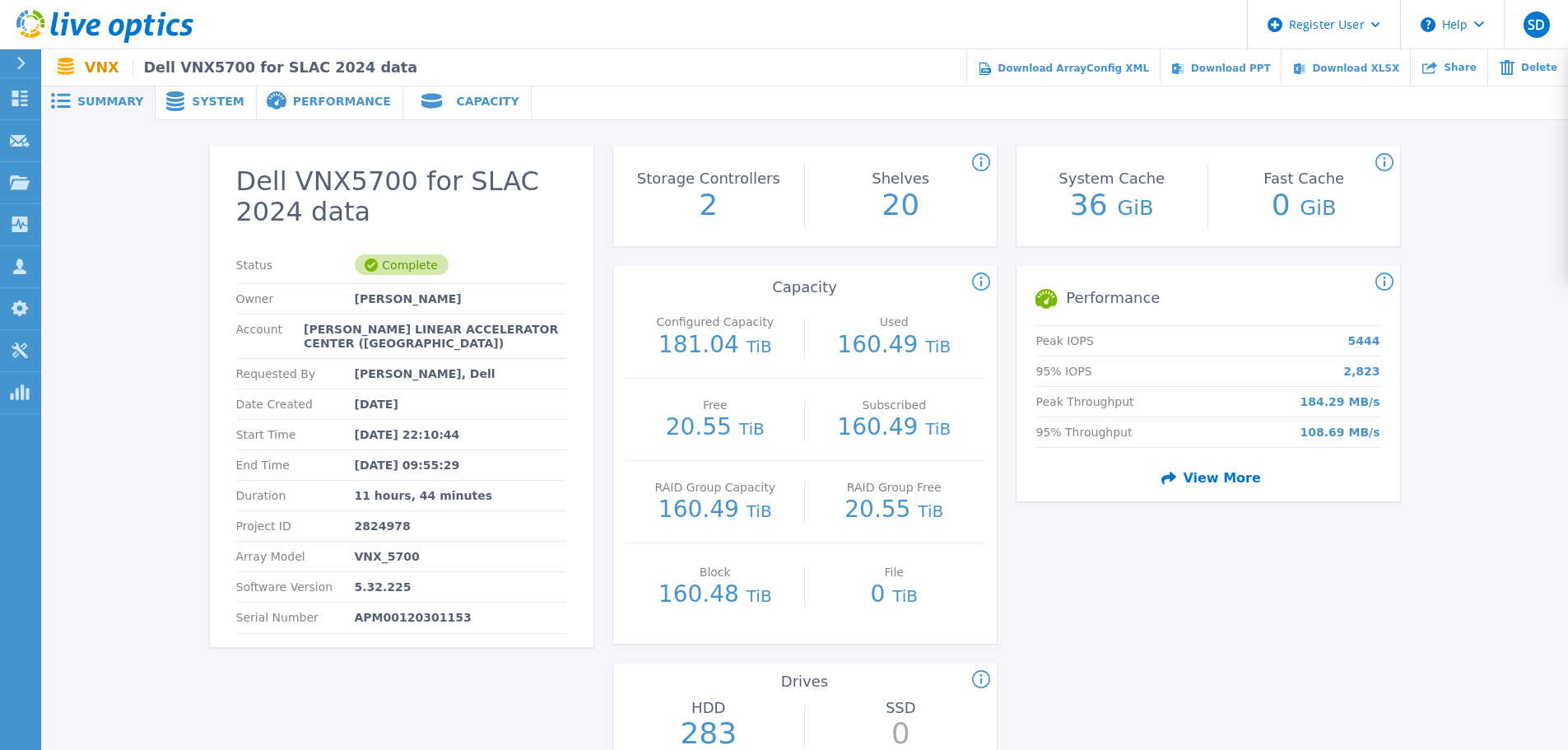
click at [430, 115] on div "Capacity" at bounding box center [467, 101] width 128 height 37
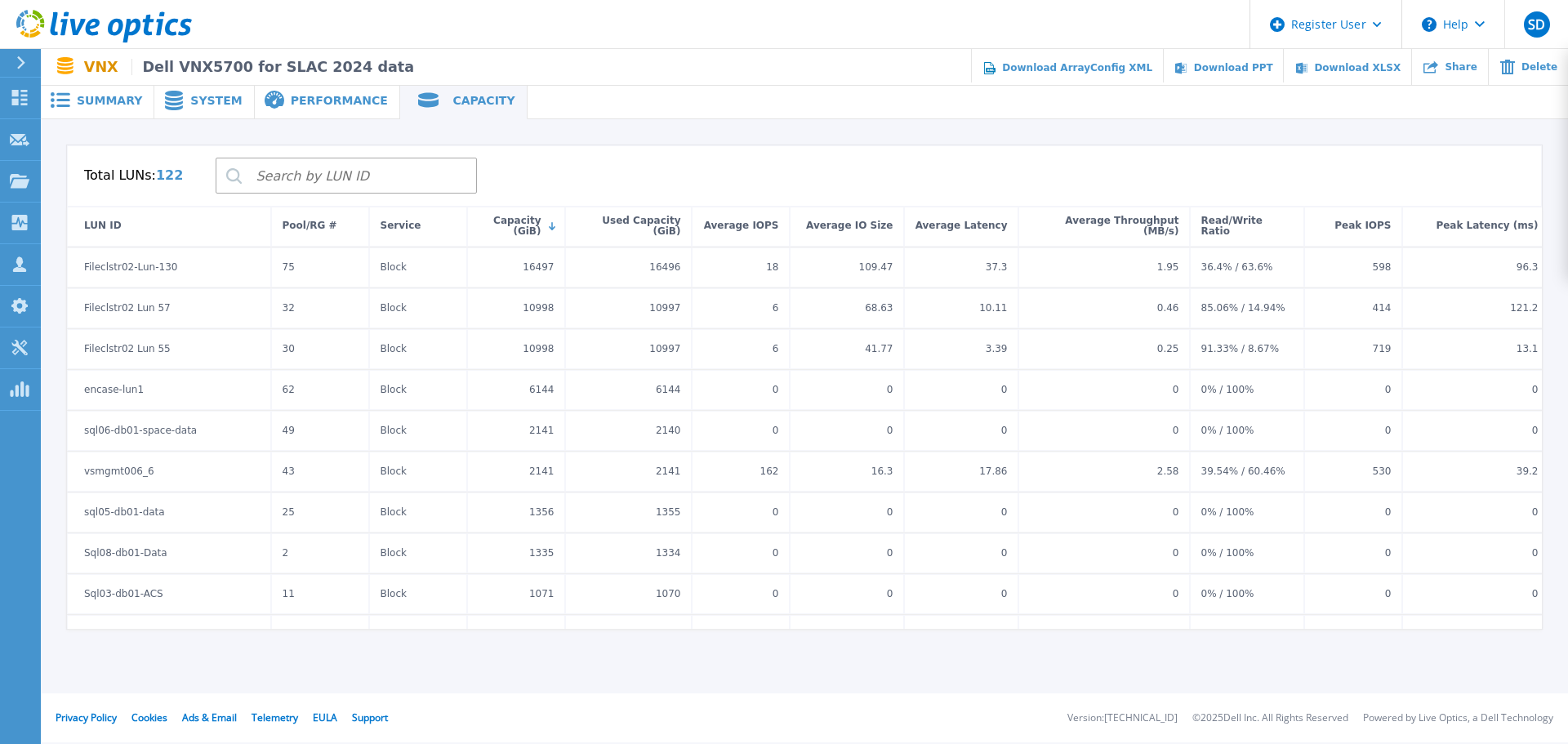
click at [121, 106] on span "Summary" at bounding box center [109, 100] width 65 height 11
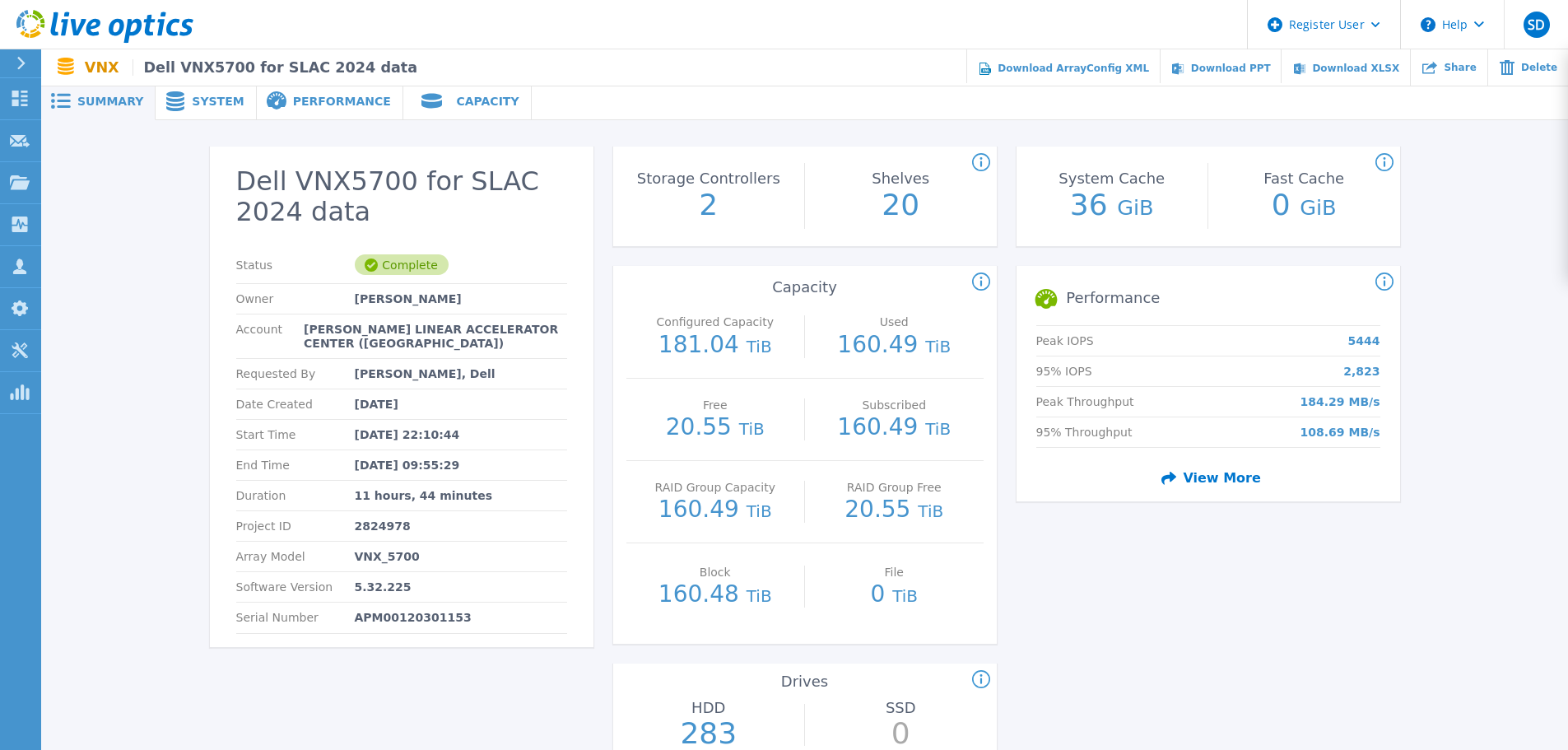
drag, startPoint x: 192, startPoint y: 104, endPoint x: 216, endPoint y: 104, distance: 24.0
click at [192, 104] on span "System" at bounding box center [218, 101] width 52 height 11
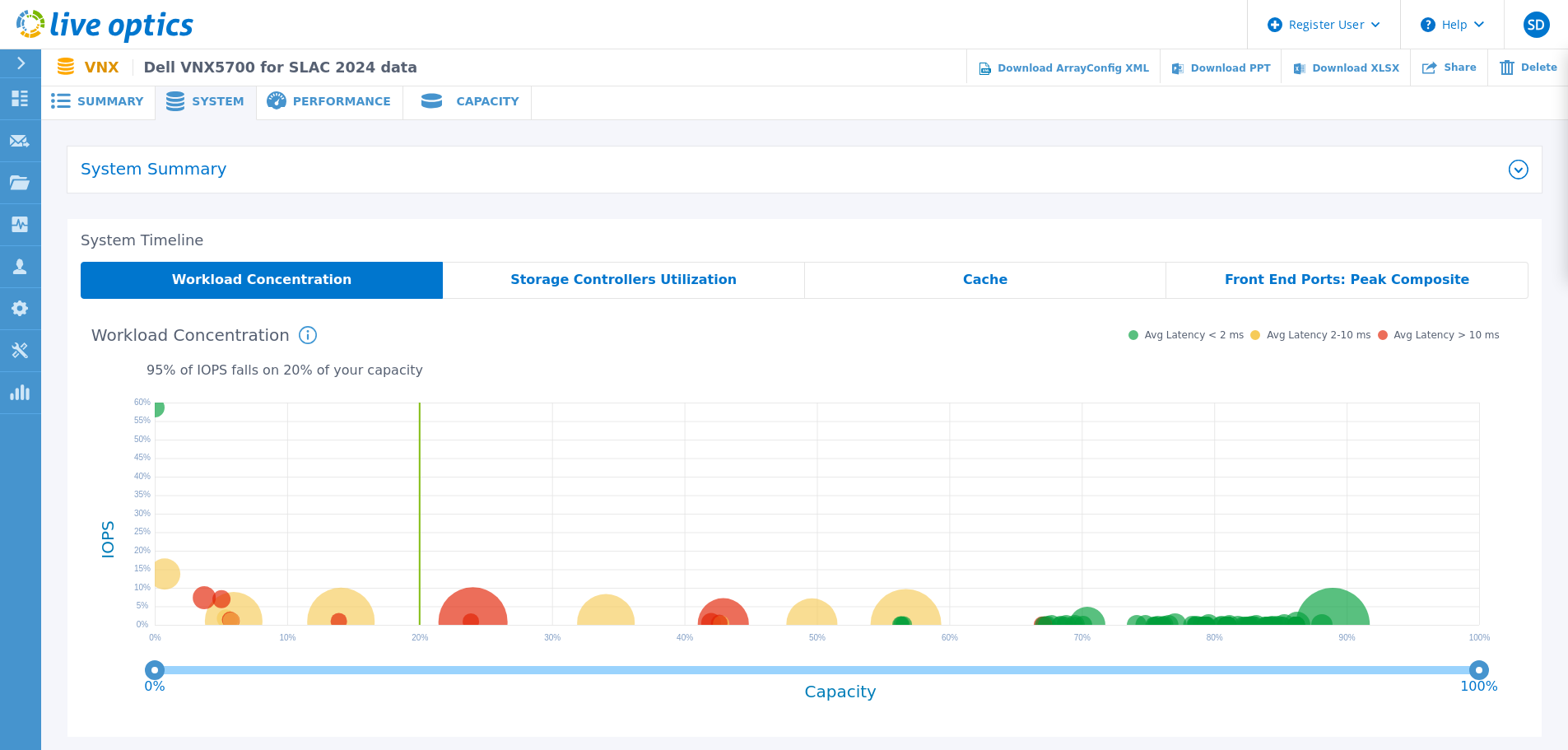
click at [311, 104] on span "Performance" at bounding box center [342, 101] width 98 height 11
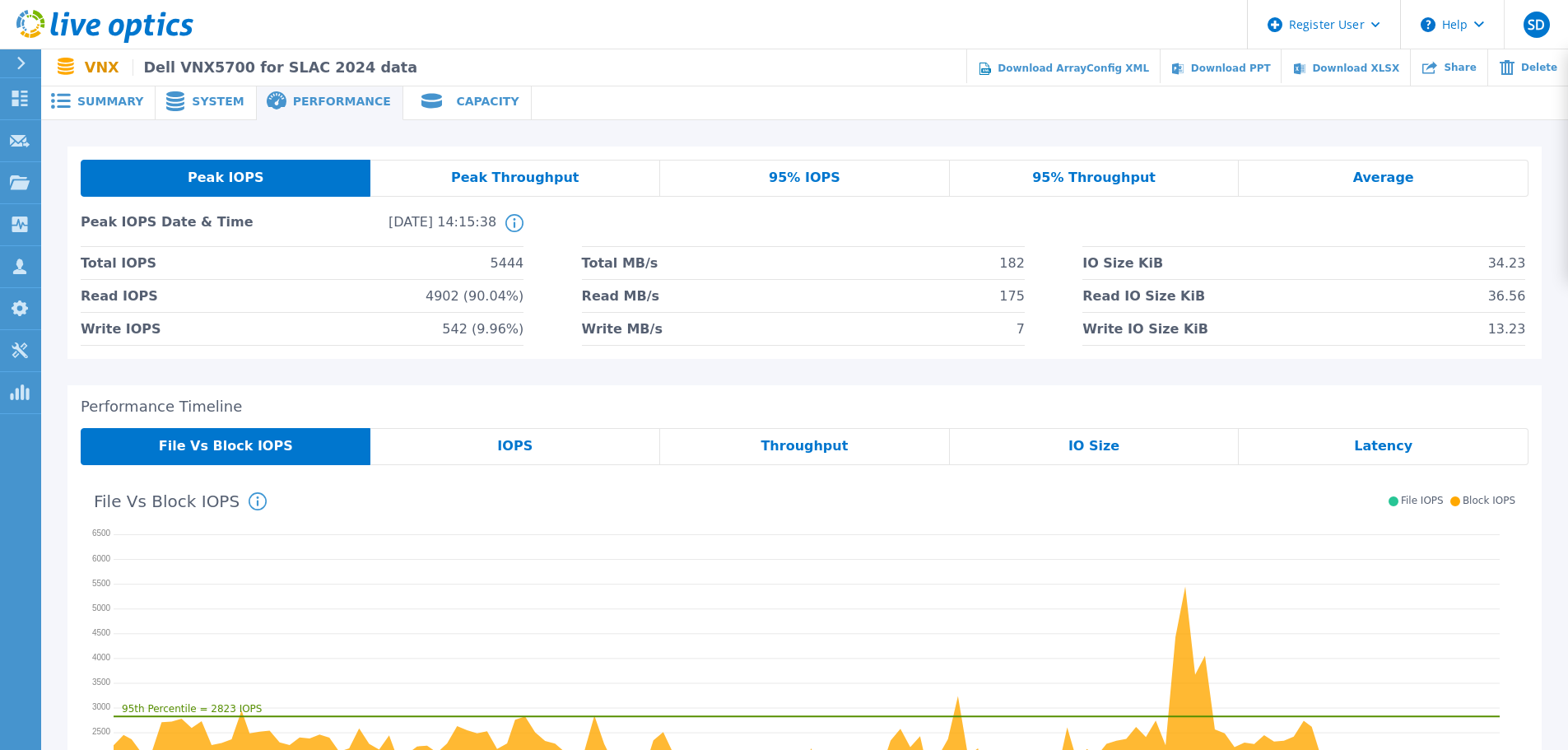
click at [463, 86] on div "Capacity" at bounding box center [467, 101] width 128 height 37
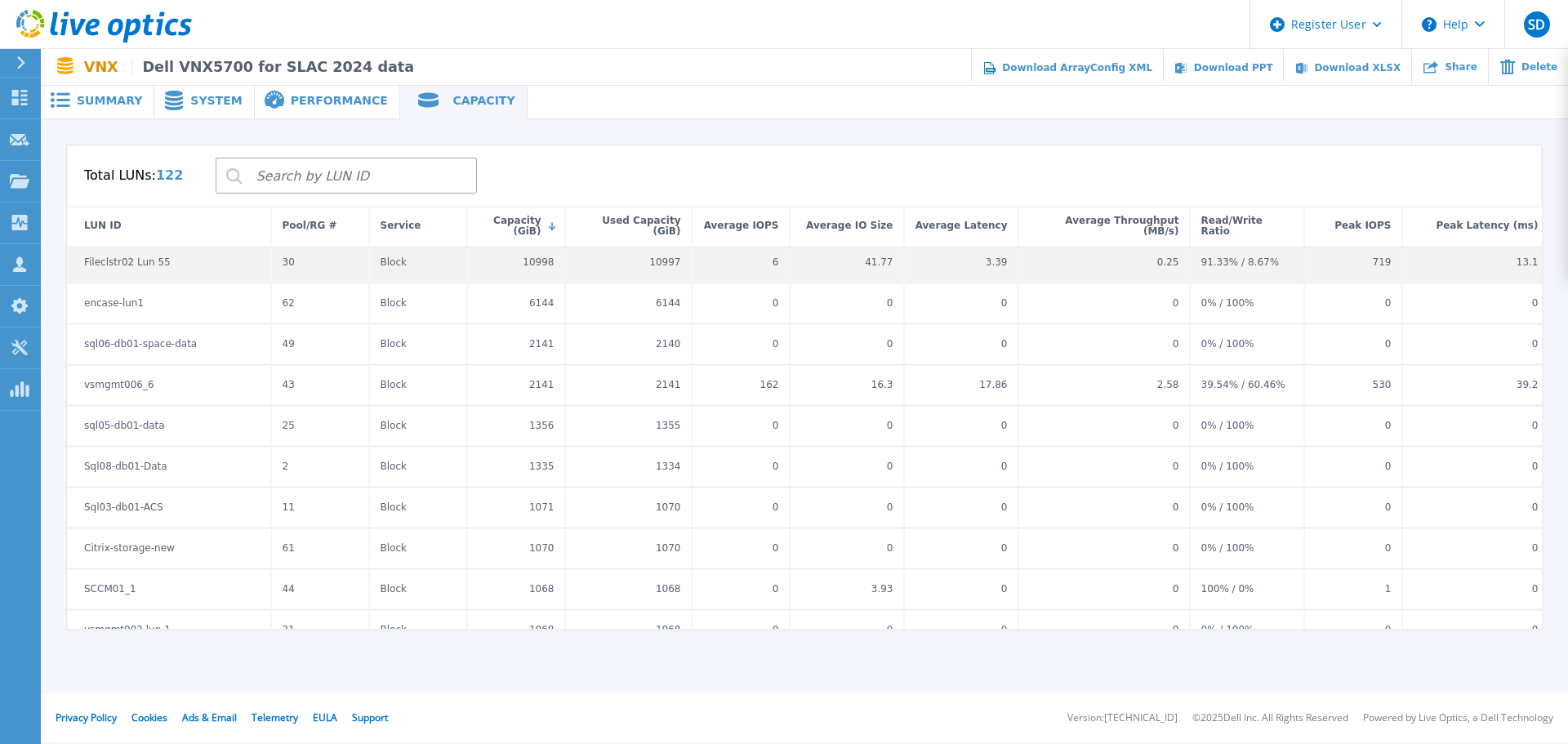
scroll to position [82, 0]
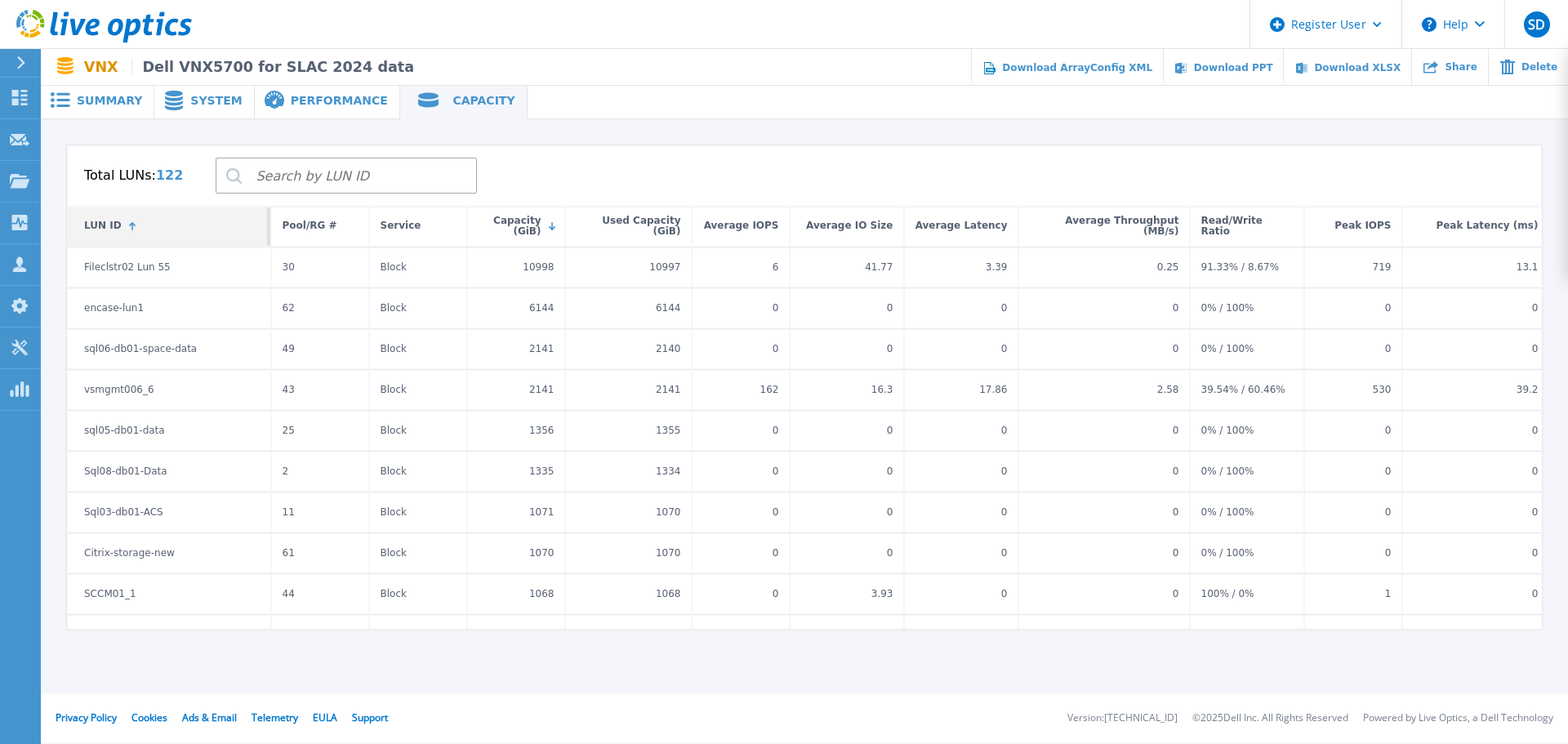
click at [204, 243] on div "LUN ID" at bounding box center [168, 227] width 204 height 40
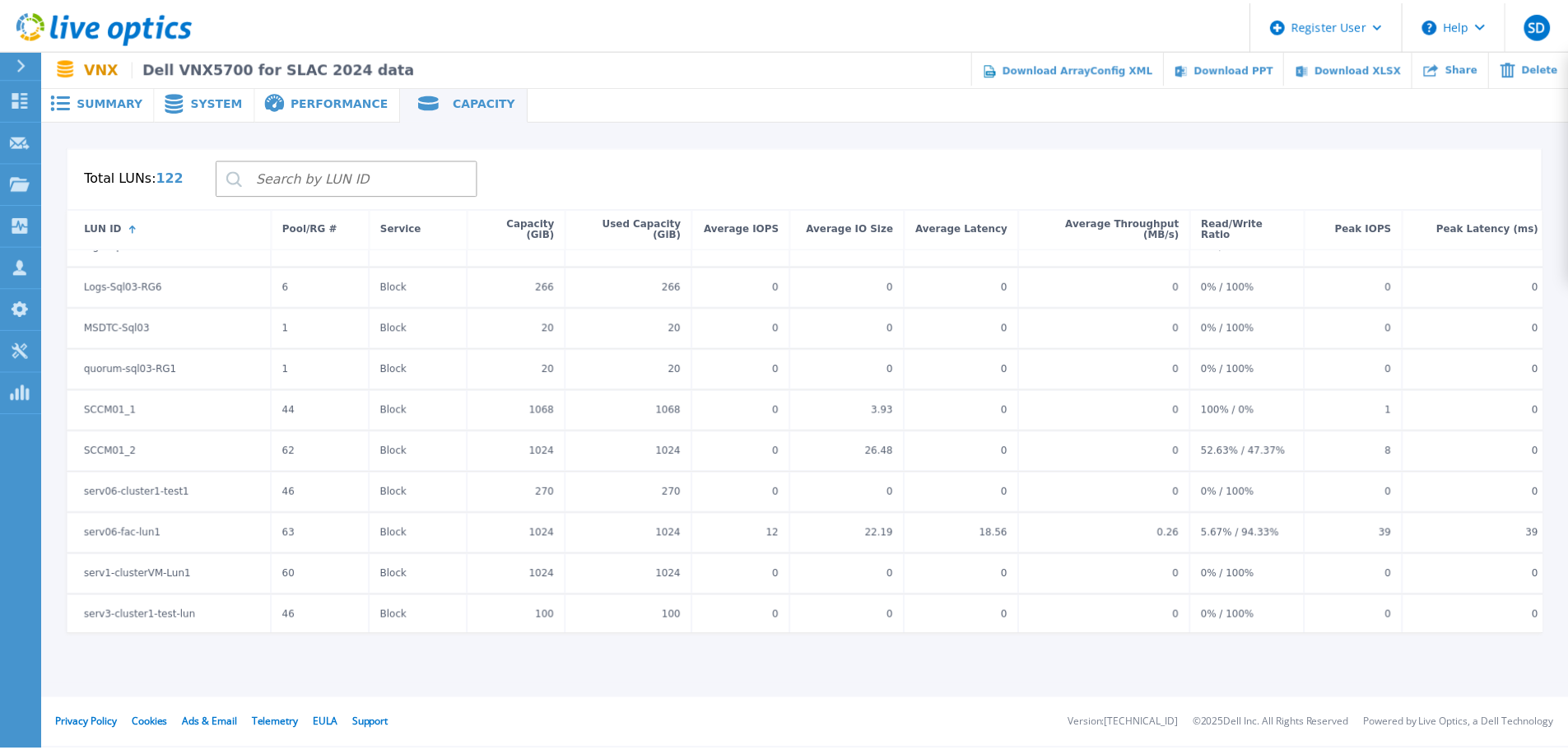
scroll to position [1235, 0]
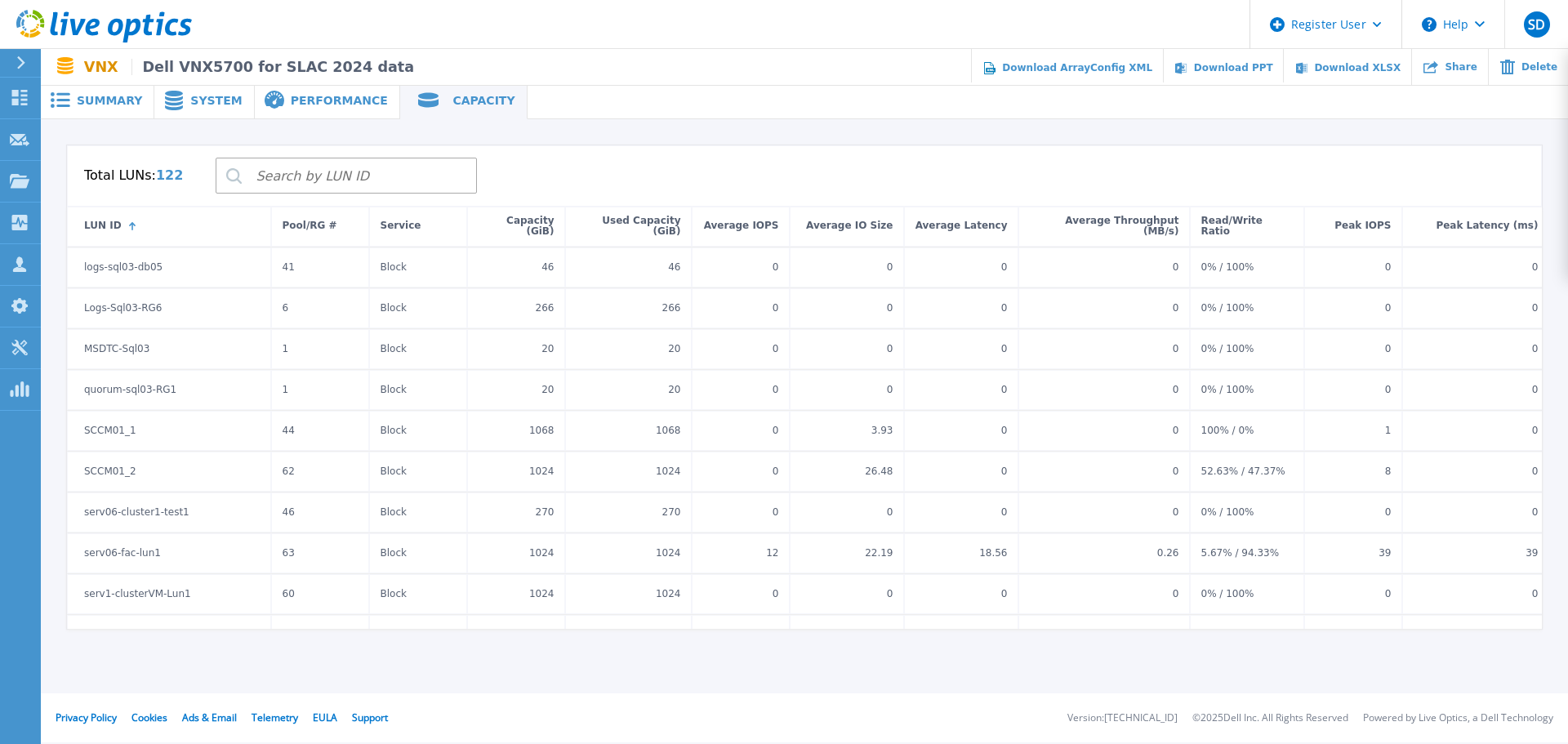
click at [103, 102] on span "Summary" at bounding box center [109, 100] width 65 height 11
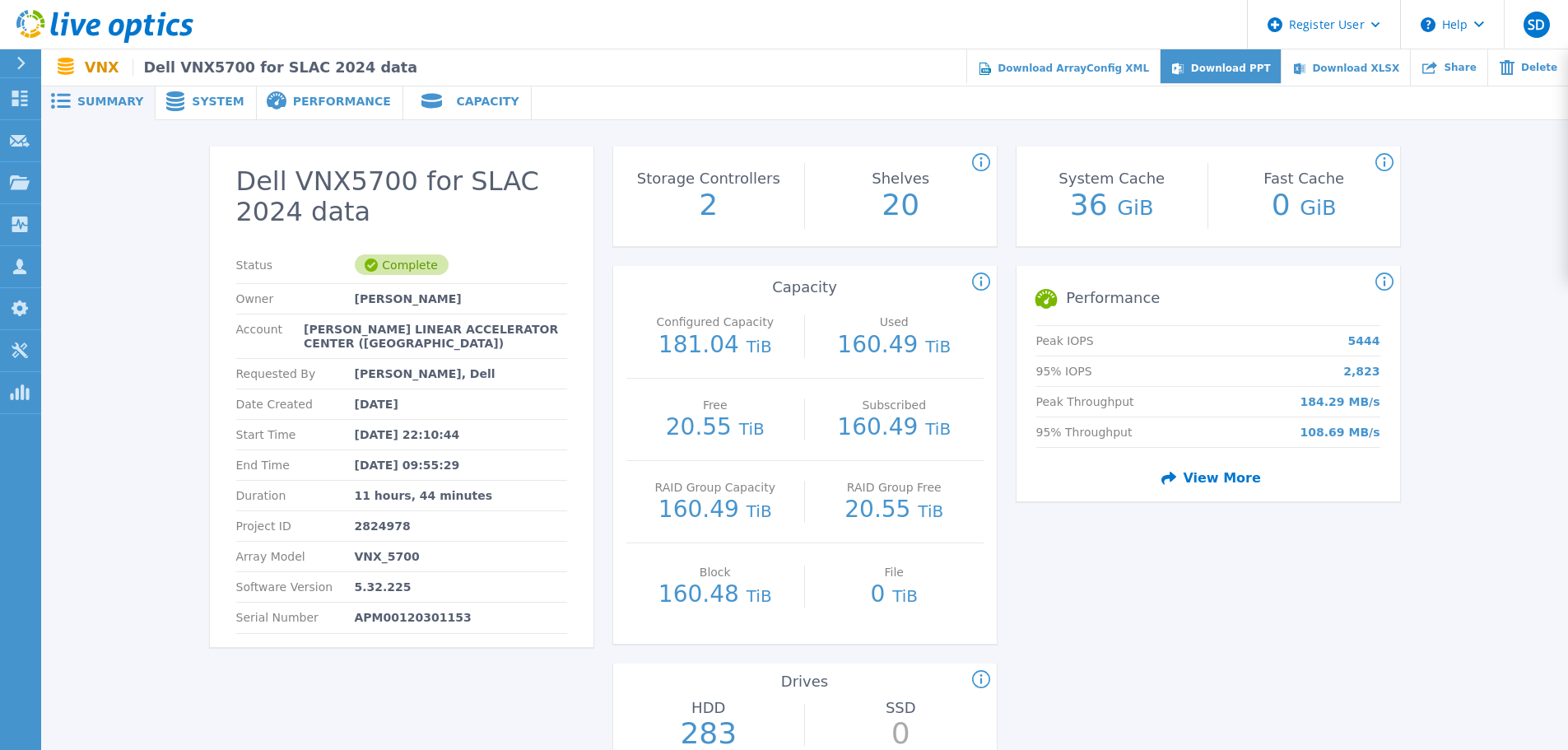
click at [1276, 74] on li "Download PPT" at bounding box center [1220, 66] width 121 height 34
